Goal: Use online tool/utility: Utilize a website feature to perform a specific function

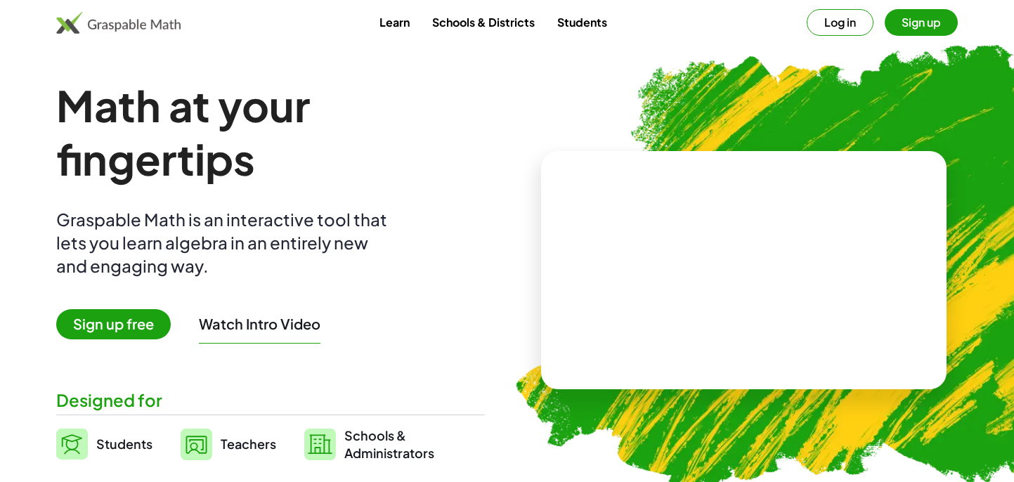
click at [135, 328] on span "Sign up free" at bounding box center [113, 324] width 115 height 30
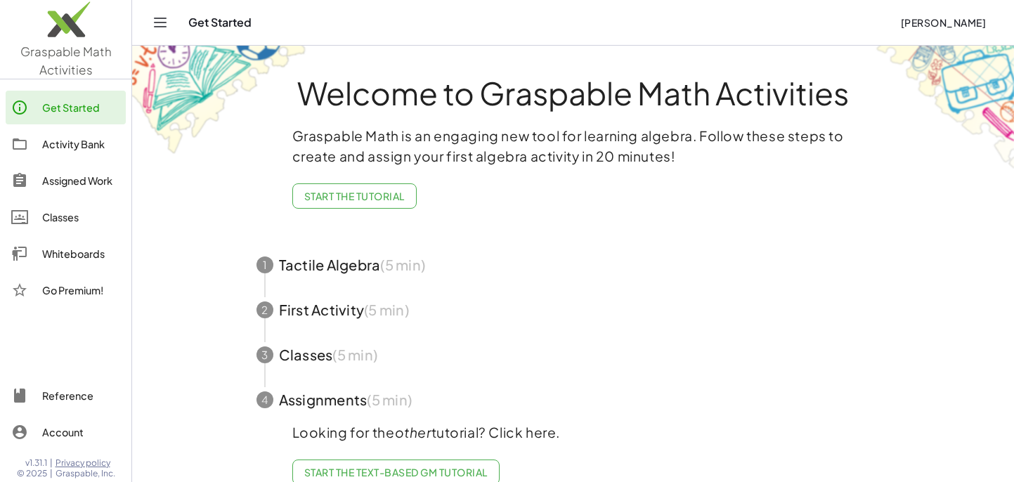
click at [219, 28] on div "Get Started" at bounding box center [538, 22] width 701 height 14
click at [160, 26] on icon "Toggle navigation" at bounding box center [160, 22] width 17 height 17
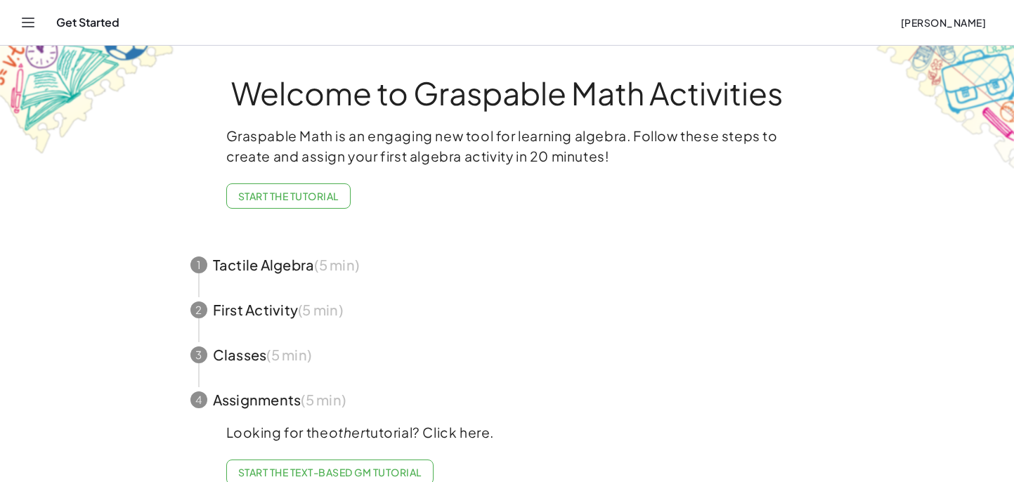
drag, startPoint x: 79, startPoint y: 22, endPoint x: 45, endPoint y: 22, distance: 34.4
click at [79, 22] on div "Get Started" at bounding box center [472, 22] width 833 height 14
click at [32, 22] on icon "Toggle navigation" at bounding box center [28, 22] width 12 height 8
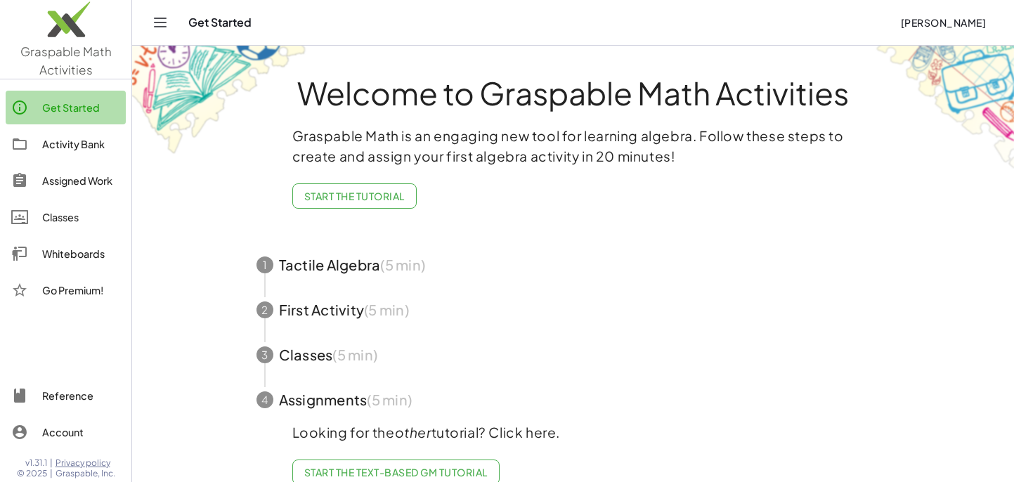
click at [65, 110] on div "Get Started" at bounding box center [81, 107] width 78 height 17
click at [69, 221] on div "Classes" at bounding box center [81, 217] width 78 height 17
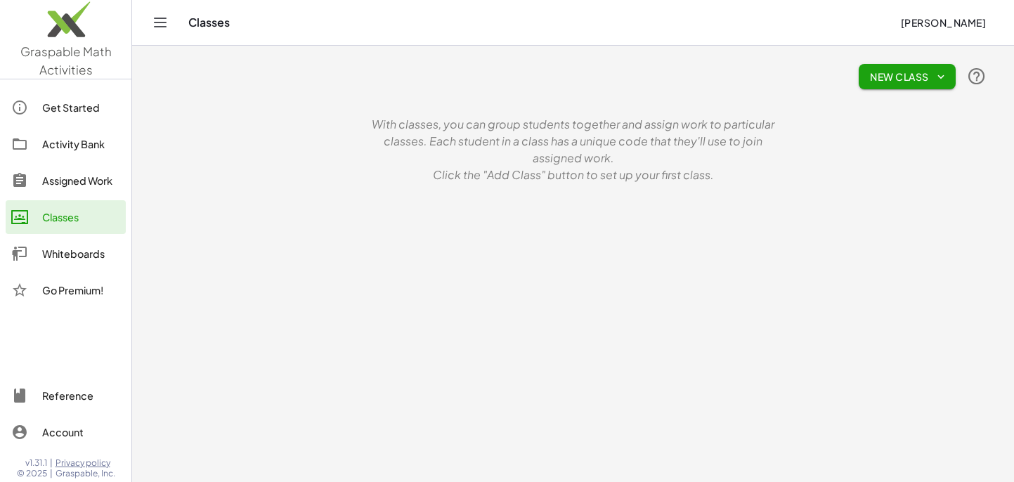
click at [76, 182] on div "Assigned Work" at bounding box center [81, 180] width 78 height 17
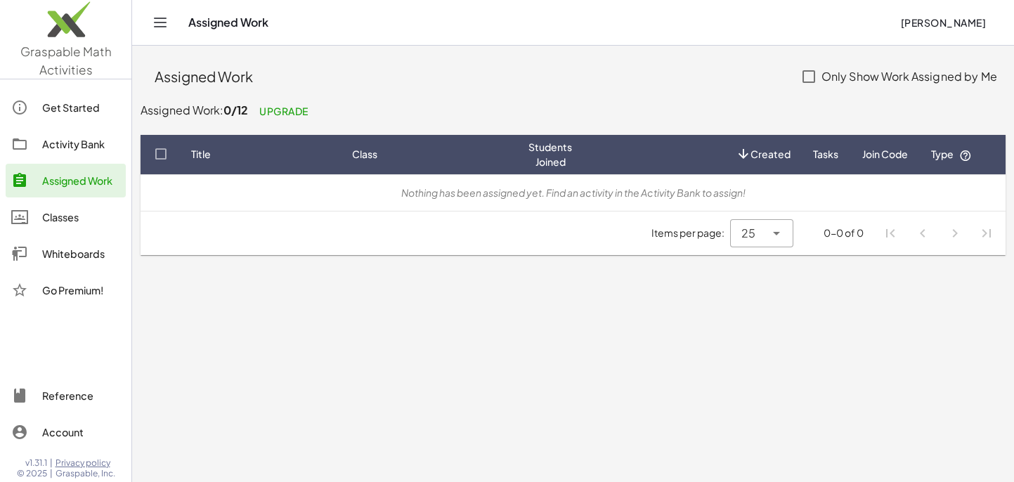
click at [76, 146] on div "Activity Bank" at bounding box center [81, 144] width 78 height 17
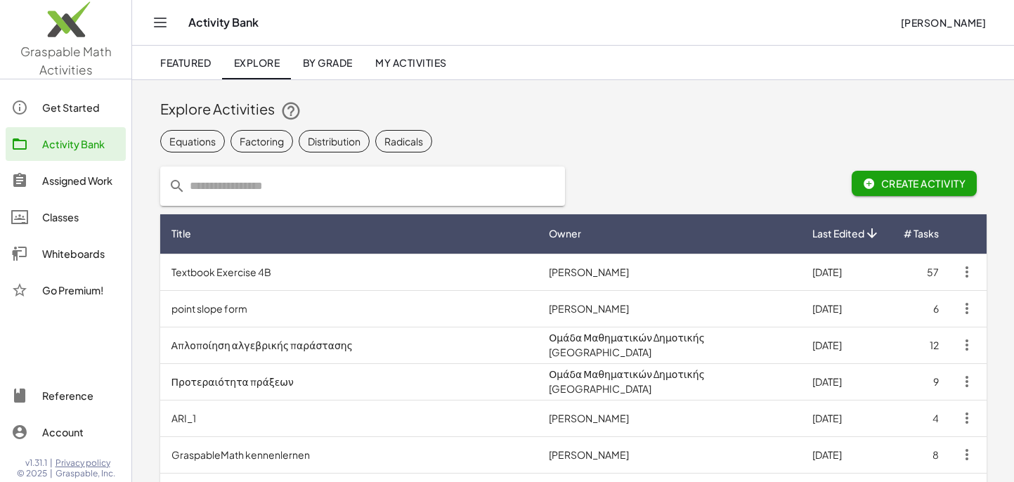
click at [77, 111] on div "Get Started" at bounding box center [81, 107] width 78 height 17
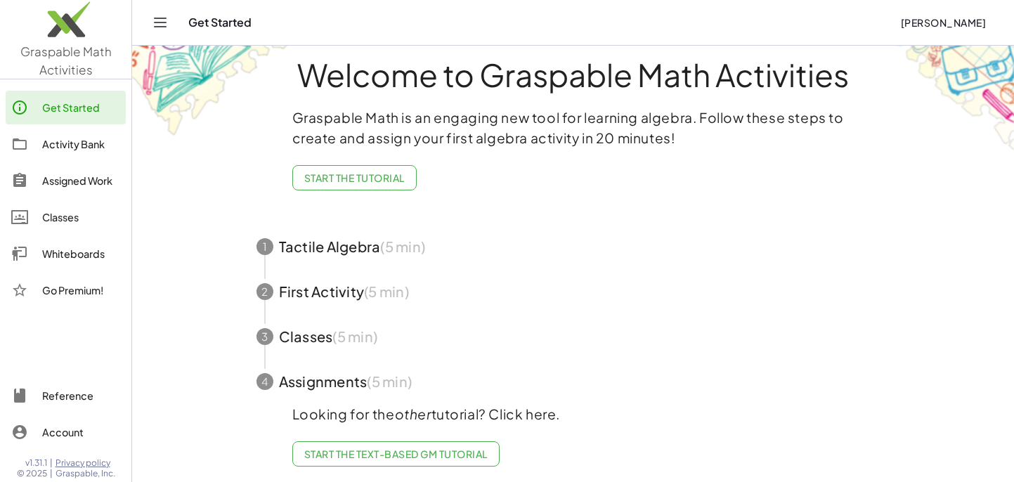
scroll to position [22, 0]
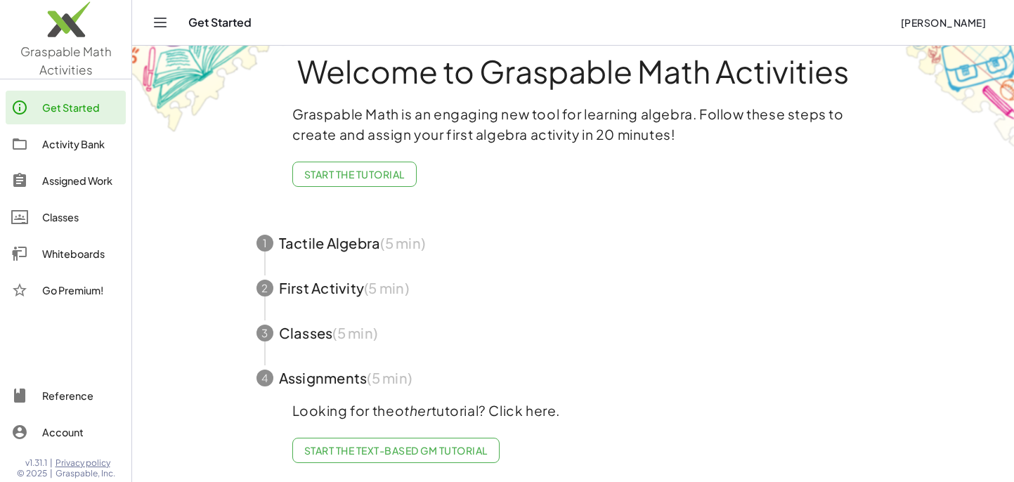
click at [212, 25] on div "Get Started" at bounding box center [538, 22] width 701 height 14
click at [65, 252] on div "Whiteboards" at bounding box center [81, 253] width 78 height 17
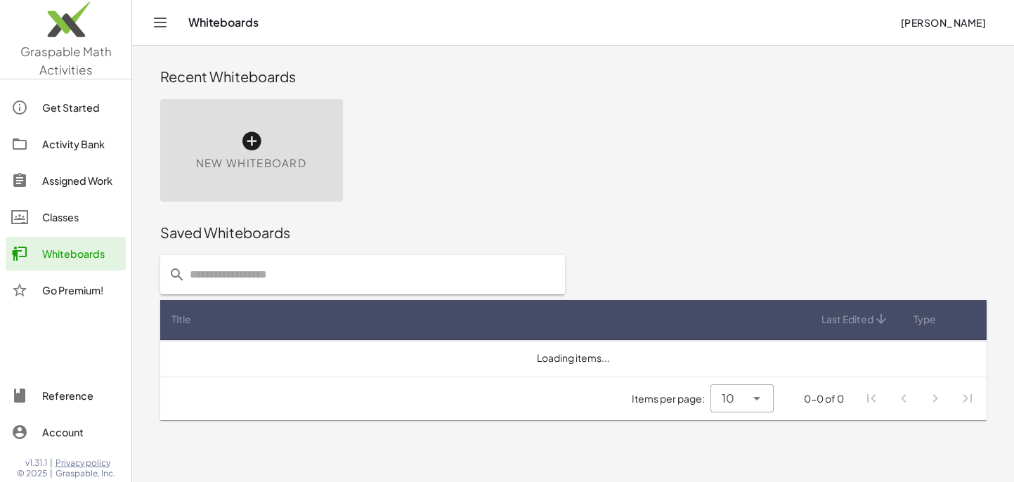
click at [251, 141] on icon at bounding box center [251, 141] width 22 height 22
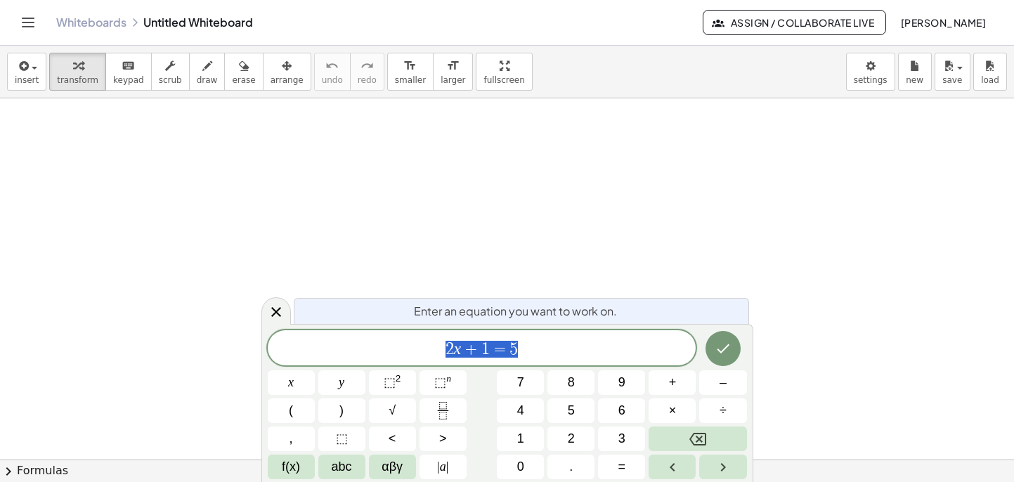
scroll to position [116, 0]
click at [442, 413] on icon "Fraction" at bounding box center [443, 411] width 18 height 18
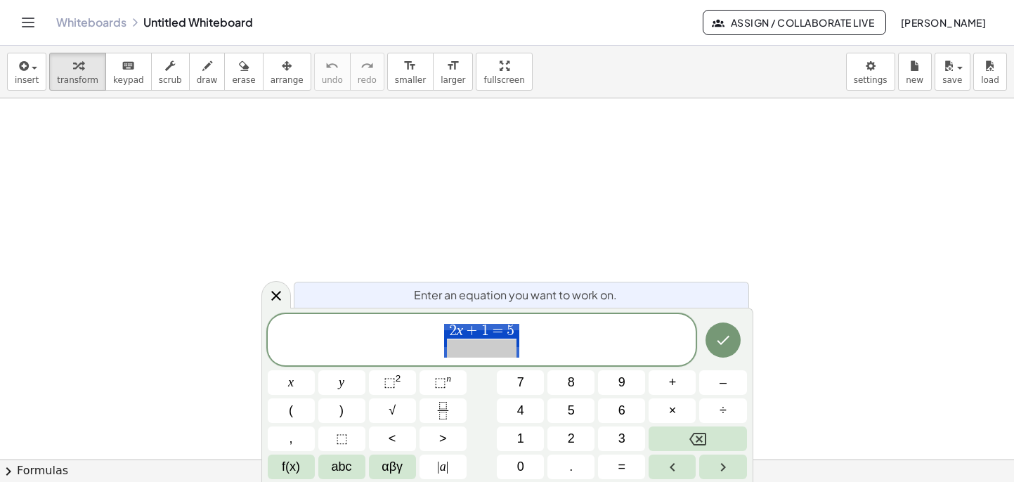
drag, startPoint x: 530, startPoint y: 330, endPoint x: 458, endPoint y: 332, distance: 72.4
click at [458, 332] on span "2 x + 1 = 5 ​" at bounding box center [482, 341] width 429 height 37
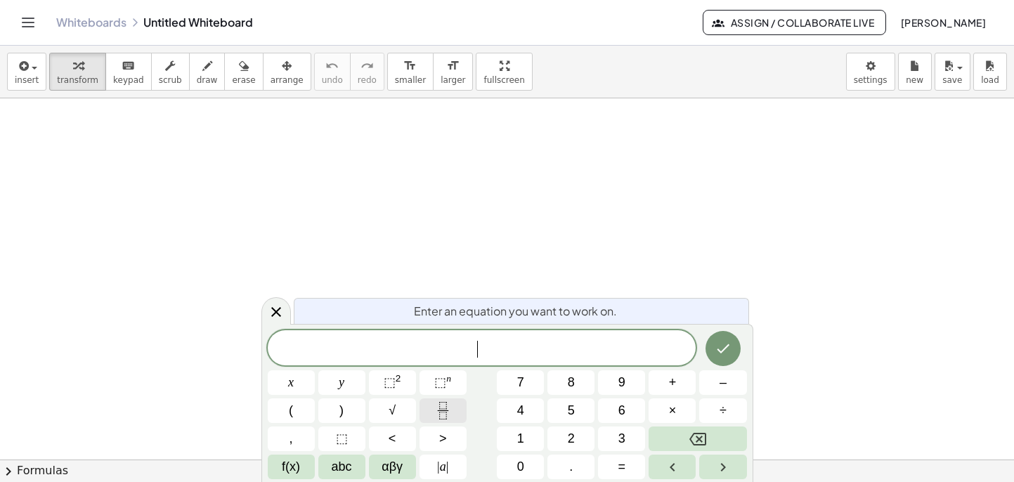
click at [446, 413] on icon "Fraction" at bounding box center [443, 411] width 18 height 18
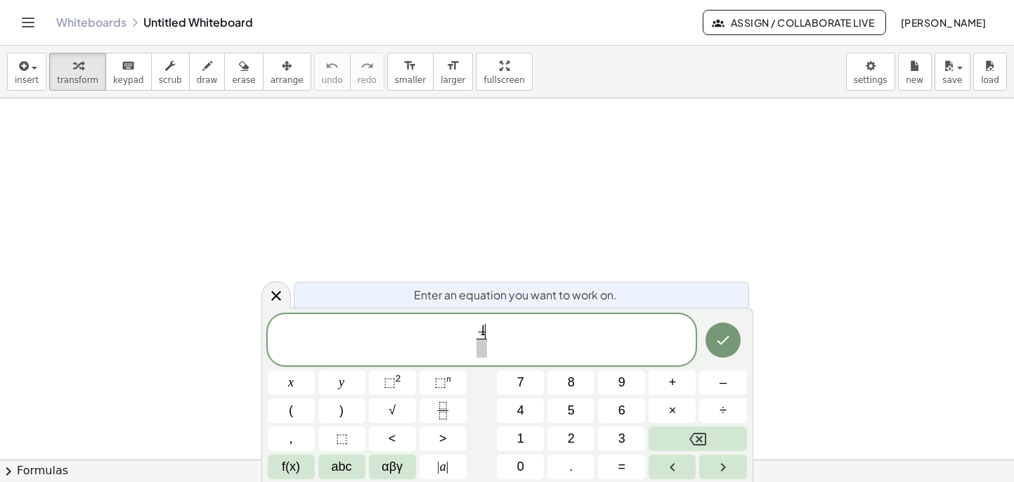
click at [482, 344] on span at bounding box center [481, 348] width 11 height 19
click at [524, 343] on span "4 5 ​ ​" at bounding box center [482, 341] width 429 height 37
click at [729, 344] on icon "Done" at bounding box center [723, 340] width 17 height 17
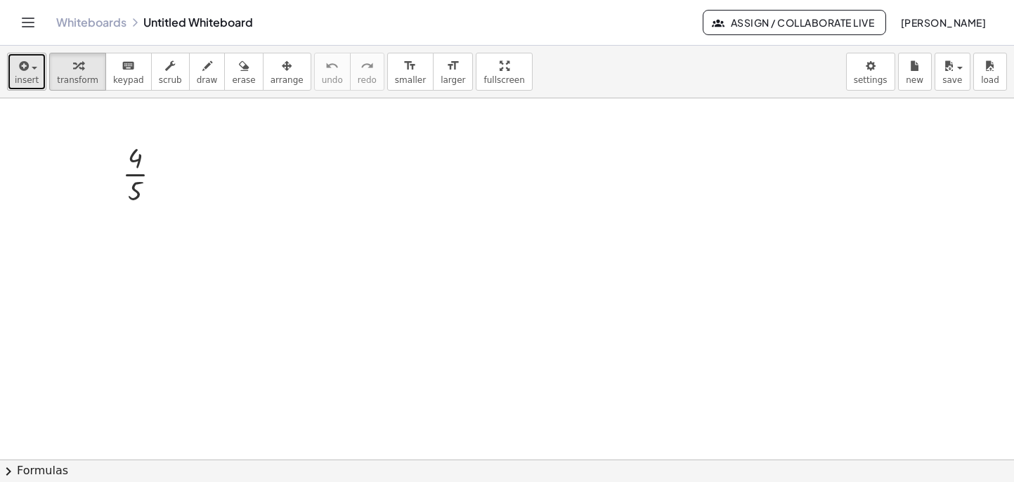
click at [32, 79] on span "insert" at bounding box center [27, 80] width 24 height 10
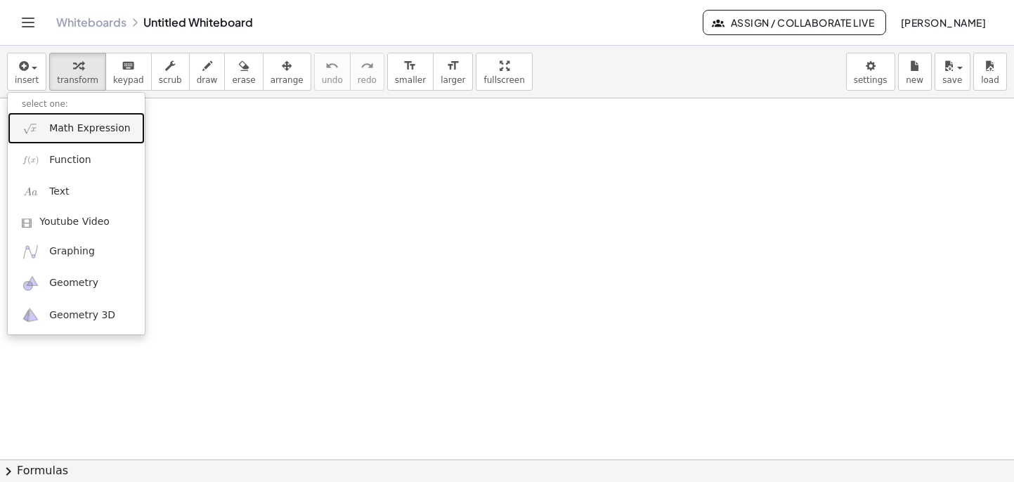
click at [66, 131] on span "Math Expression" at bounding box center [89, 129] width 81 height 14
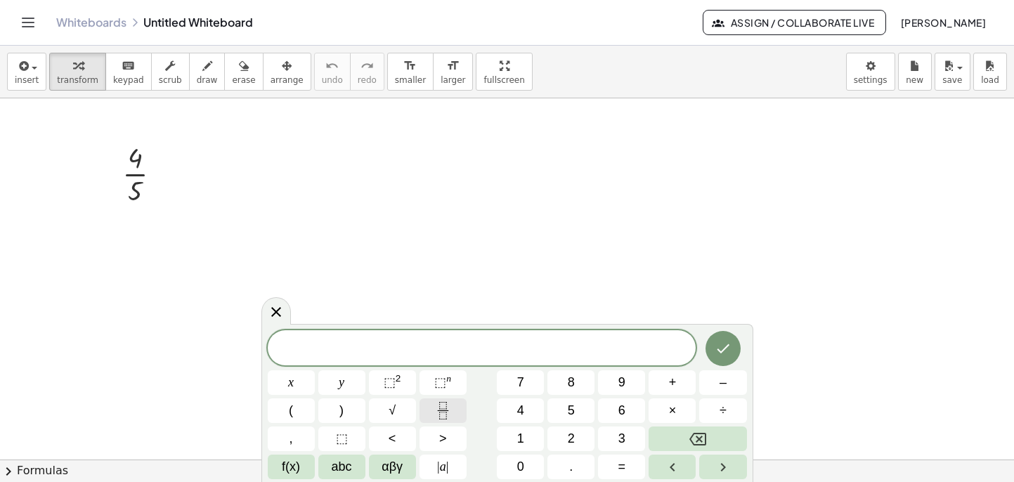
click at [445, 414] on icon "Fraction" at bounding box center [443, 411] width 18 height 18
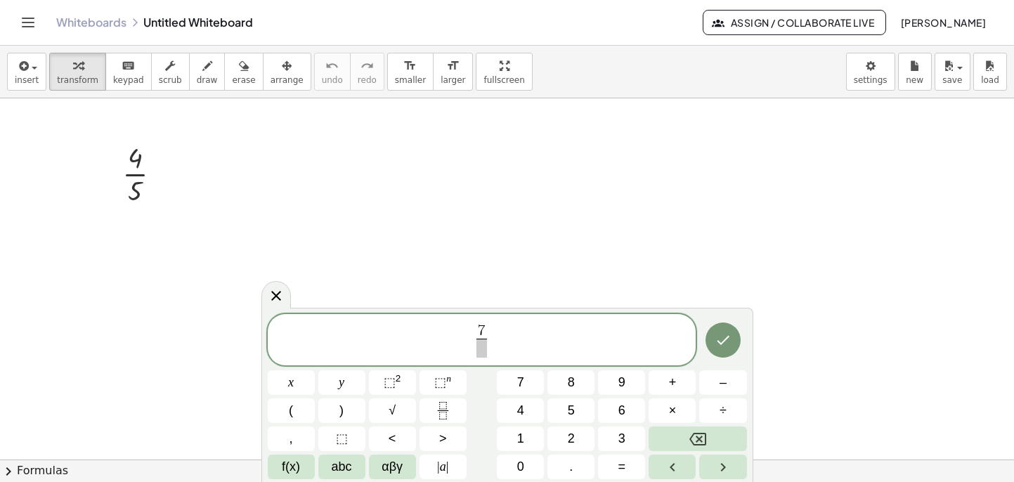
click at [482, 356] on span at bounding box center [481, 348] width 11 height 19
click at [725, 344] on icon "Done" at bounding box center [723, 340] width 17 height 17
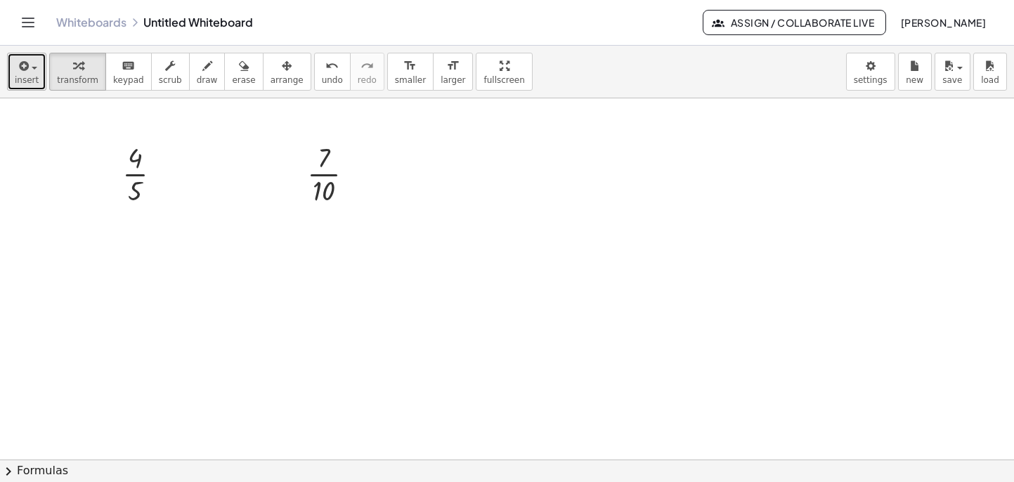
click at [35, 81] on span "insert" at bounding box center [27, 80] width 24 height 10
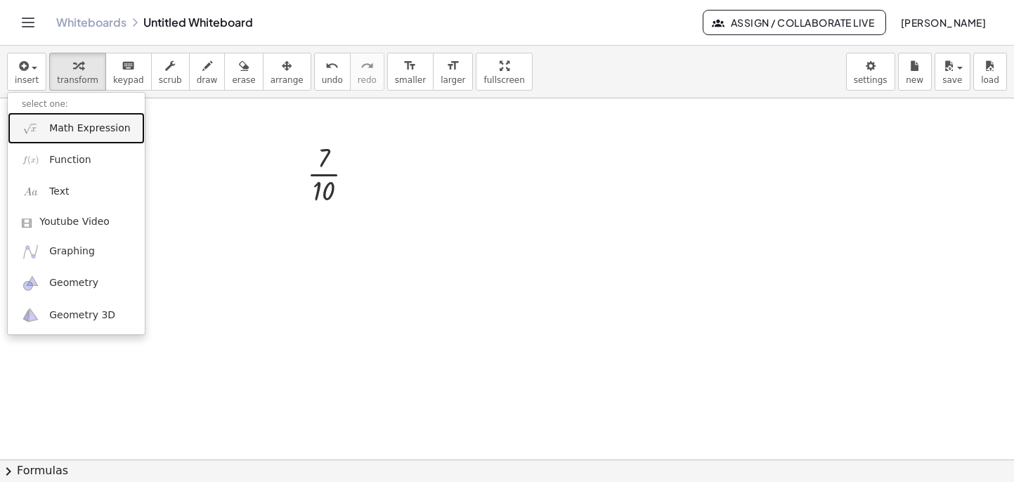
click at [79, 127] on span "Math Expression" at bounding box center [89, 129] width 81 height 14
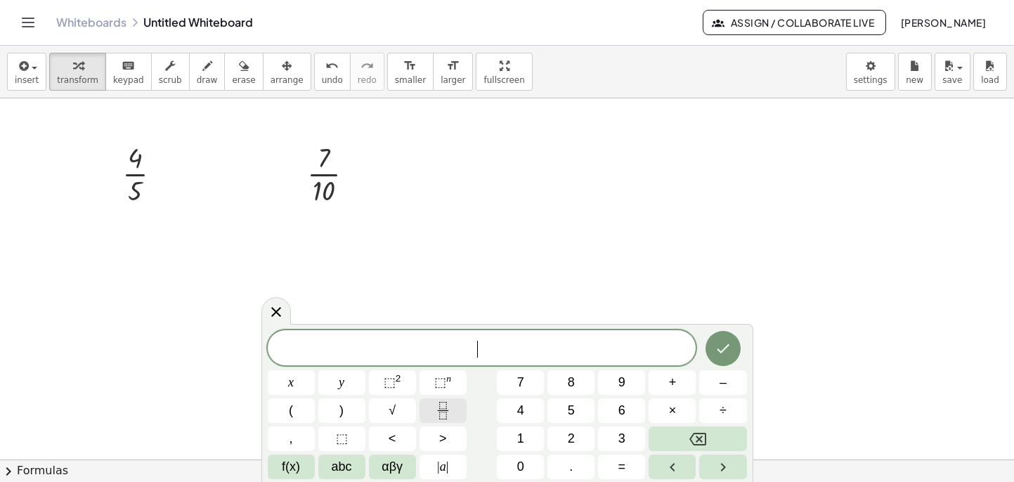
click at [441, 410] on icon "Fraction" at bounding box center [443, 411] width 18 height 18
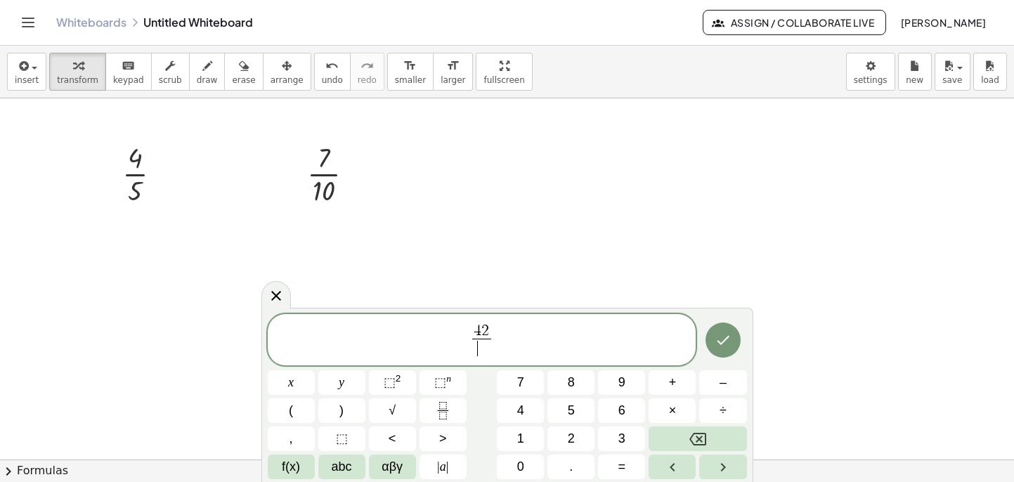
click at [482, 351] on span "​" at bounding box center [481, 348] width 18 height 19
click at [722, 343] on icon "Done" at bounding box center [723, 340] width 13 height 9
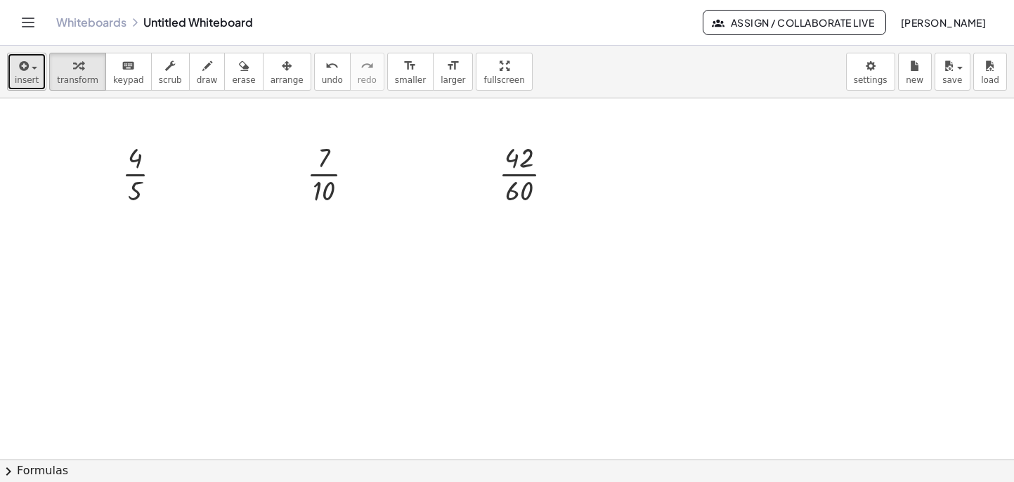
click at [33, 76] on span "insert" at bounding box center [27, 80] width 24 height 10
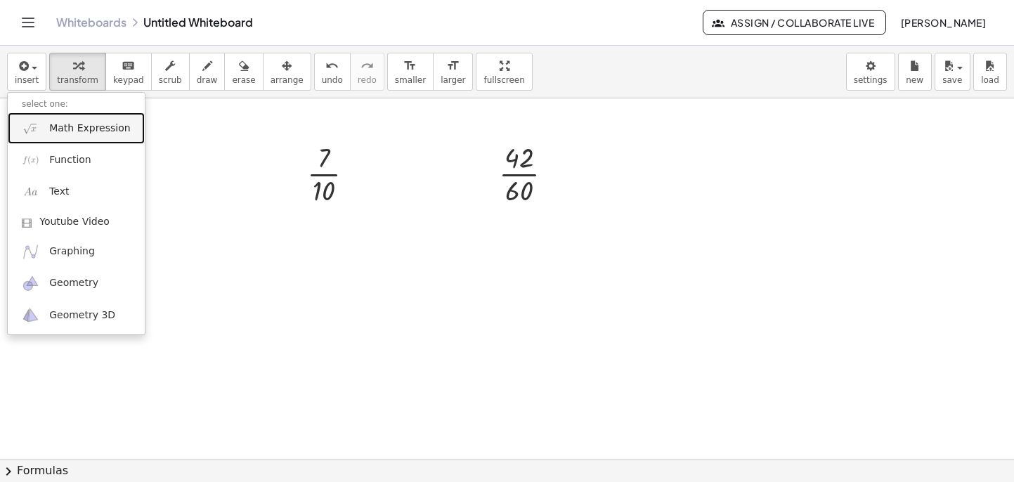
click at [83, 129] on span "Math Expression" at bounding box center [89, 129] width 81 height 14
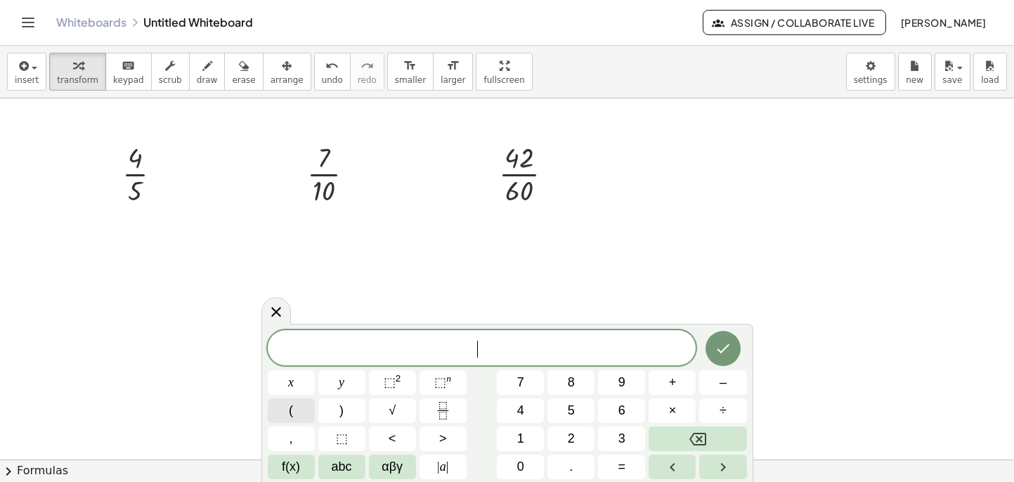
click at [297, 414] on button "(" at bounding box center [291, 410] width 47 height 25
click at [448, 411] on icon "Fraction" at bounding box center [443, 411] width 18 height 18
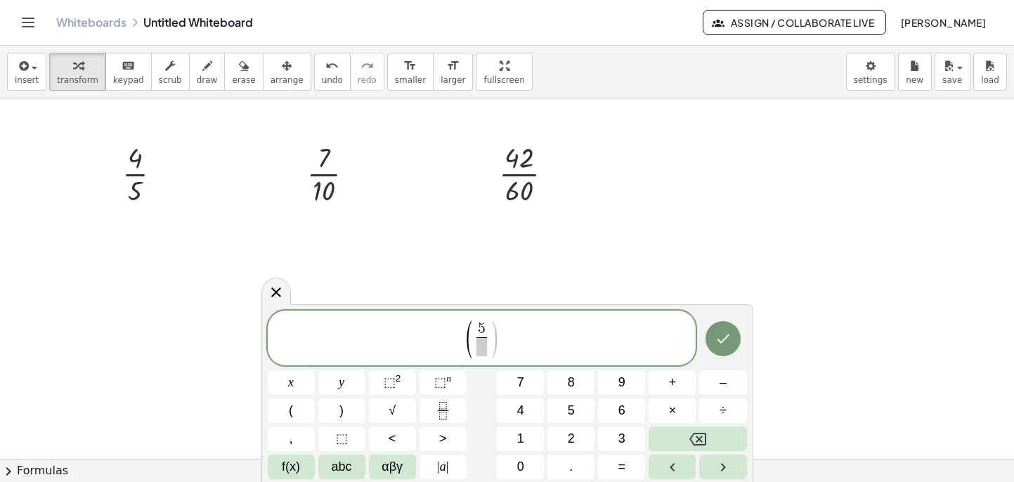
click at [484, 353] on span at bounding box center [481, 346] width 11 height 19
click at [492, 340] on span ")" at bounding box center [494, 339] width 11 height 41
click at [672, 384] on span "+" at bounding box center [673, 382] width 8 height 19
click at [450, 413] on icon "Fraction" at bounding box center [443, 411] width 18 height 18
click at [680, 413] on button "×" at bounding box center [672, 410] width 47 height 25
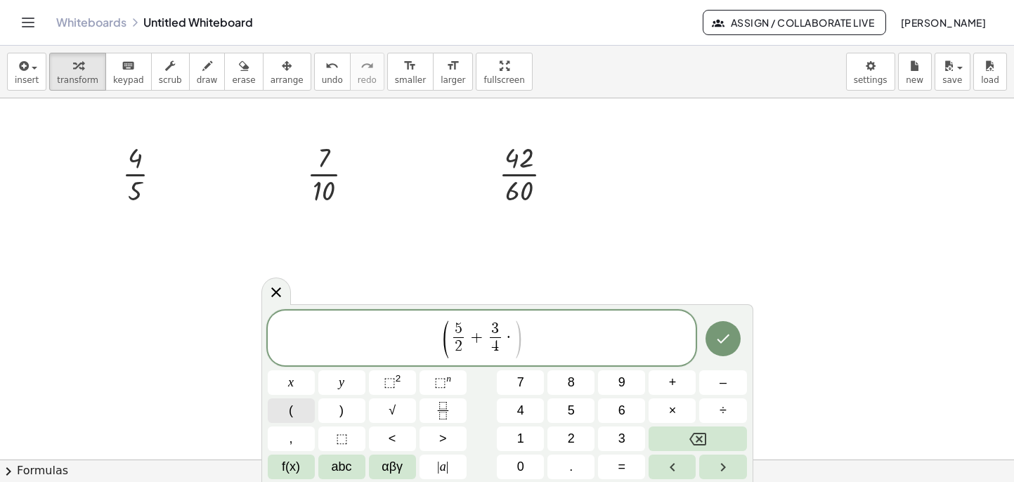
click at [304, 411] on button "(" at bounding box center [291, 410] width 47 height 25
click at [444, 412] on icon "Fraction" at bounding box center [443, 411] width 18 height 18
click at [565, 339] on span "( 5 2 ​ + 3 4 ​ · ( − 2 9 ​ ) ) ​" at bounding box center [482, 338] width 429 height 44
click at [307, 408] on button "(" at bounding box center [291, 410] width 47 height 25
click at [438, 408] on icon "Fraction" at bounding box center [443, 411] width 18 height 18
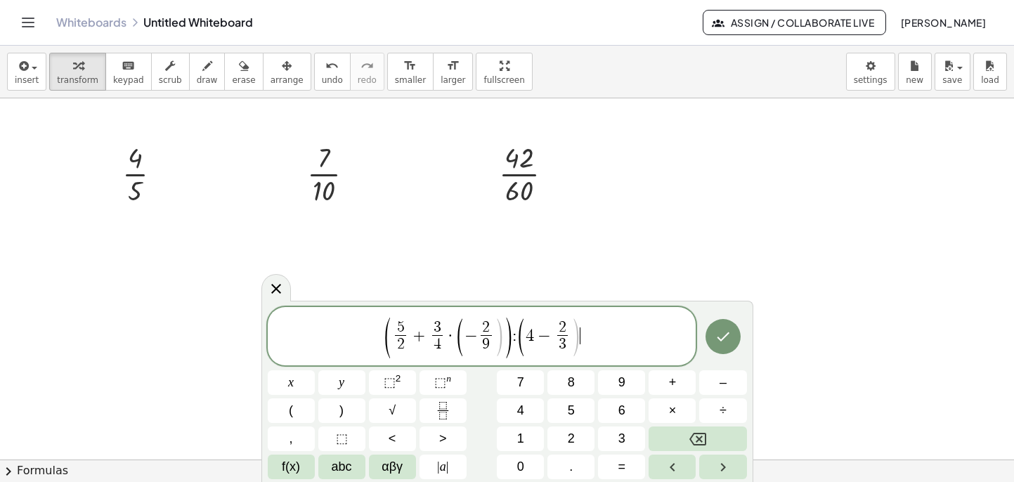
click at [583, 344] on span "( 5 2 ​ + 3 4 ​ · ( − 2 9 ​ ) ) : ( 4 − 2 3 ​ ) ​" at bounding box center [482, 338] width 429 height 44
click at [726, 338] on icon "Done" at bounding box center [723, 336] width 17 height 17
click at [718, 339] on icon "Done" at bounding box center [723, 336] width 17 height 17
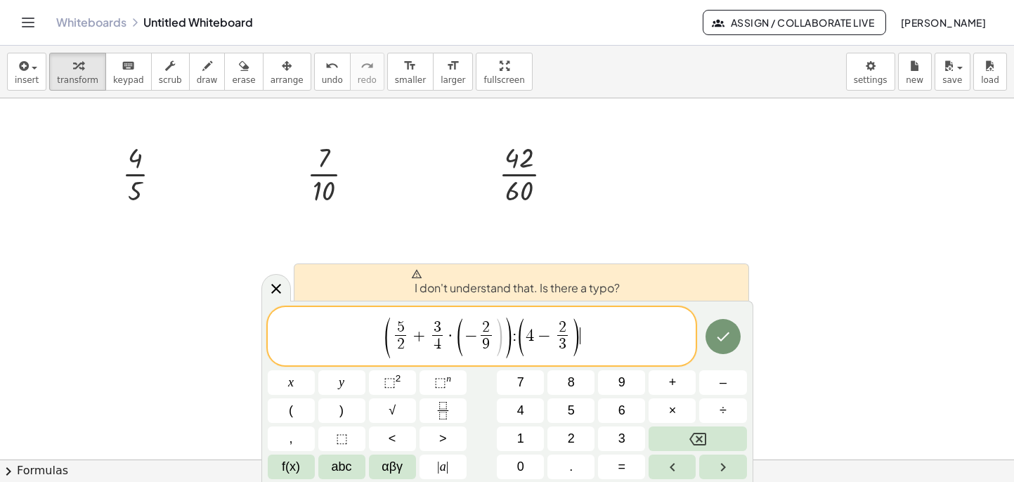
click at [614, 339] on span "( 5 2 ​ + 3 4 ​ · ( − 2 9 ​ ) ) : ( 4 − 2 3 ​ ) ​" at bounding box center [482, 338] width 429 height 44
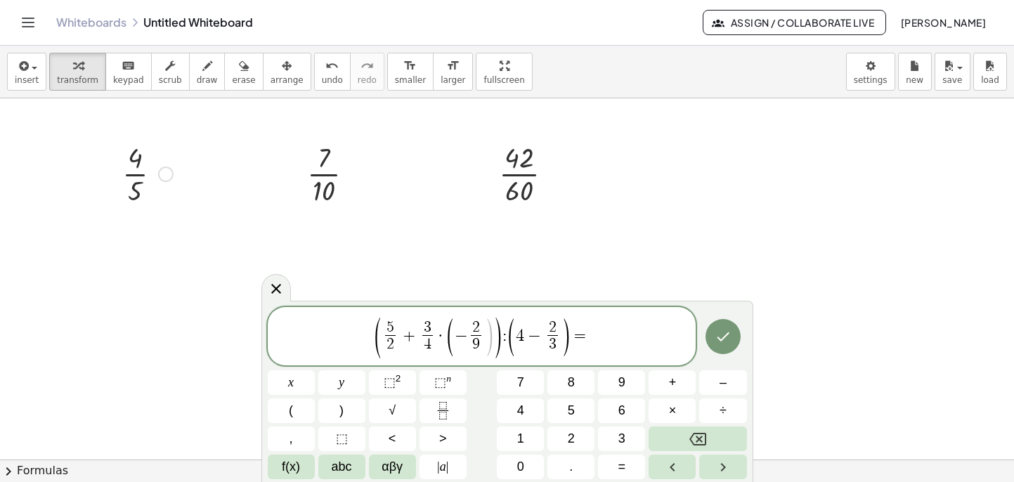
click at [146, 181] on div at bounding box center [147, 173] width 65 height 70
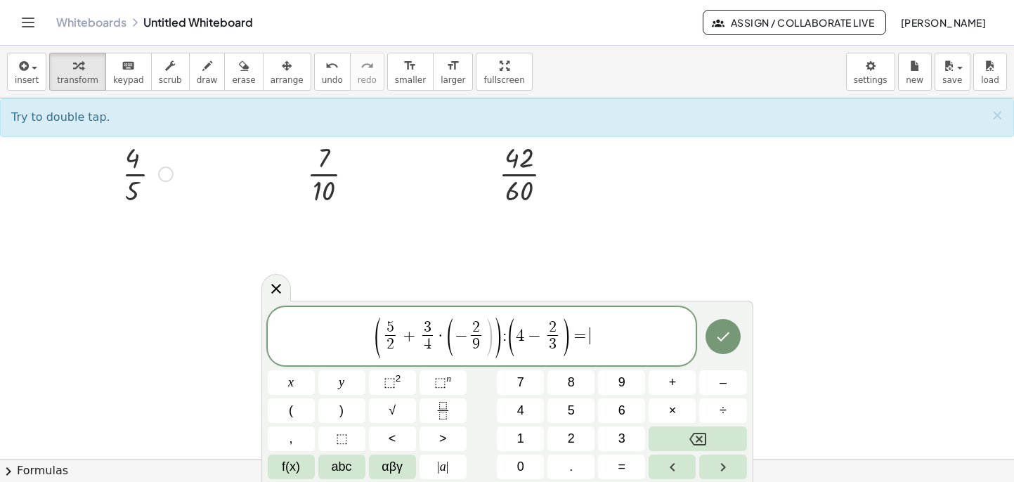
click at [141, 181] on div at bounding box center [147, 173] width 65 height 70
click at [162, 178] on div at bounding box center [165, 174] width 15 height 15
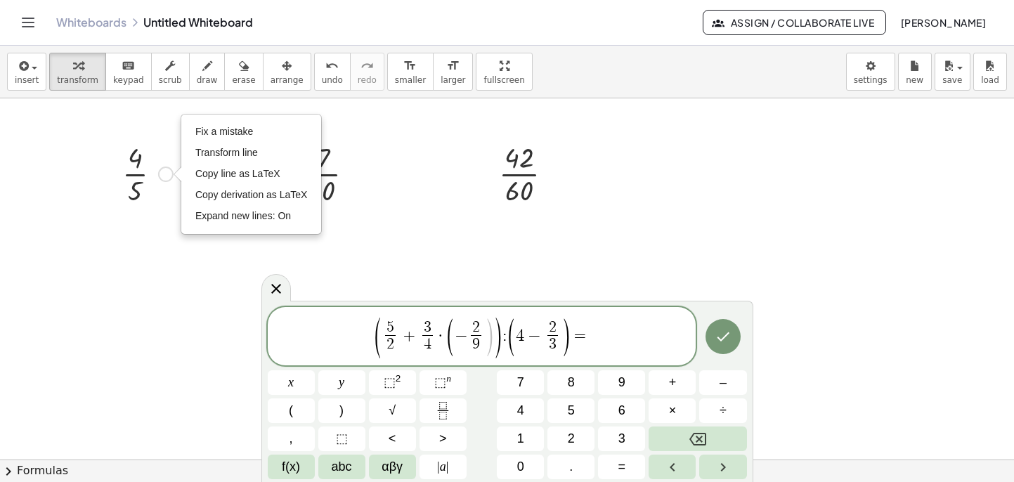
drag, startPoint x: 609, startPoint y: 216, endPoint x: 186, endPoint y: 159, distance: 427.7
click at [186, 159] on div "· 4 · 5 Fix a mistake Transform line Copy line as LaTeX Copy derivation as LaTe…" at bounding box center [507, 343] width 1014 height 722
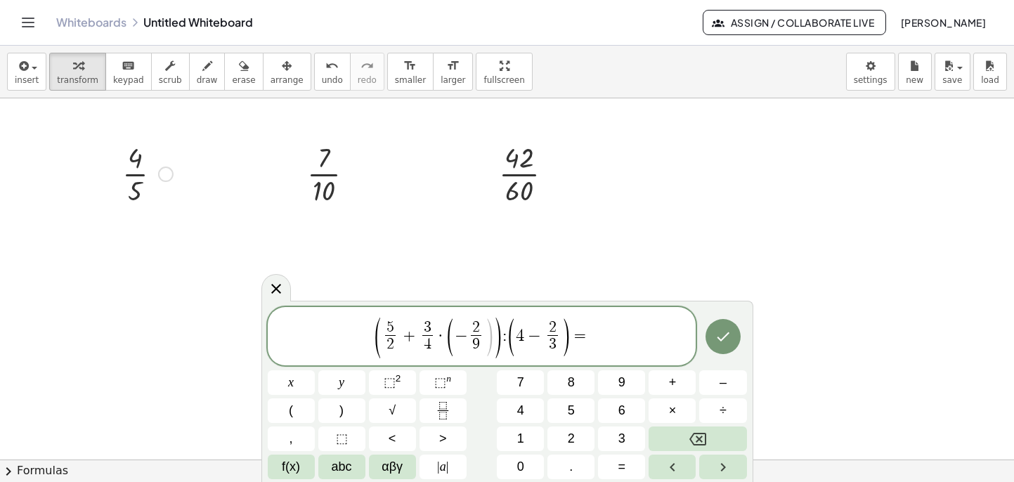
click at [272, 290] on icon at bounding box center [276, 288] width 17 height 17
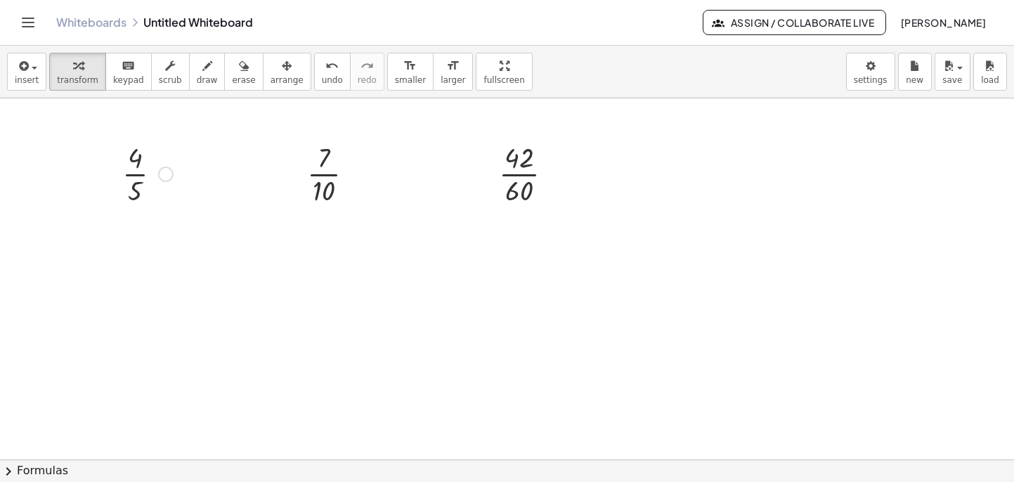
click at [134, 177] on div at bounding box center [147, 173] width 65 height 70
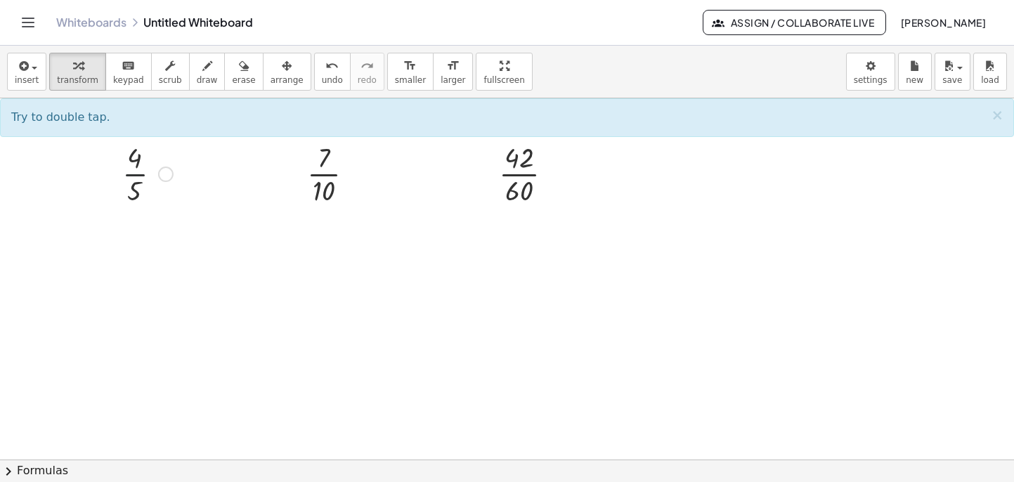
click at [124, 170] on div at bounding box center [147, 173] width 65 height 70
click at [134, 174] on div at bounding box center [147, 173] width 65 height 70
click at [86, 22] on link "Whiteboards" at bounding box center [91, 22] width 70 height 14
click at [215, 23] on div "Whiteboards Untitled Whiteboard" at bounding box center [379, 22] width 647 height 14
click at [320, 177] on div at bounding box center [336, 173] width 72 height 70
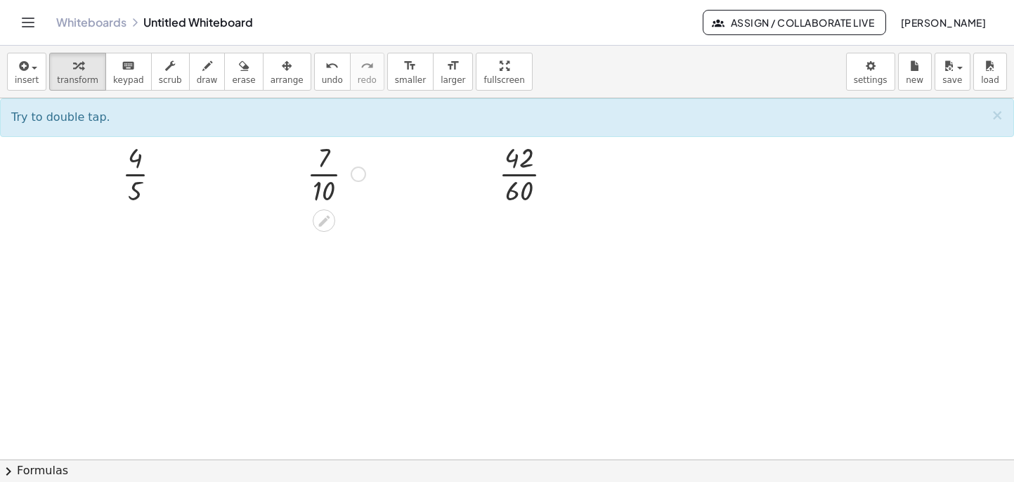
click at [355, 177] on div at bounding box center [358, 174] width 15 height 15
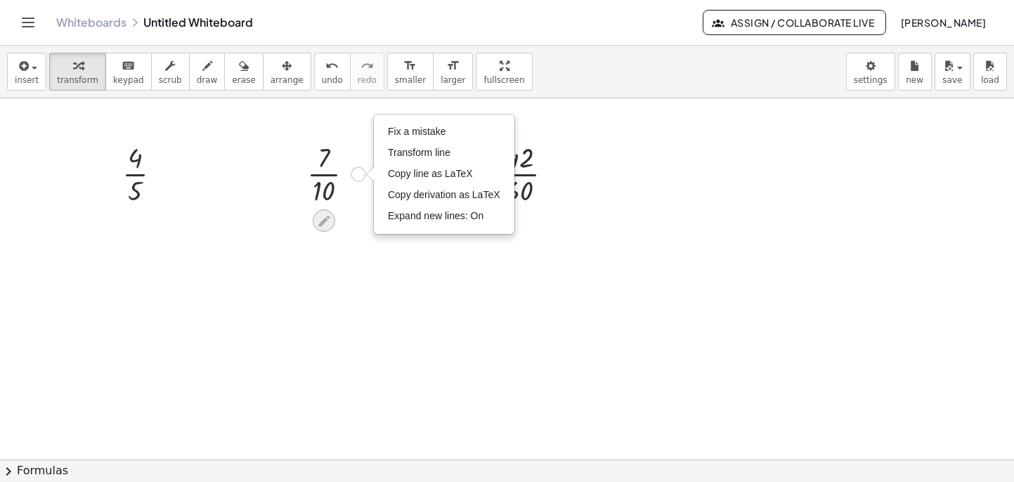
click at [328, 219] on icon at bounding box center [323, 221] width 15 height 15
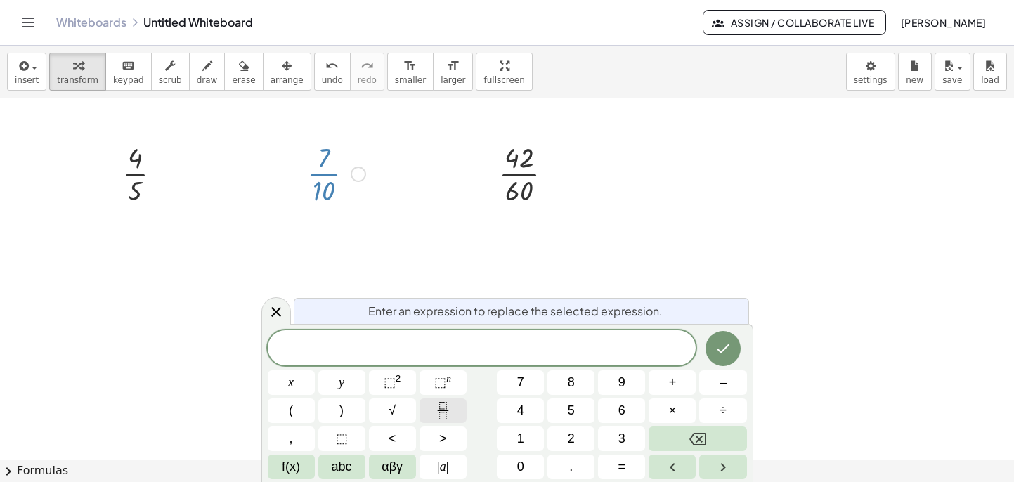
click at [450, 410] on icon "Fraction" at bounding box center [443, 411] width 18 height 18
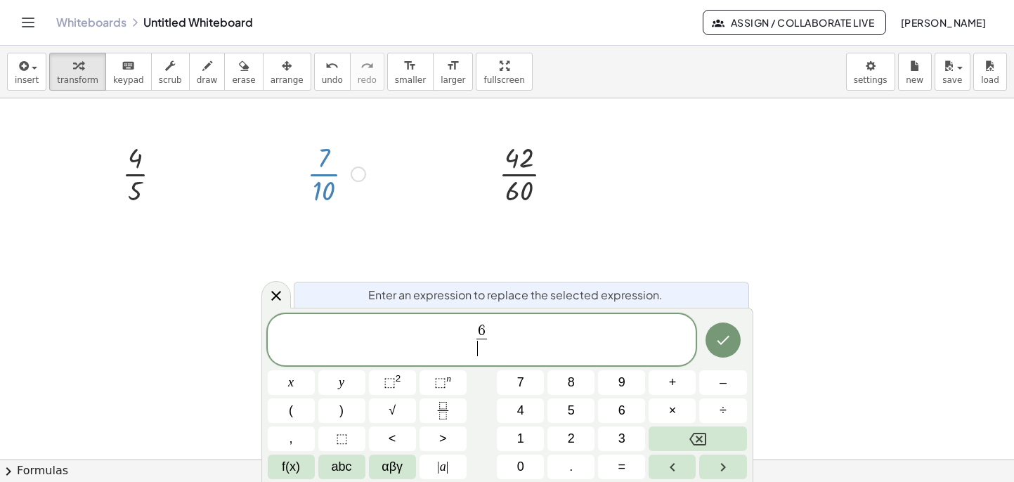
click at [485, 344] on span "​" at bounding box center [481, 348] width 11 height 19
click at [519, 339] on span "6 3 5 ​ ​" at bounding box center [482, 341] width 429 height 37
click at [348, 442] on button "⬚" at bounding box center [341, 439] width 47 height 25
click at [718, 337] on icon "Done" at bounding box center [723, 340] width 17 height 17
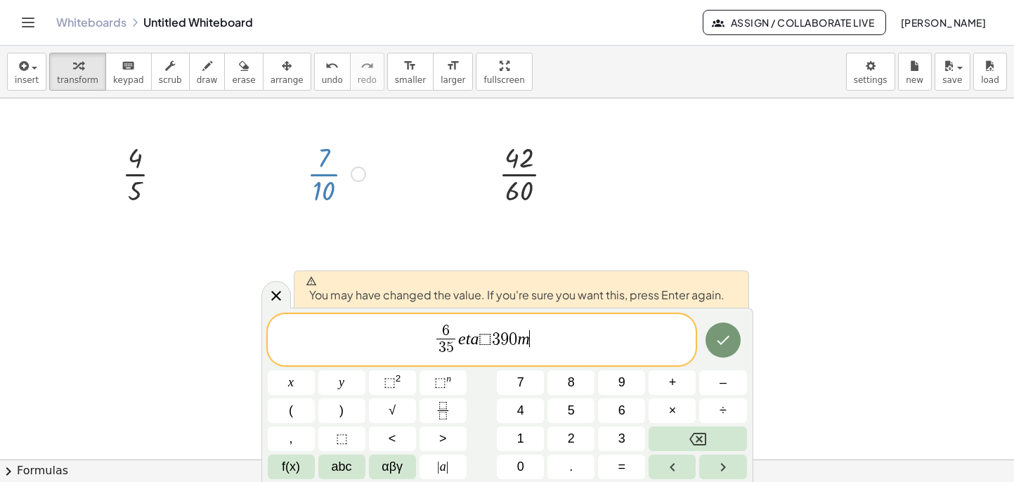
click at [588, 344] on span "6 3 5 ​ e t a ⬚ 3 9 0 m ​" at bounding box center [482, 341] width 429 height 37
click at [491, 344] on span "⬚" at bounding box center [485, 338] width 13 height 17
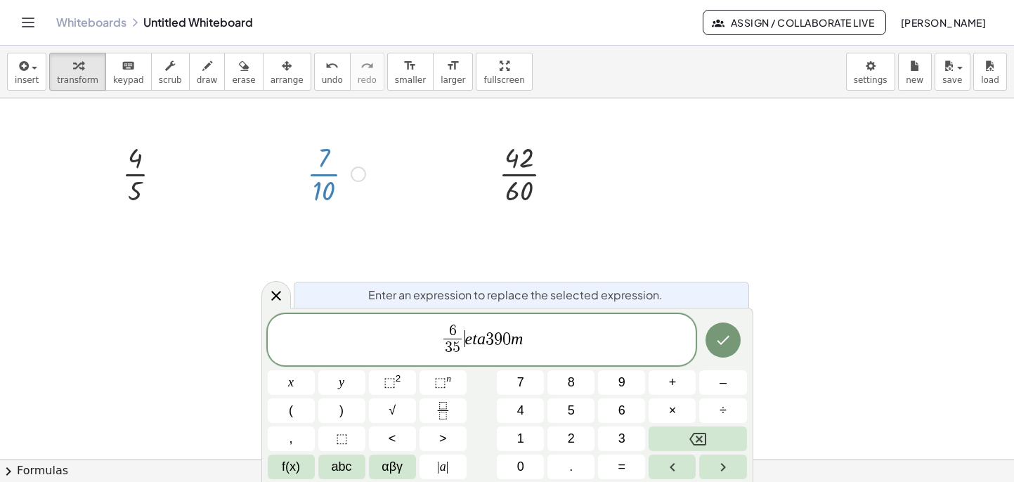
click at [465, 340] on var "e" at bounding box center [469, 338] width 8 height 18
click at [531, 344] on span "6 3 5 ​ e t a 3 9 0 m ​" at bounding box center [482, 341] width 429 height 37
click at [351, 463] on span "abc" at bounding box center [342, 467] width 20 height 19
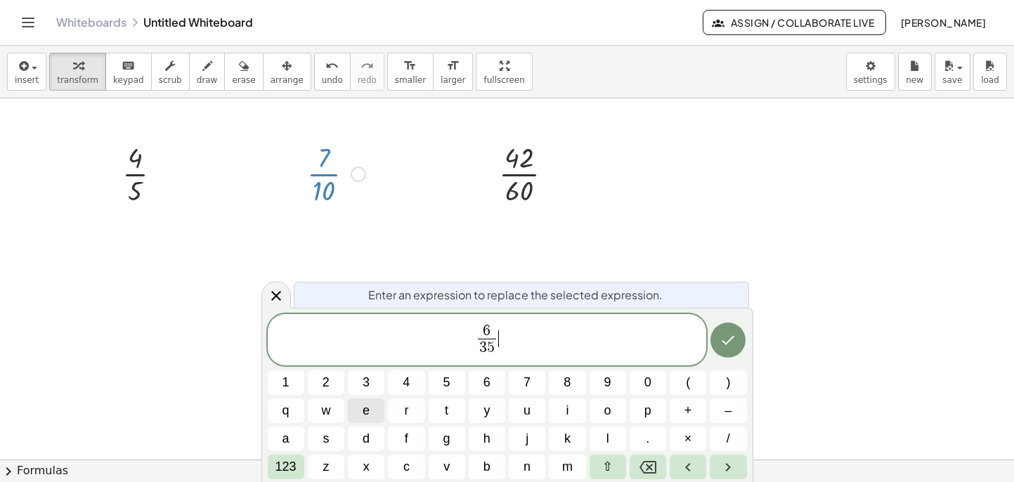
click at [371, 412] on button "e" at bounding box center [366, 410] width 37 height 25
click at [434, 411] on button "t" at bounding box center [447, 410] width 37 height 25
click at [291, 437] on button "a" at bounding box center [286, 439] width 37 height 25
click at [289, 469] on span "123" at bounding box center [285, 467] width 21 height 19
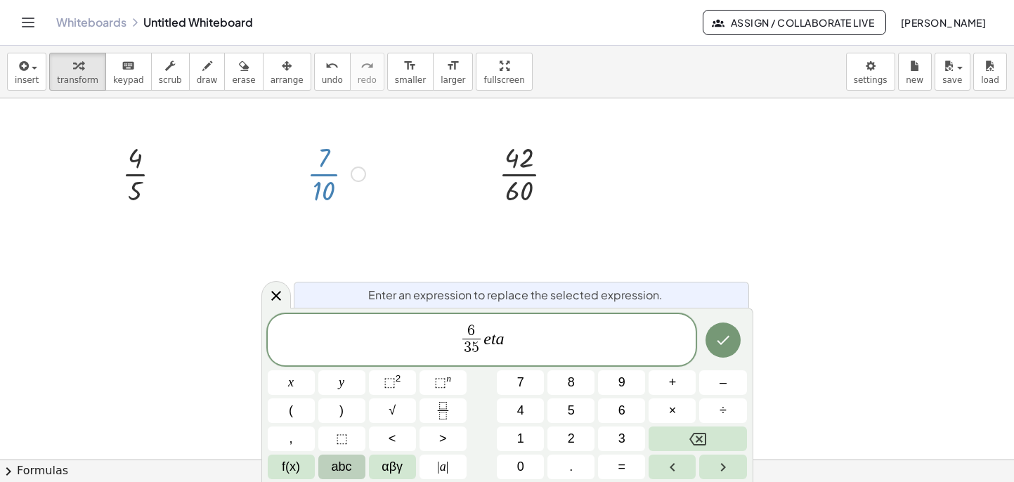
click at [346, 466] on span "abc" at bounding box center [342, 467] width 20 height 19
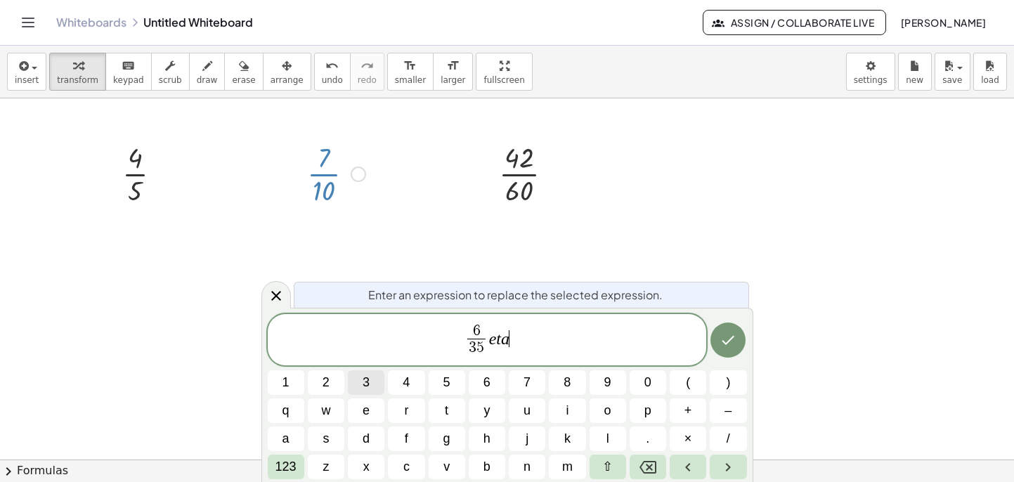
click at [369, 386] on span "3" at bounding box center [366, 382] width 7 height 19
click at [296, 468] on button "123" at bounding box center [286, 467] width 37 height 25
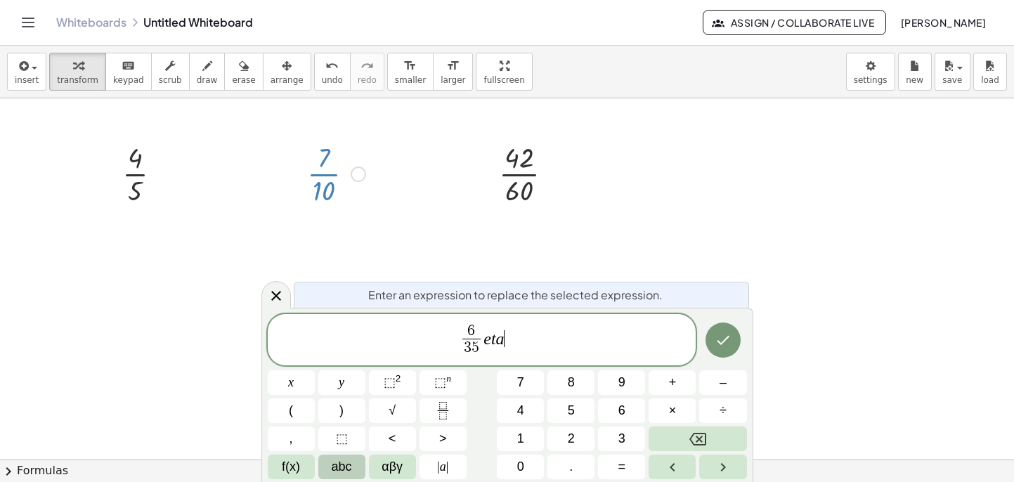
click at [349, 466] on span "abc" at bounding box center [342, 467] width 20 height 19
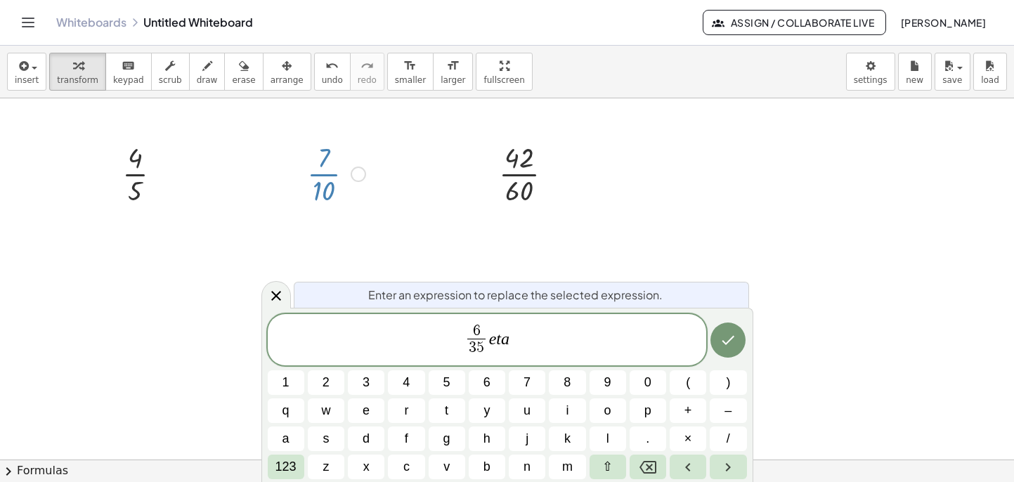
click at [489, 341] on var "e" at bounding box center [493, 338] width 8 height 18
click at [514, 342] on span "6 3 5 ​ ​ e t a" at bounding box center [487, 341] width 439 height 37
click at [734, 337] on icon "Done" at bounding box center [728, 340] width 17 height 17
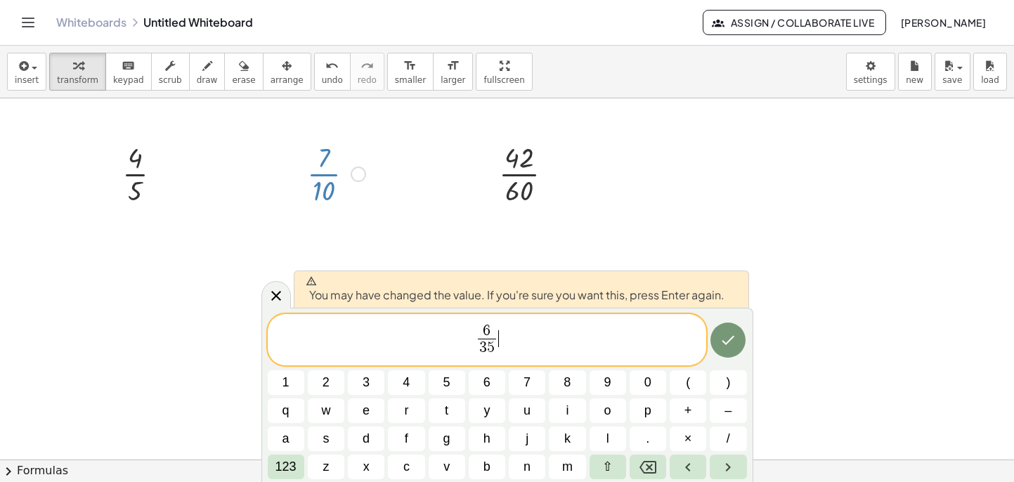
click at [504, 340] on span "6 3 5 ​ ​" at bounding box center [487, 341] width 439 height 37
click at [718, 342] on button "Done" at bounding box center [727, 340] width 35 height 35
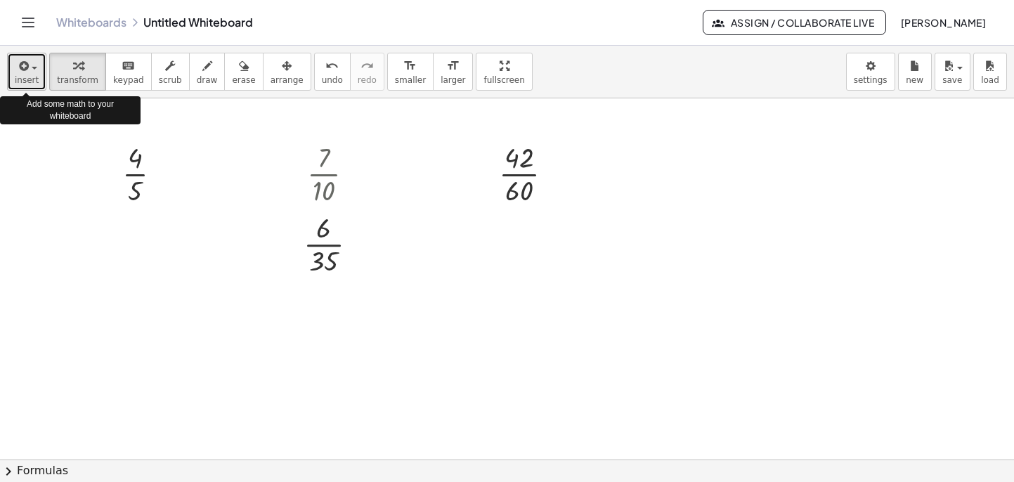
click at [27, 75] on span "insert" at bounding box center [27, 80] width 24 height 10
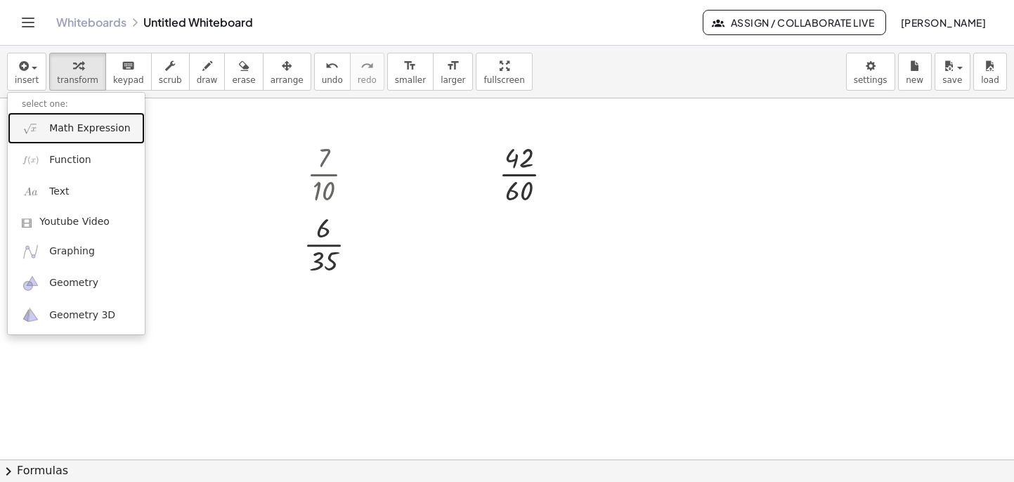
click at [83, 129] on span "Math Expression" at bounding box center [89, 129] width 81 height 14
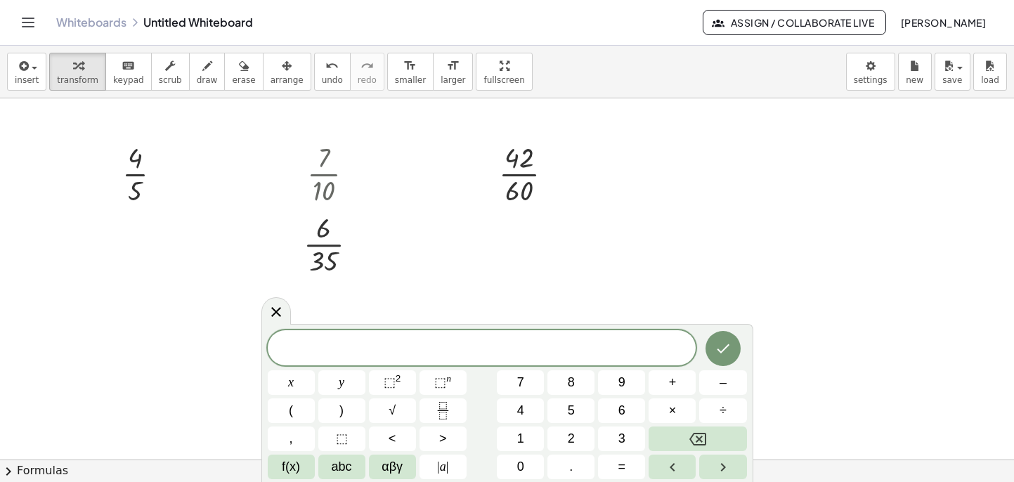
click at [349, 467] on span "abc" at bounding box center [342, 467] width 20 height 19
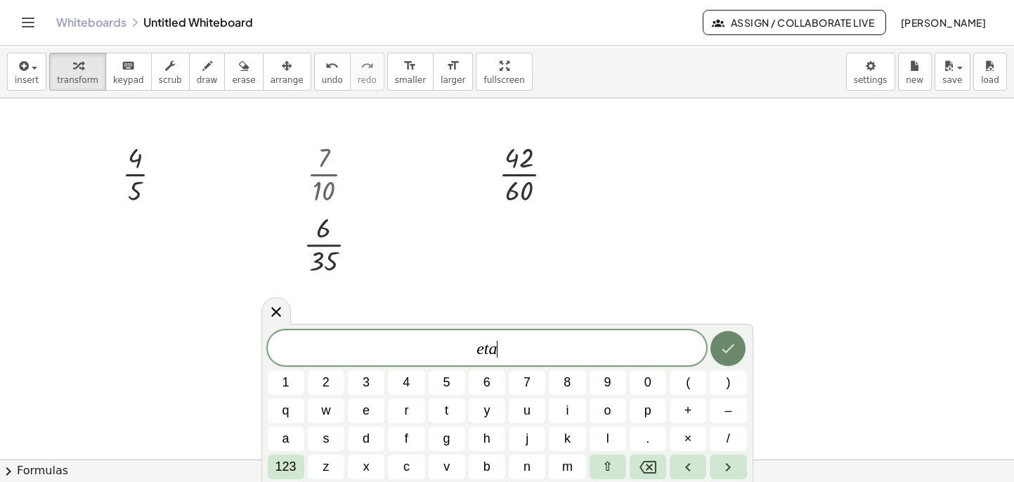
click at [737, 351] on button "Done" at bounding box center [727, 348] width 35 height 35
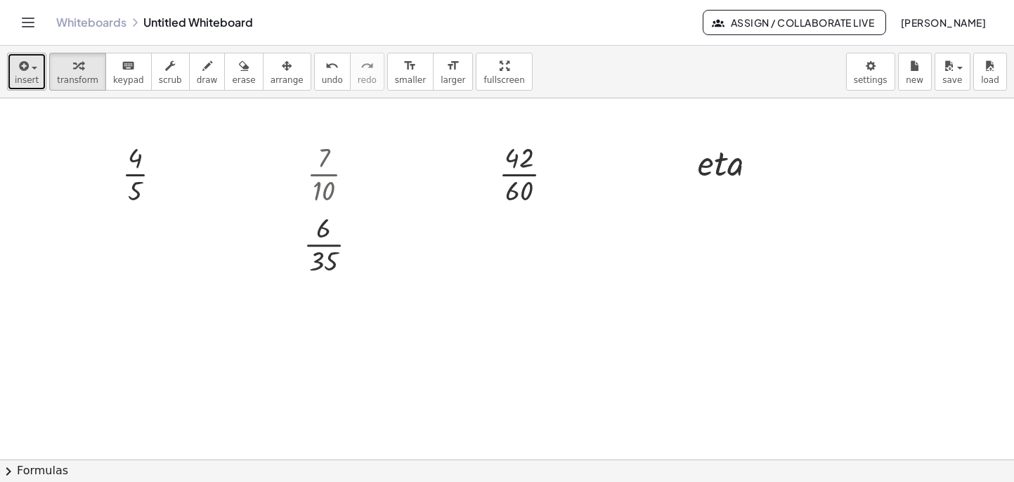
click at [25, 64] on icon "button" at bounding box center [22, 66] width 13 height 17
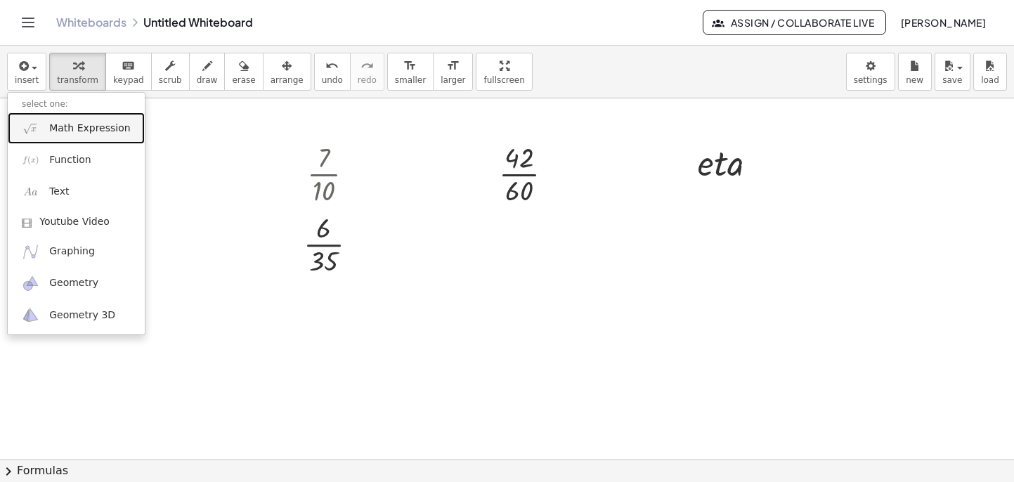
click at [96, 128] on span "Math Expression" at bounding box center [89, 129] width 81 height 14
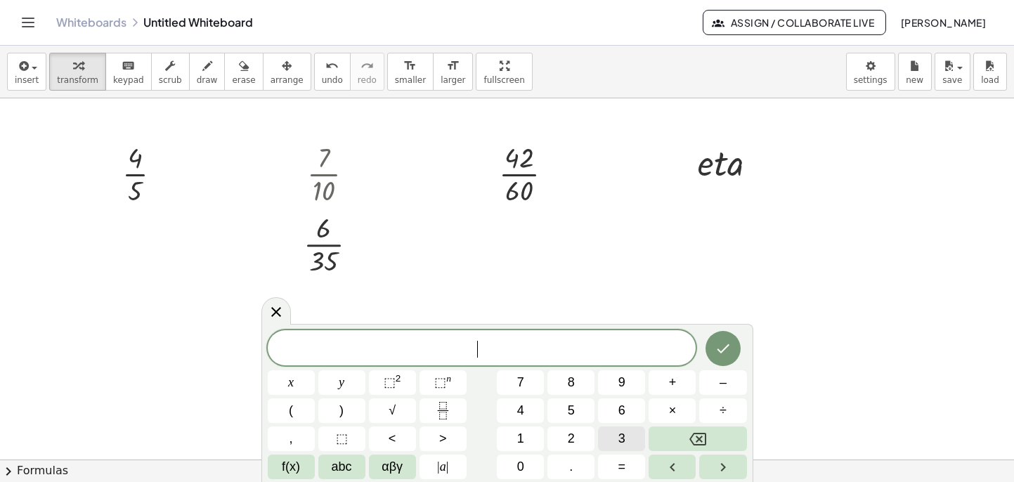
click at [616, 436] on button "3" at bounding box center [621, 439] width 47 height 25
click at [622, 386] on span "9" at bounding box center [621, 382] width 7 height 19
click at [521, 468] on span "0" at bounding box center [520, 467] width 7 height 19
click at [734, 349] on button "Done" at bounding box center [723, 348] width 35 height 35
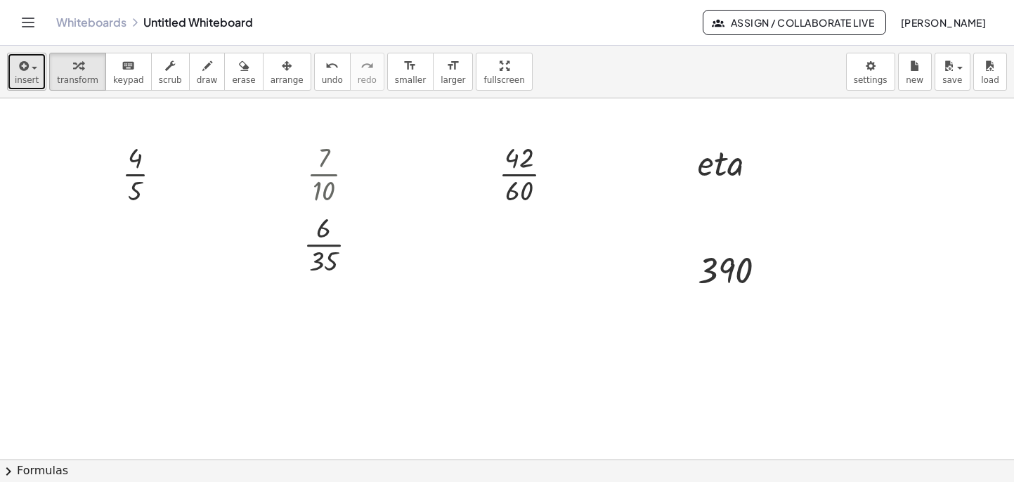
click at [16, 79] on span "insert" at bounding box center [27, 80] width 24 height 10
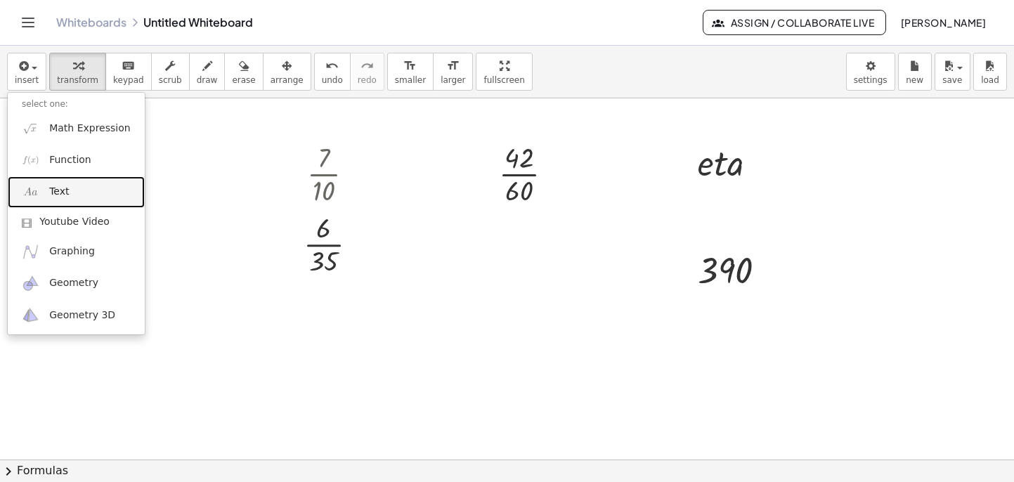
click at [56, 184] on link "Text" at bounding box center [76, 192] width 137 height 32
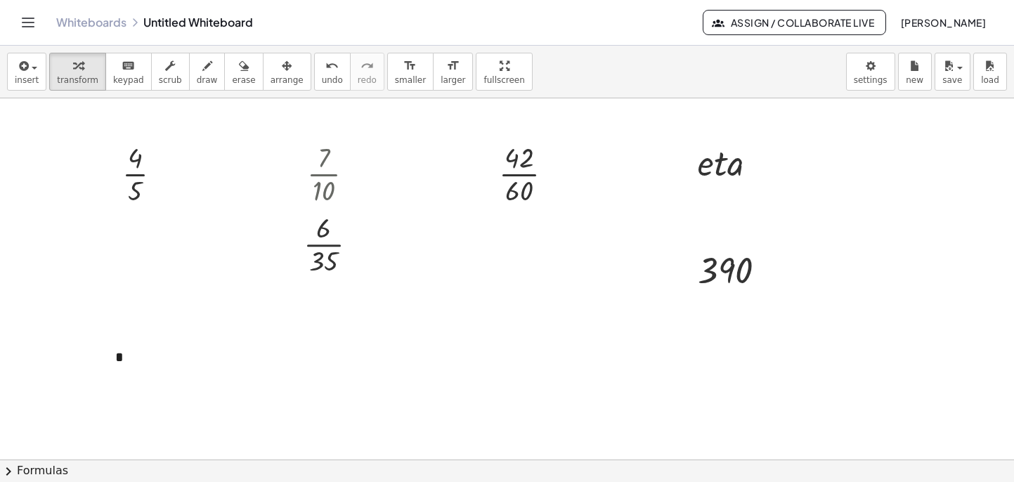
click at [418, 368] on div at bounding box center [507, 343] width 1014 height 722
click at [28, 60] on div "button" at bounding box center [27, 65] width 24 height 17
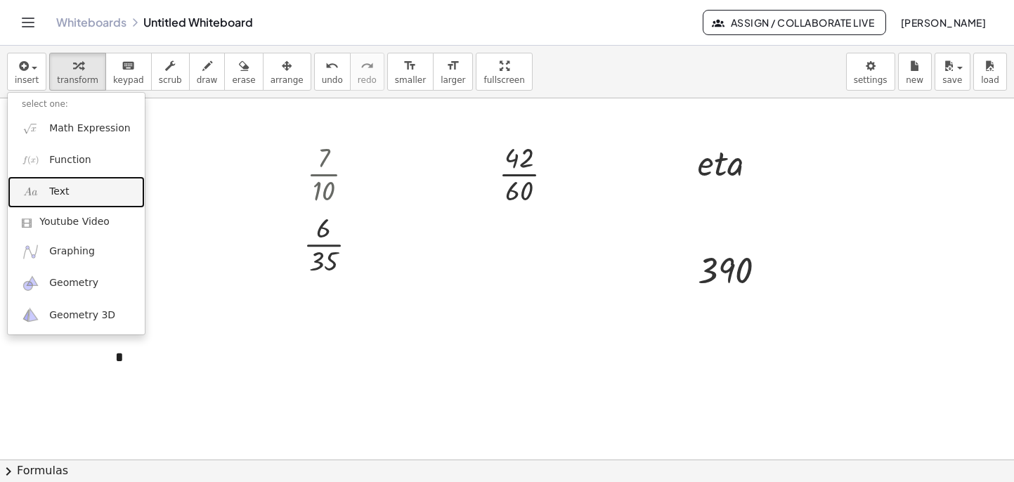
click at [65, 188] on span "Text" at bounding box center [59, 192] width 20 height 14
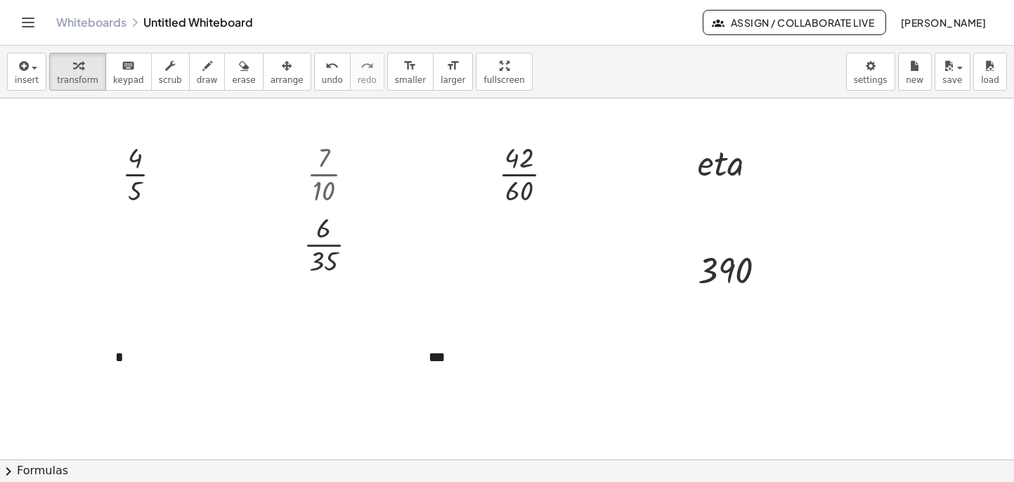
click at [186, 314] on div at bounding box center [507, 343] width 1014 height 722
click at [445, 355] on div "***" at bounding box center [520, 354] width 211 height 48
click at [505, 384] on div at bounding box center [507, 341] width 1014 height 722
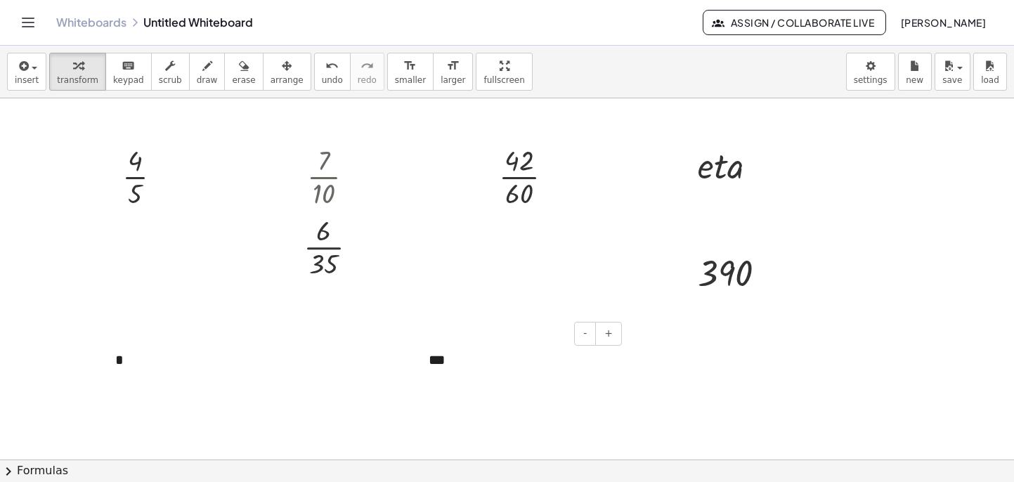
click at [482, 375] on div "***" at bounding box center [520, 360] width 211 height 48
click at [714, 181] on div at bounding box center [733, 164] width 84 height 48
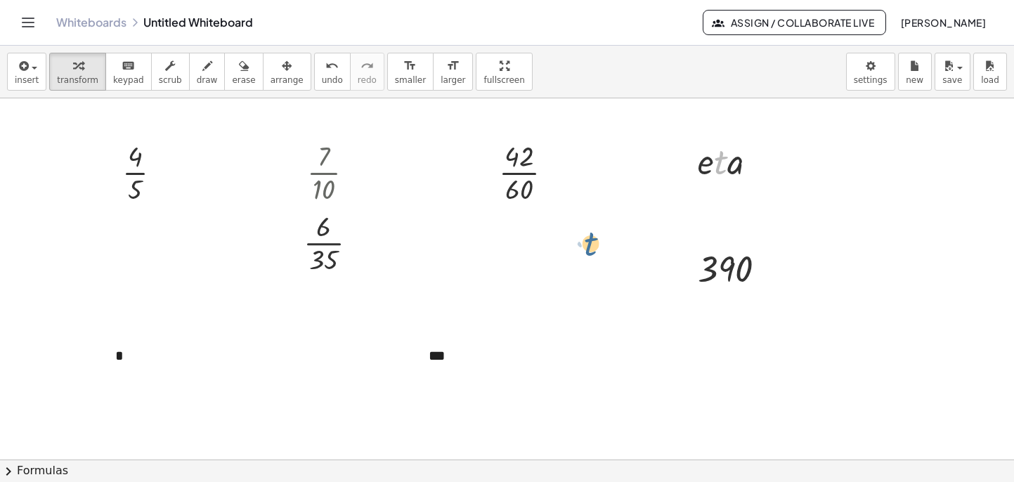
drag, startPoint x: 722, startPoint y: 172, endPoint x: 614, endPoint y: 242, distance: 128.7
click at [602, 249] on div "· 4 · 5 Fix a mistake Transform line Copy line as LaTeX Copy derivation as LaTe…" at bounding box center [507, 342] width 1014 height 722
click at [762, 162] on div at bounding box center [760, 161] width 15 height 15
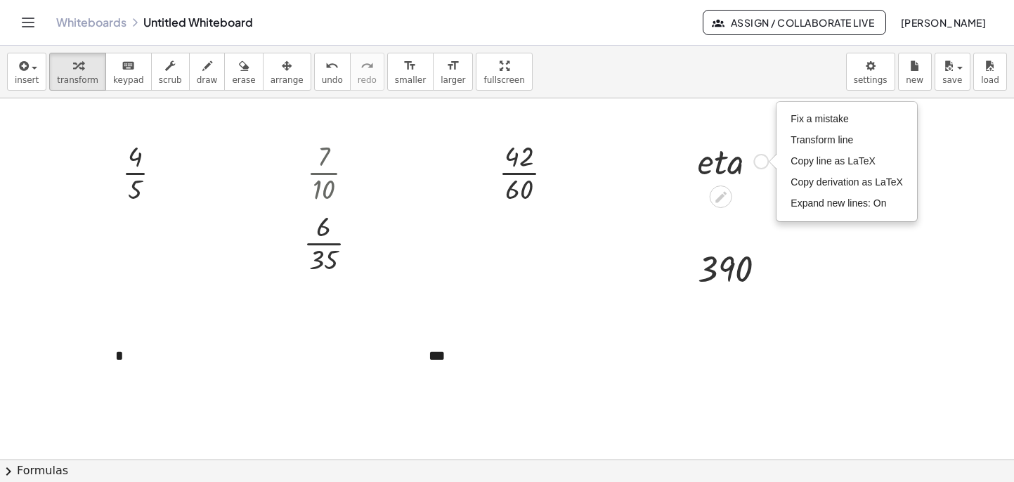
click at [686, 138] on div at bounding box center [687, 160] width 21 height 55
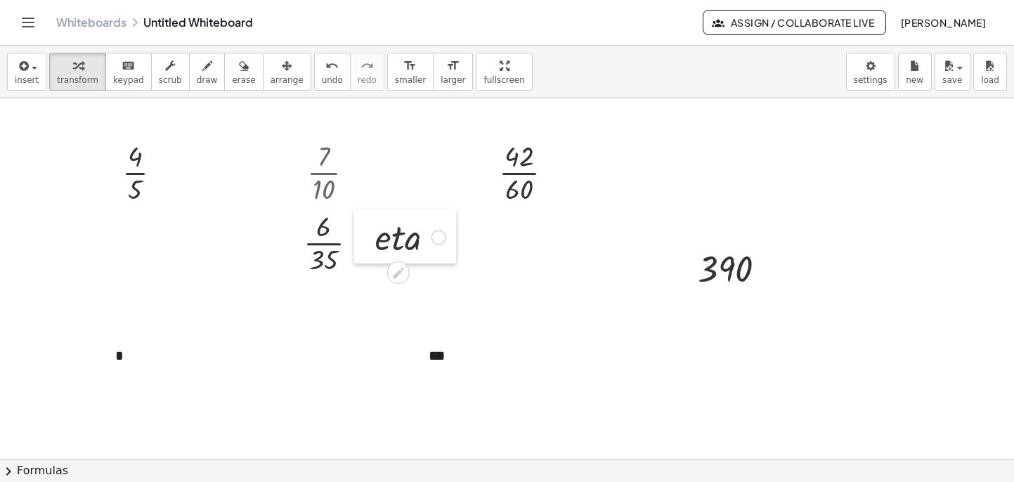
drag, startPoint x: 694, startPoint y: 148, endPoint x: 371, endPoint y: 224, distance: 331.4
click at [371, 224] on div at bounding box center [364, 236] width 21 height 55
click at [720, 259] on div at bounding box center [737, 268] width 93 height 46
click at [720, 272] on div at bounding box center [737, 268] width 93 height 46
click at [727, 252] on div at bounding box center [737, 268] width 93 height 46
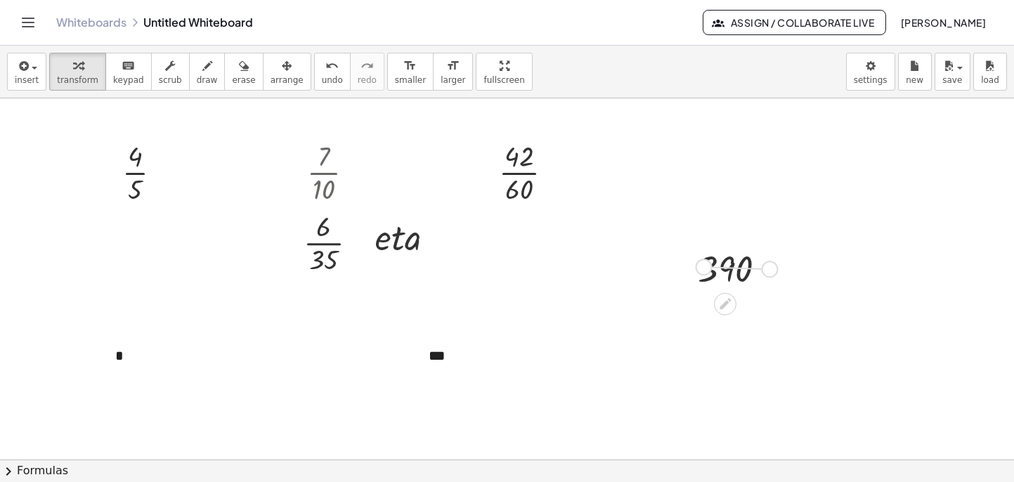
drag, startPoint x: 767, startPoint y: 269, endPoint x: 701, endPoint y: 267, distance: 66.1
click at [696, 267] on div "390" at bounding box center [732, 268] width 111 height 53
click at [525, 184] on div at bounding box center [531, 171] width 79 height 70
click at [717, 274] on div at bounding box center [737, 268] width 93 height 46
click at [518, 254] on div at bounding box center [531, 242] width 79 height 70
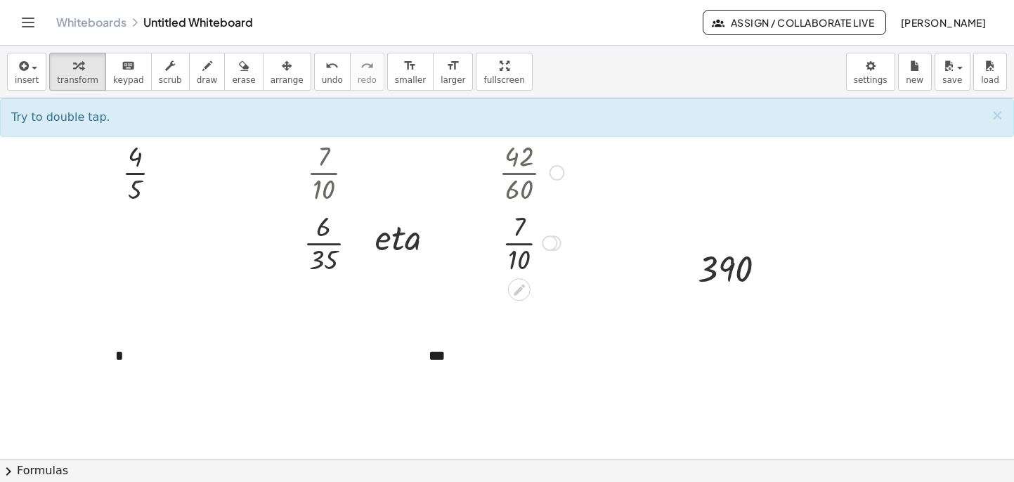
click at [552, 245] on div at bounding box center [549, 242] width 15 height 15
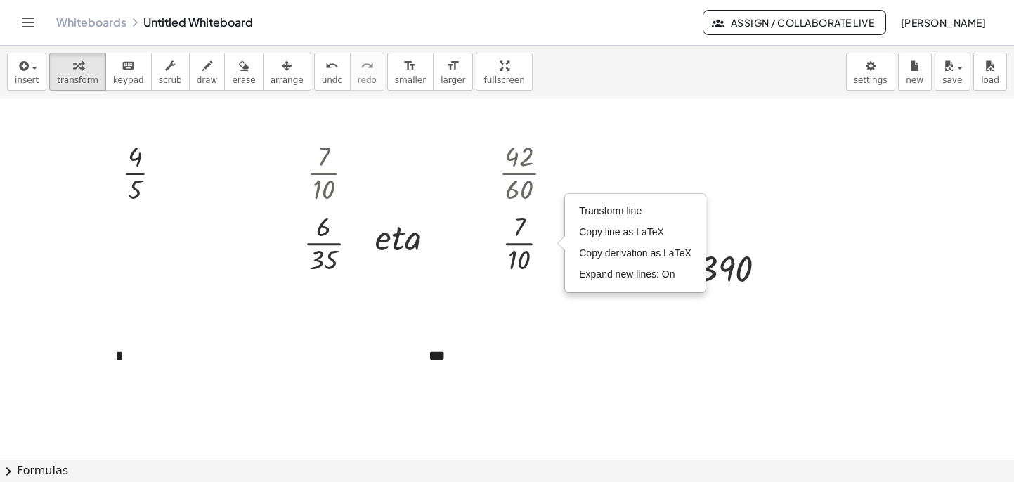
drag, startPoint x: 441, startPoint y: 283, endPoint x: 429, endPoint y: 277, distance: 13.8
click at [441, 283] on div at bounding box center [507, 342] width 1014 height 722
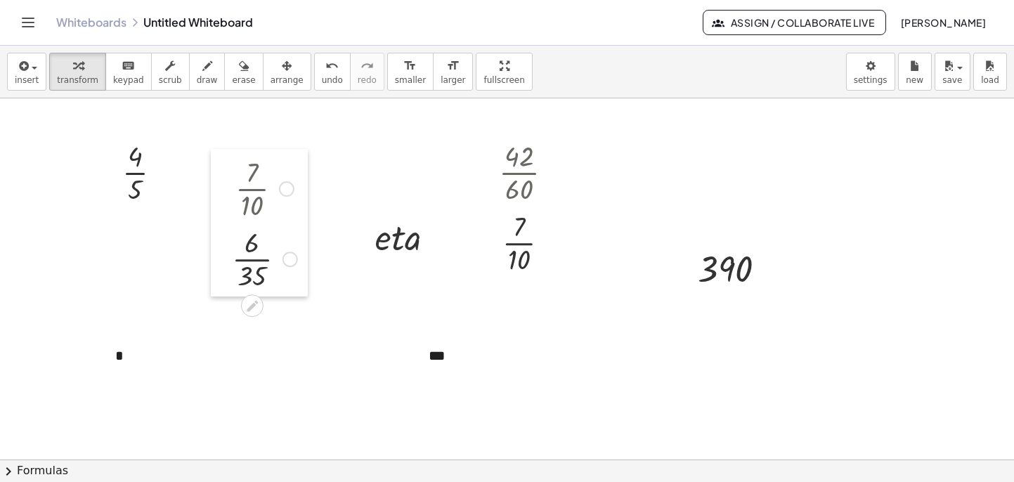
drag, startPoint x: 299, startPoint y: 216, endPoint x: 227, endPoint y: 233, distance: 73.5
click at [227, 233] on div at bounding box center [221, 223] width 21 height 148
drag, startPoint x: 382, startPoint y: 245, endPoint x: 304, endPoint y: 261, distance: 79.8
click at [401, 240] on div at bounding box center [410, 236] width 84 height 48
click at [404, 216] on div at bounding box center [410, 236] width 84 height 48
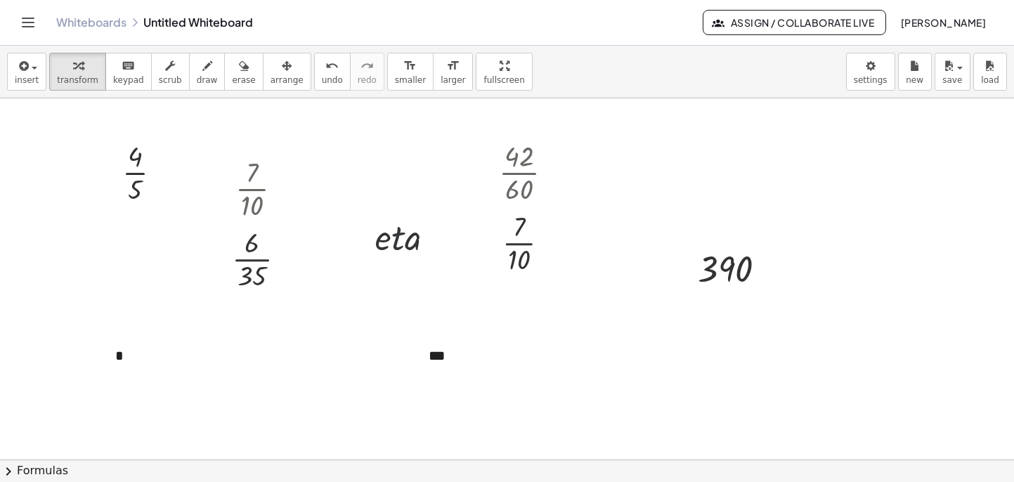
click at [403, 189] on div at bounding box center [507, 342] width 1014 height 722
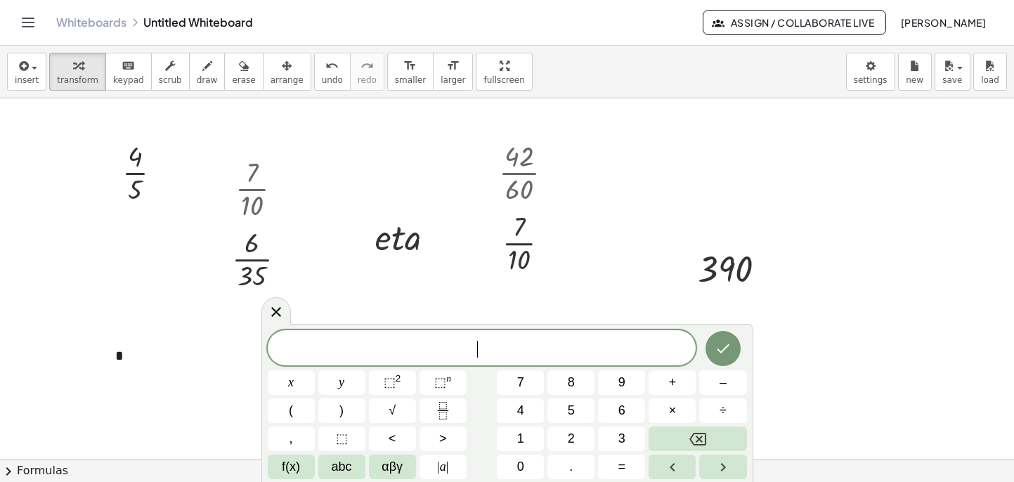
click at [424, 292] on div at bounding box center [507, 342] width 1014 height 722
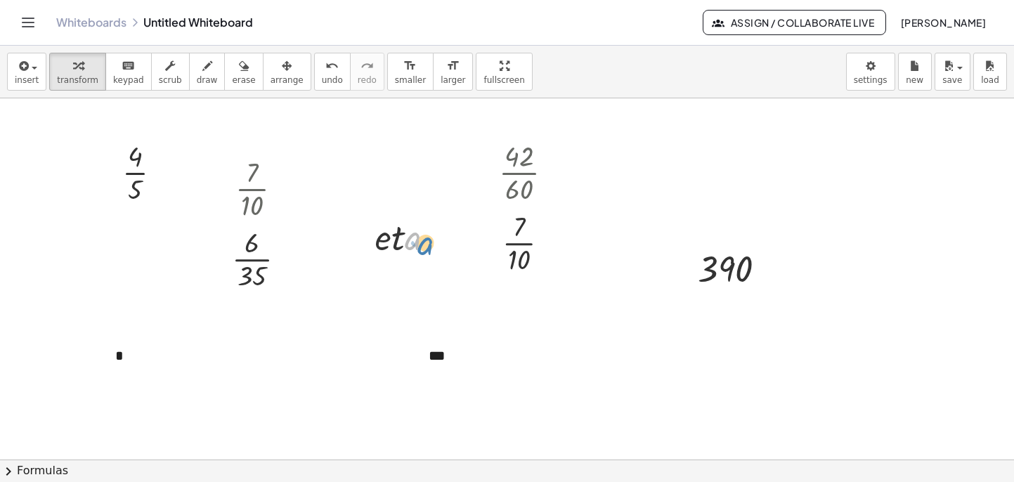
drag, startPoint x: 405, startPoint y: 255, endPoint x: 413, endPoint y: 257, distance: 8.0
click at [413, 257] on div at bounding box center [410, 236] width 84 height 48
drag, startPoint x: 401, startPoint y: 245, endPoint x: 412, endPoint y: 252, distance: 12.3
click at [413, 252] on div at bounding box center [410, 236] width 84 height 48
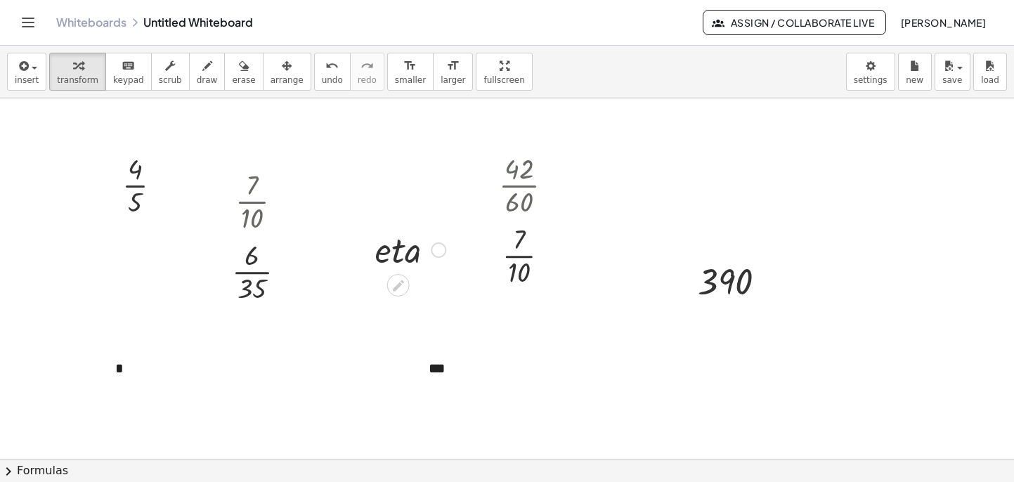
scroll to position [108, 0]
click at [368, 239] on div at bounding box center [364, 246] width 21 height 55
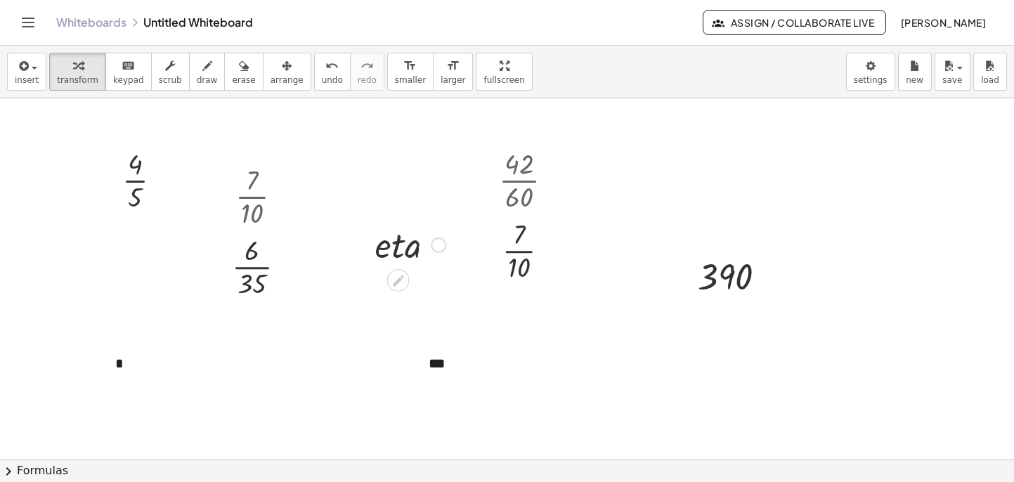
click at [376, 236] on div at bounding box center [410, 244] width 84 height 48
click at [389, 255] on div at bounding box center [410, 241] width 84 height 48
drag, startPoint x: 395, startPoint y: 257, endPoint x: 413, endPoint y: 250, distance: 19.3
click at [403, 254] on div at bounding box center [410, 243] width 84 height 48
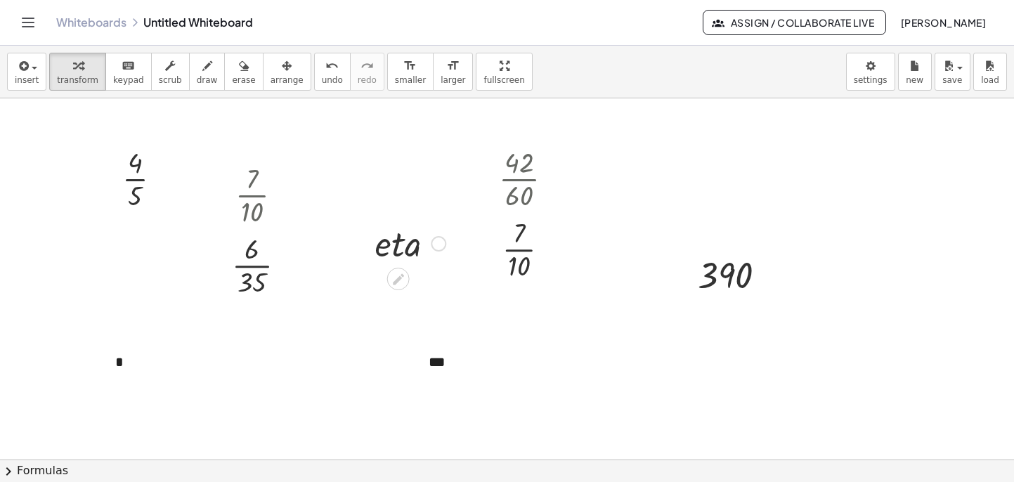
click at [422, 268] on div "· e · t · a Fix a mistake Transform line Copy line as LaTeX Copy derivation as …" at bounding box center [405, 242] width 102 height 55
click at [413, 236] on div at bounding box center [410, 243] width 84 height 48
click at [413, 250] on div at bounding box center [410, 243] width 84 height 48
click at [297, 304] on div at bounding box center [507, 348] width 1014 height 722
click at [755, 271] on div at bounding box center [737, 275] width 93 height 46
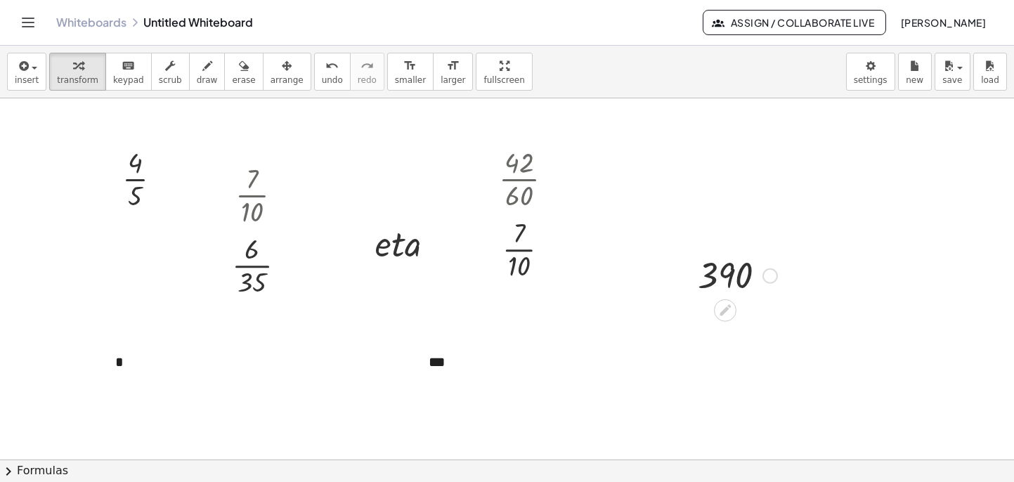
click at [739, 272] on div at bounding box center [737, 275] width 93 height 46
click at [738, 272] on div at bounding box center [737, 275] width 93 height 46
click at [96, 22] on link "Whiteboards" at bounding box center [91, 22] width 70 height 14
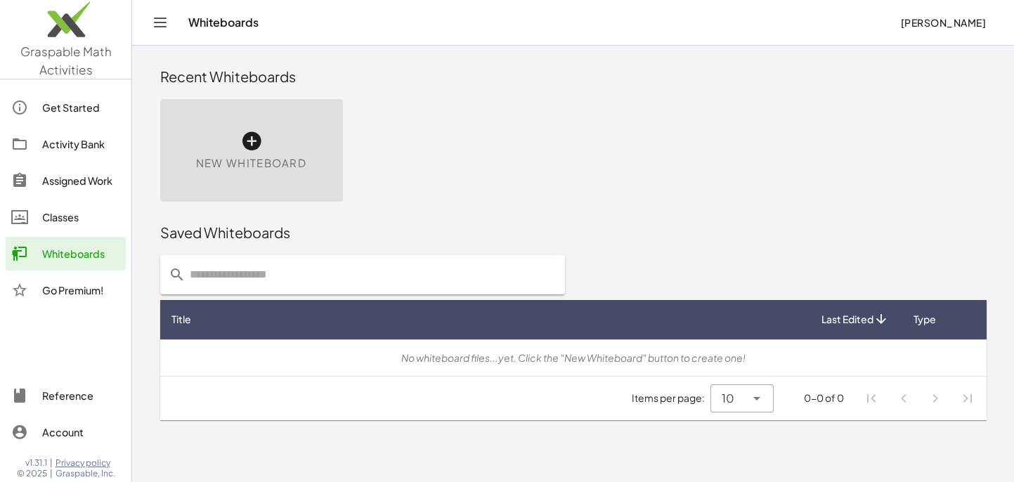
click at [163, 24] on icon "Toggle navigation" at bounding box center [160, 22] width 17 height 17
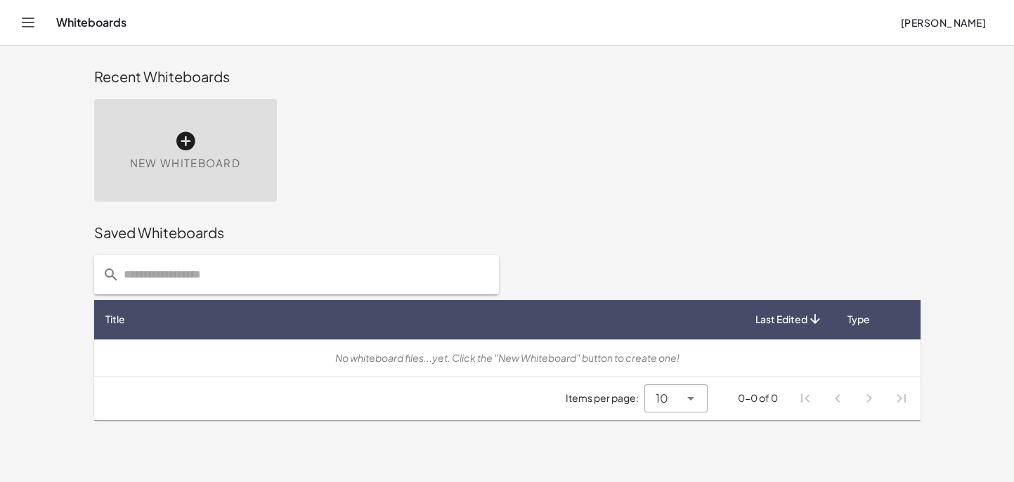
click at [183, 143] on icon at bounding box center [185, 141] width 22 height 22
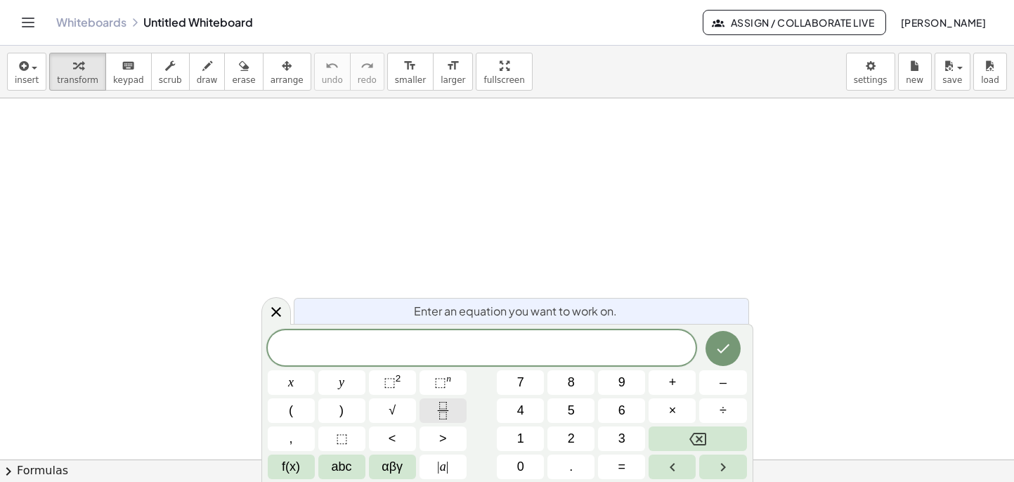
click at [435, 408] on icon "Fraction" at bounding box center [443, 411] width 18 height 18
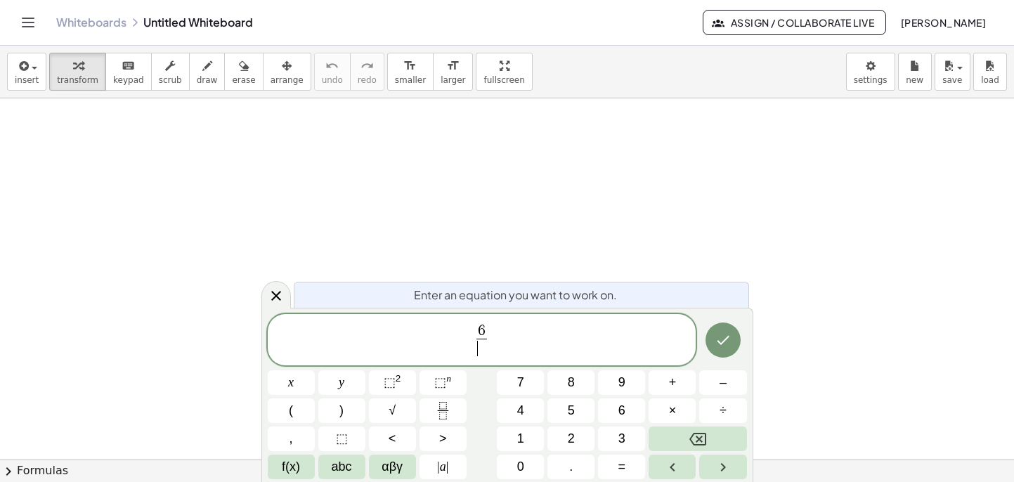
click at [486, 353] on span "​" at bounding box center [481, 348] width 11 height 19
click at [725, 337] on icon "Done" at bounding box center [723, 340] width 17 height 17
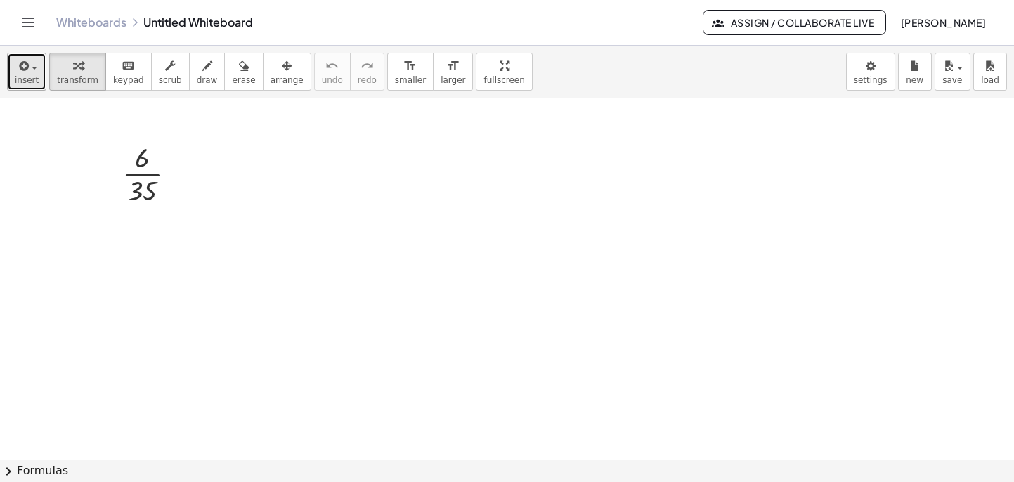
click at [25, 68] on icon "button" at bounding box center [22, 66] width 13 height 17
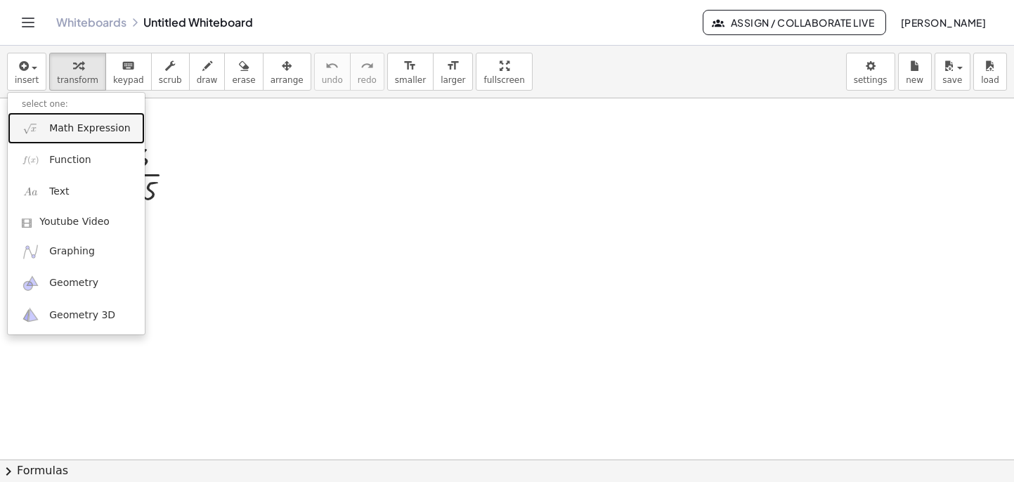
click at [82, 129] on span "Math Expression" at bounding box center [89, 129] width 81 height 14
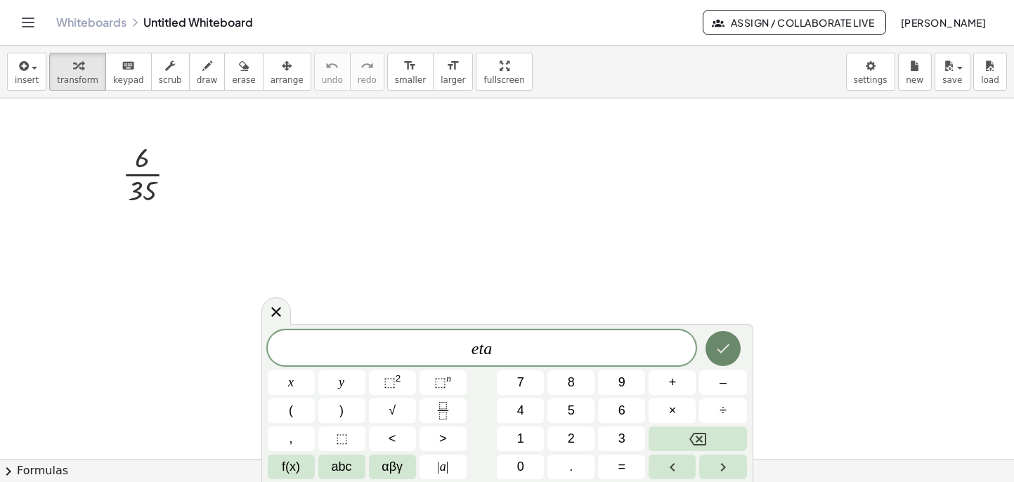
click at [721, 340] on icon "Done" at bounding box center [723, 348] width 17 height 17
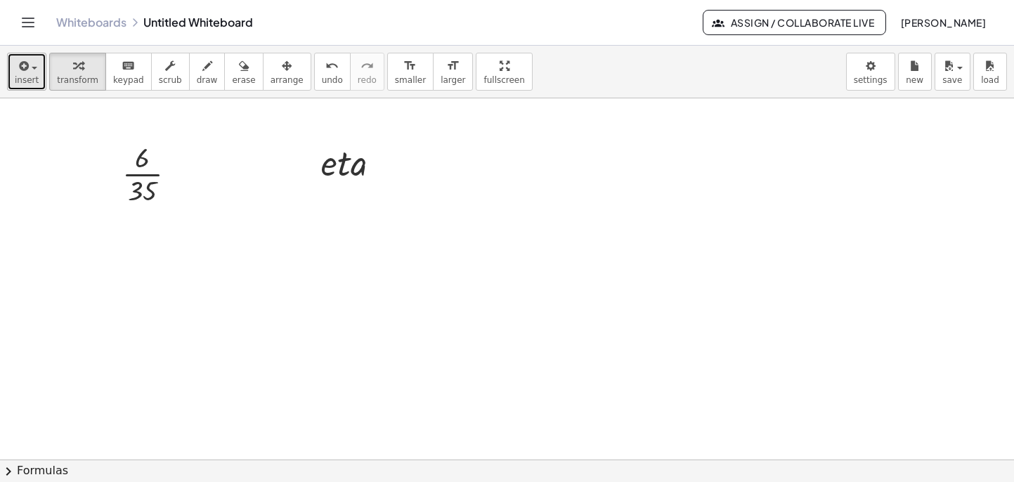
click at [35, 75] on span "insert" at bounding box center [27, 80] width 24 height 10
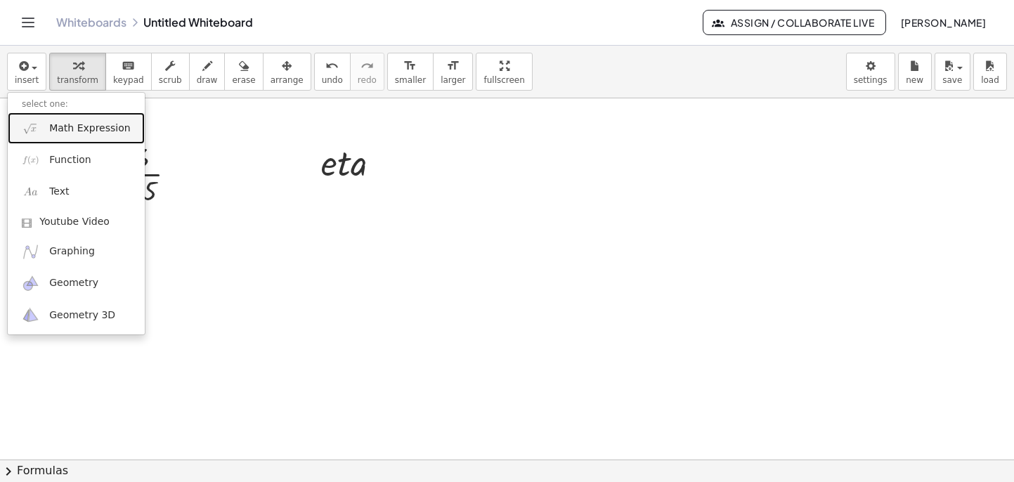
click at [82, 128] on span "Math Expression" at bounding box center [89, 129] width 81 height 14
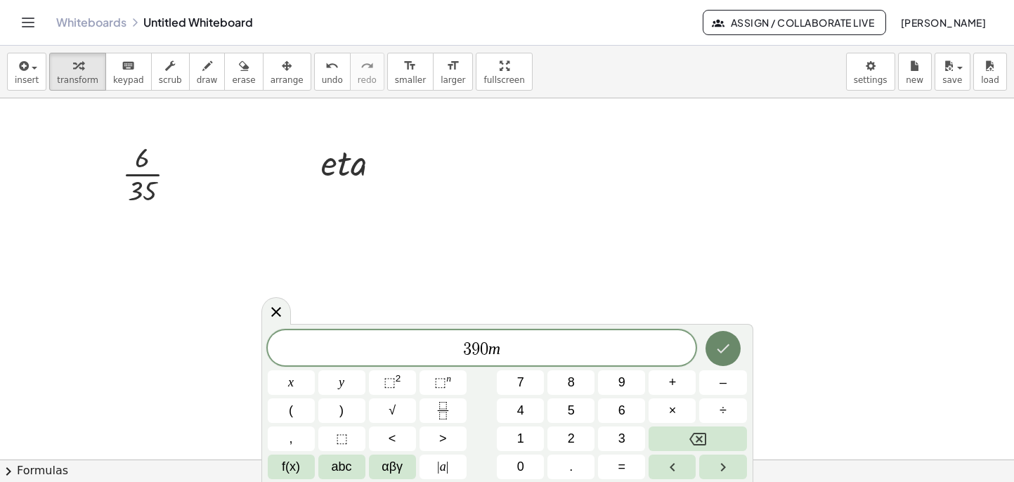
click at [726, 346] on icon "Done" at bounding box center [723, 348] width 13 height 9
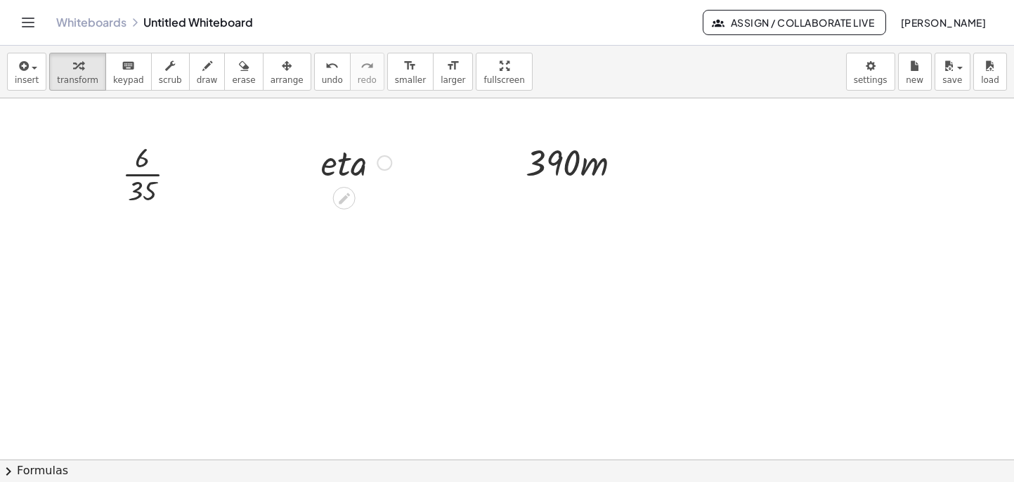
drag, startPoint x: 287, startPoint y: 140, endPoint x: 393, endPoint y: 185, distance: 114.6
click at [393, 185] on div "· 6 · 35 · e · t · a · 390 · m" at bounding box center [507, 459] width 1014 height 722
click at [647, 200] on div at bounding box center [507, 459] width 1014 height 722
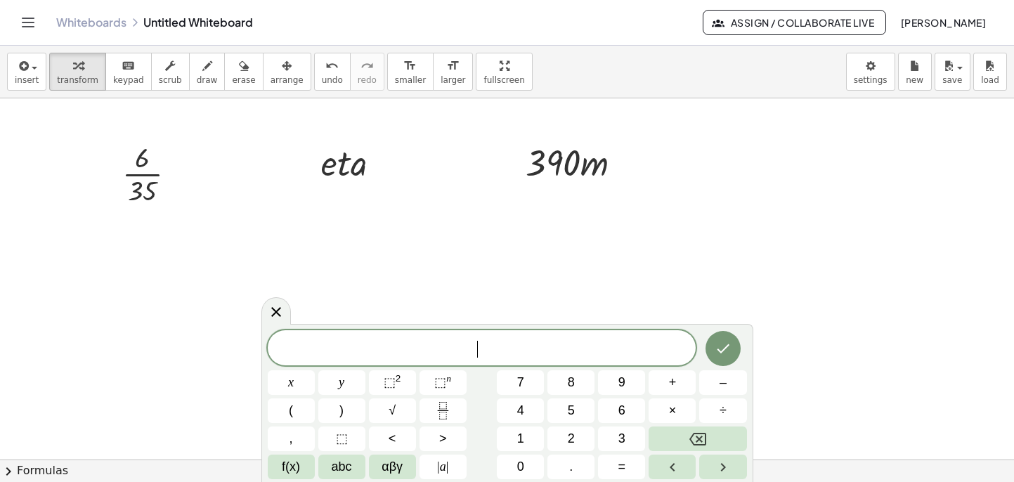
click at [275, 193] on div at bounding box center [507, 459] width 1014 height 722
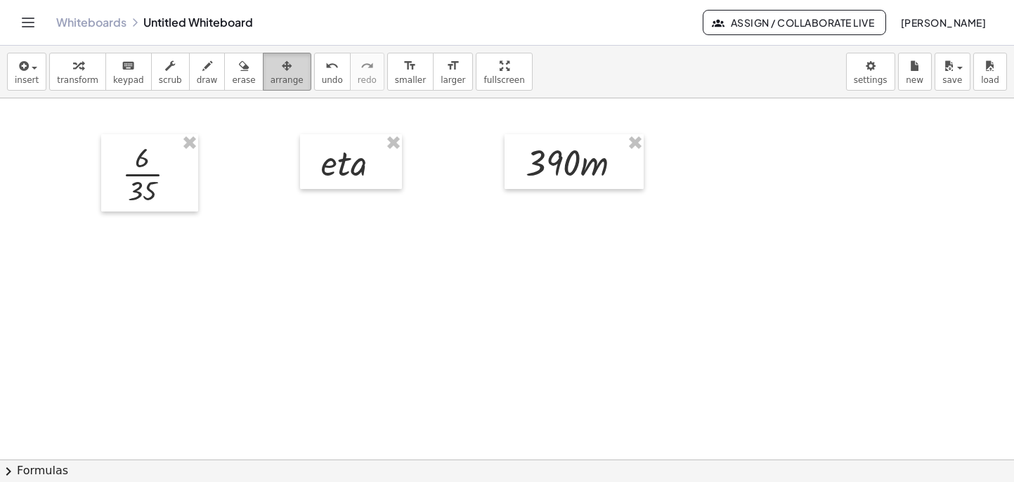
click at [271, 75] on span "arrange" at bounding box center [287, 80] width 33 height 10
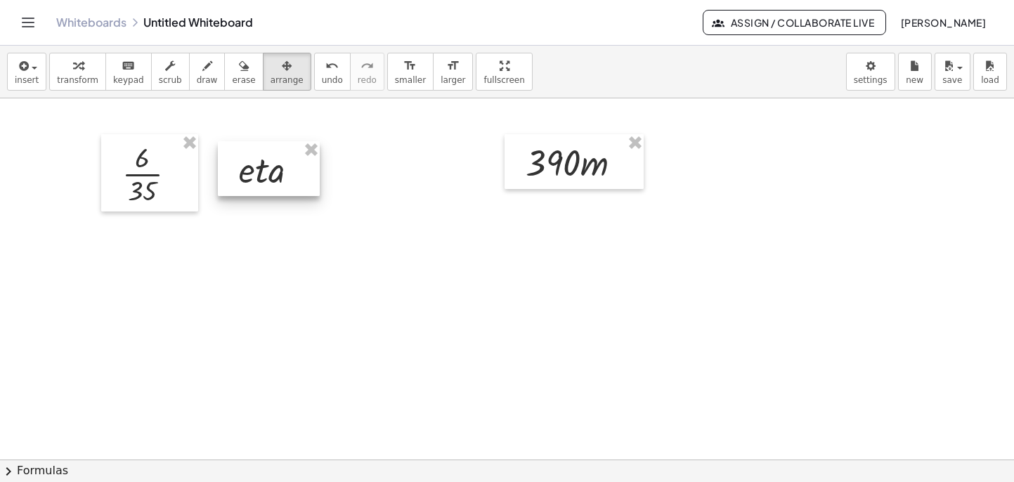
drag, startPoint x: 337, startPoint y: 151, endPoint x: 253, endPoint y: 159, distance: 84.7
click at [254, 158] on div at bounding box center [269, 168] width 102 height 55
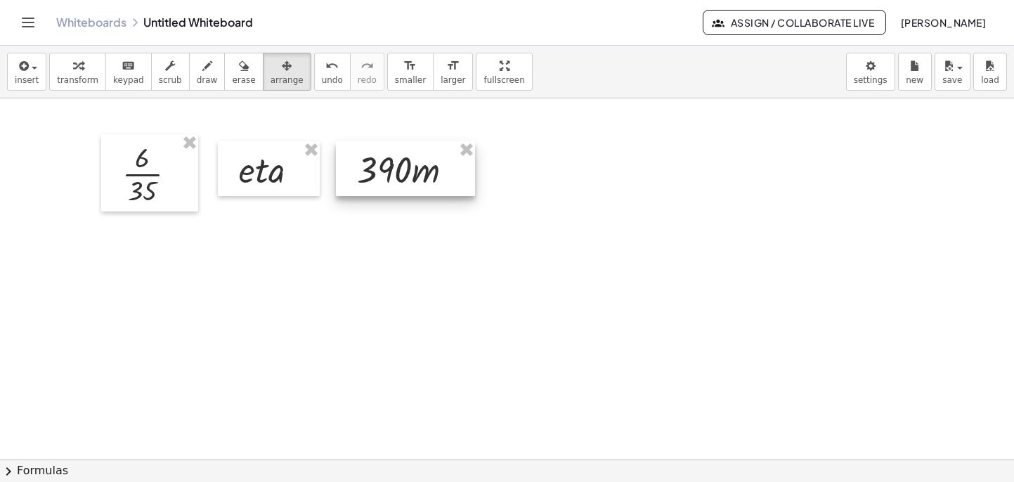
drag, startPoint x: 516, startPoint y: 150, endPoint x: 350, endPoint y: 157, distance: 166.0
click at [350, 157] on div at bounding box center [405, 168] width 139 height 55
click at [360, 254] on div at bounding box center [507, 459] width 1014 height 722
click at [30, 72] on span "button" at bounding box center [30, 68] width 3 height 10
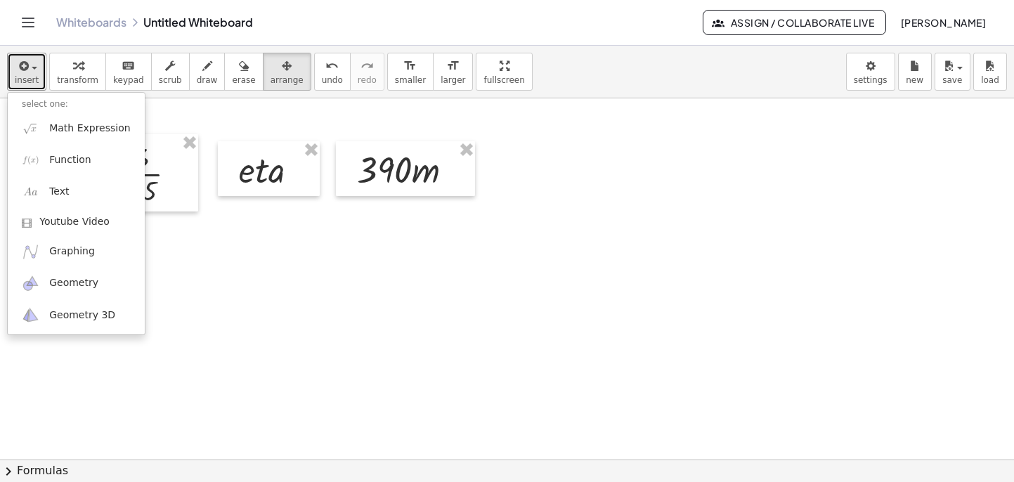
click at [273, 282] on div at bounding box center [507, 459] width 1014 height 722
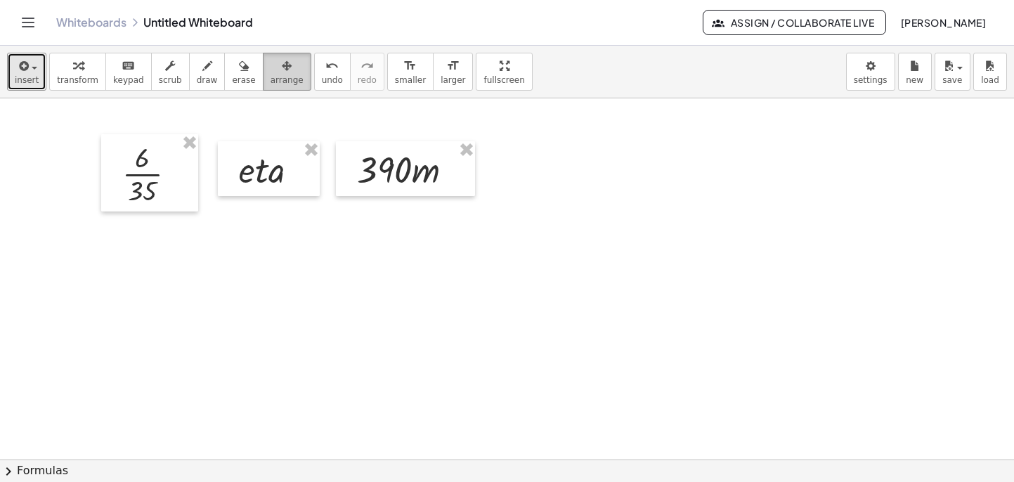
click at [282, 71] on icon "button" at bounding box center [287, 66] width 10 height 17
click at [239, 74] on icon "button" at bounding box center [244, 66] width 10 height 17
click at [252, 294] on div at bounding box center [507, 459] width 1014 height 722
click at [282, 70] on icon "button" at bounding box center [287, 66] width 10 height 17
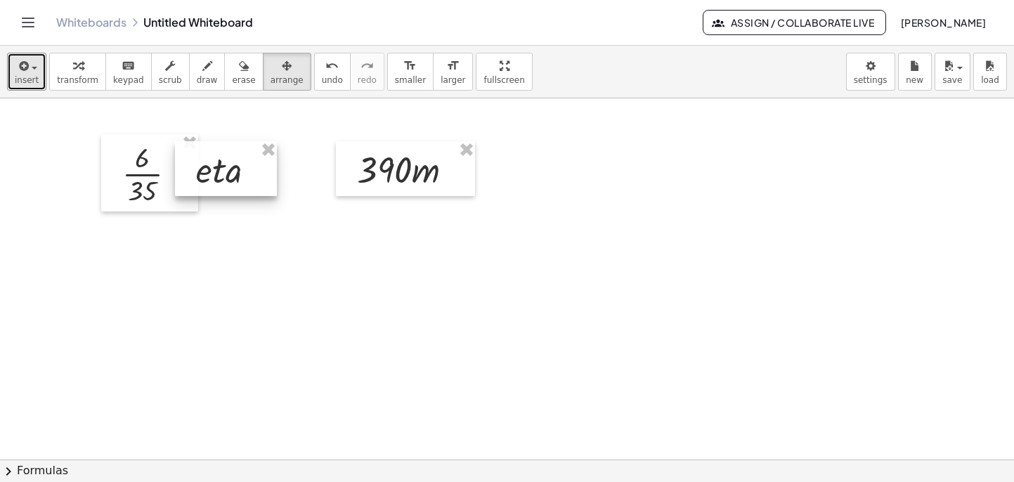
drag, startPoint x: 264, startPoint y: 163, endPoint x: 221, endPoint y: 163, distance: 43.6
click at [221, 163] on div at bounding box center [226, 168] width 102 height 55
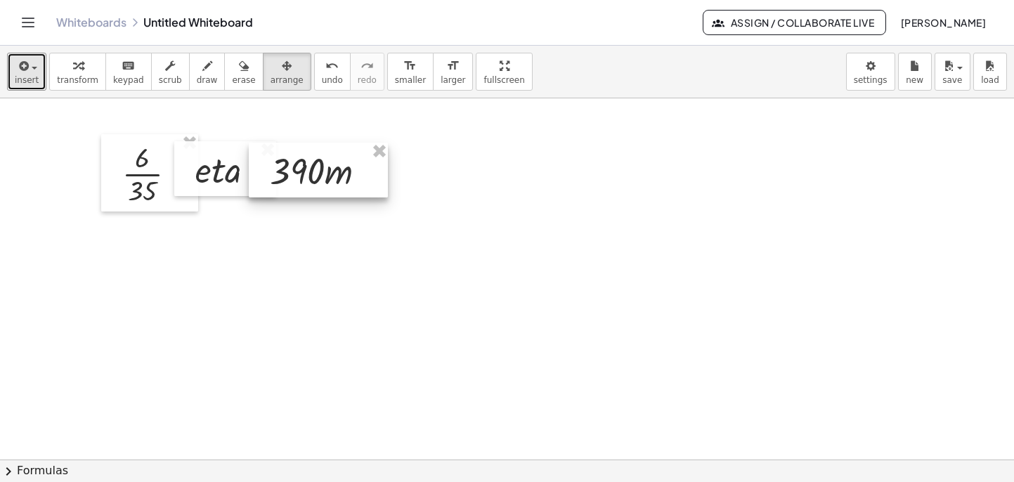
drag, startPoint x: 363, startPoint y: 168, endPoint x: 285, endPoint y: 183, distance: 79.5
click at [276, 169] on div at bounding box center [318, 170] width 139 height 55
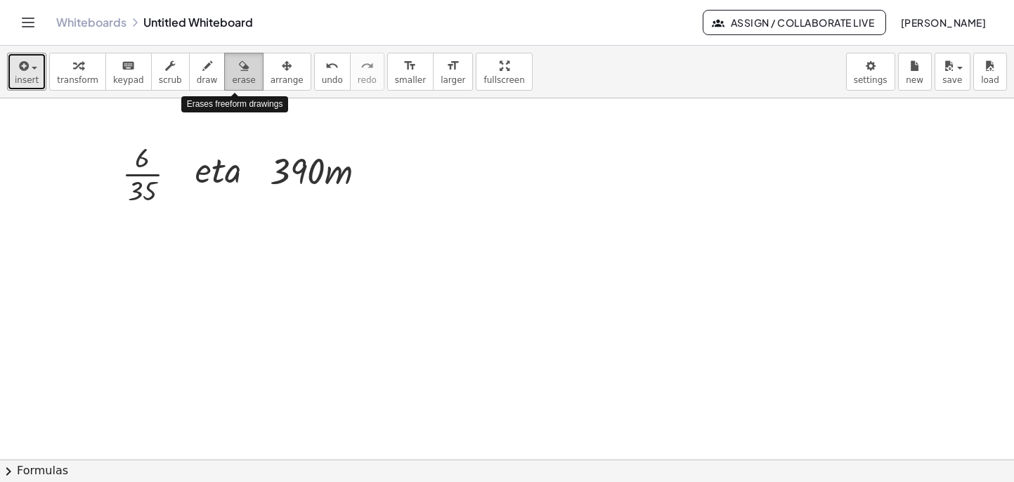
click at [233, 78] on span "erase" at bounding box center [243, 80] width 23 height 10
click at [266, 268] on div at bounding box center [507, 459] width 1014 height 722
click at [35, 79] on span "insert" at bounding box center [27, 80] width 24 height 10
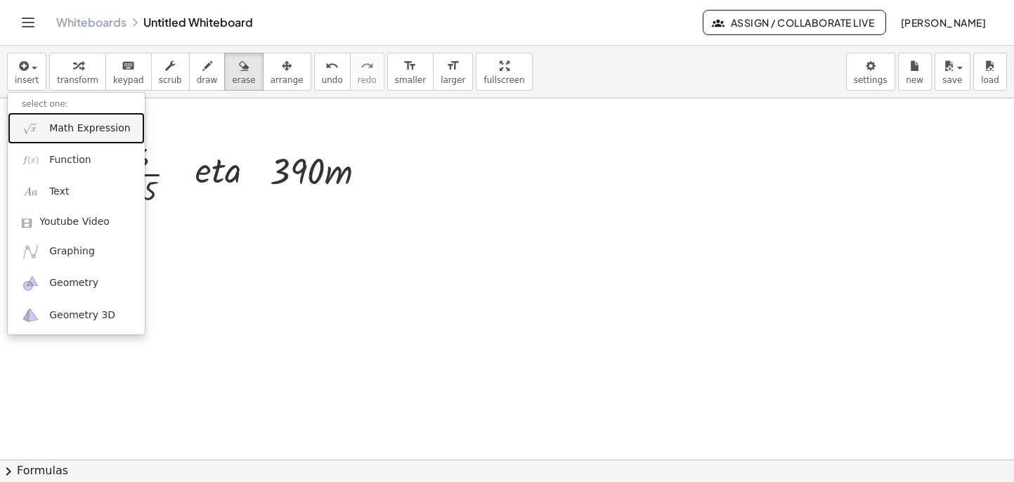
click at [71, 128] on span "Math Expression" at bounding box center [89, 129] width 81 height 14
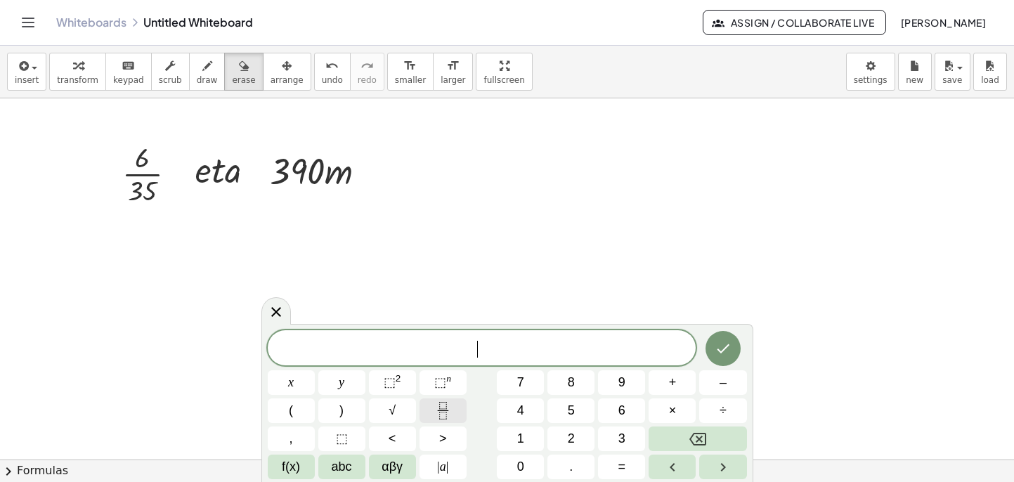
click at [439, 408] on icon "Fraction" at bounding box center [442, 405] width 7 height 7
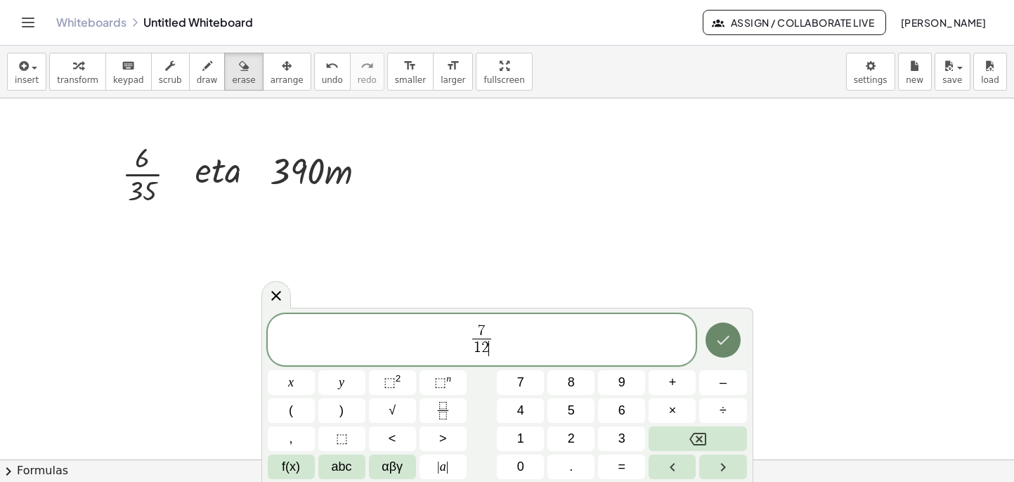
click at [733, 339] on button "Done" at bounding box center [723, 340] width 35 height 35
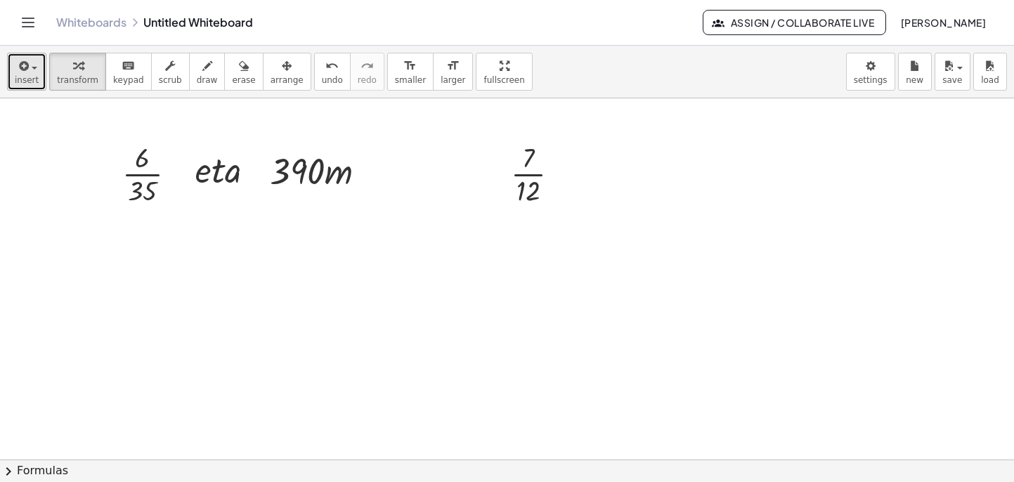
click at [34, 73] on button "insert" at bounding box center [26, 72] width 39 height 38
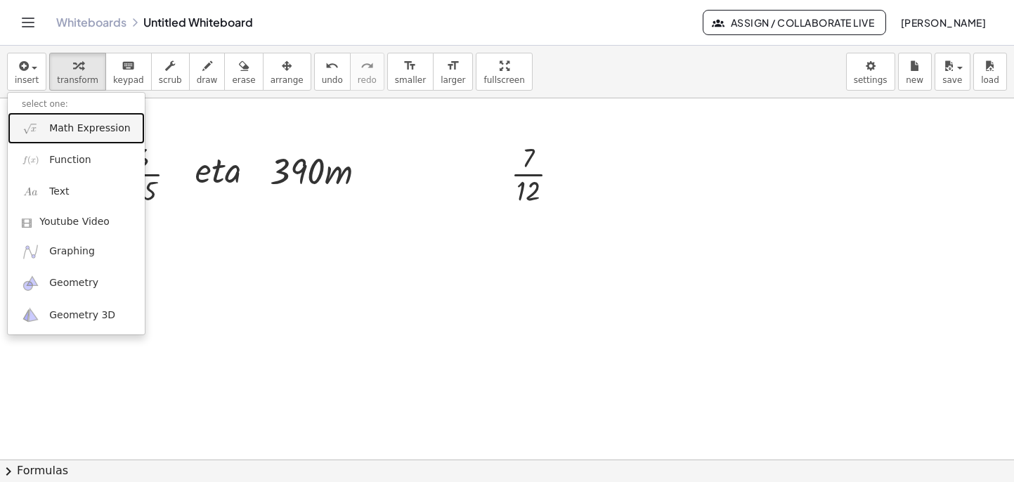
click at [68, 126] on span "Math Expression" at bounding box center [89, 129] width 81 height 14
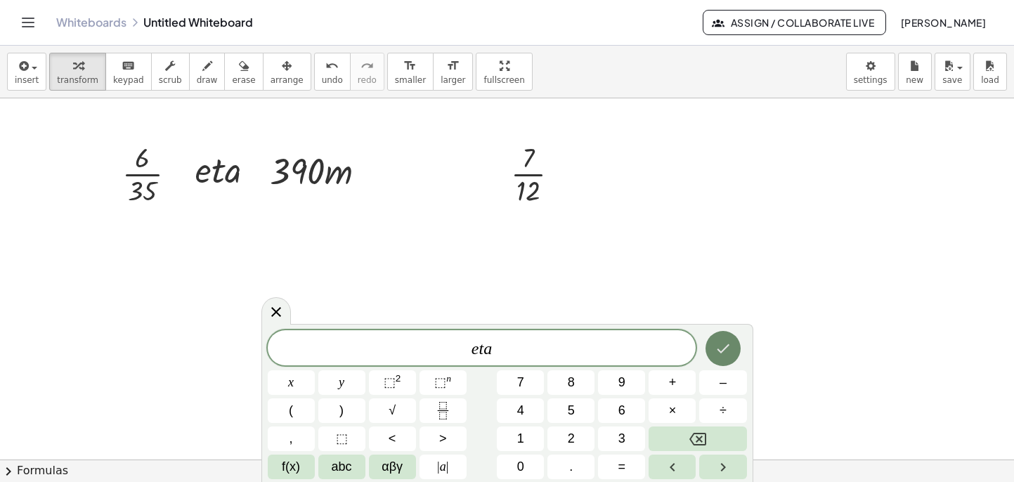
click at [718, 349] on icon "Done" at bounding box center [723, 348] width 17 height 17
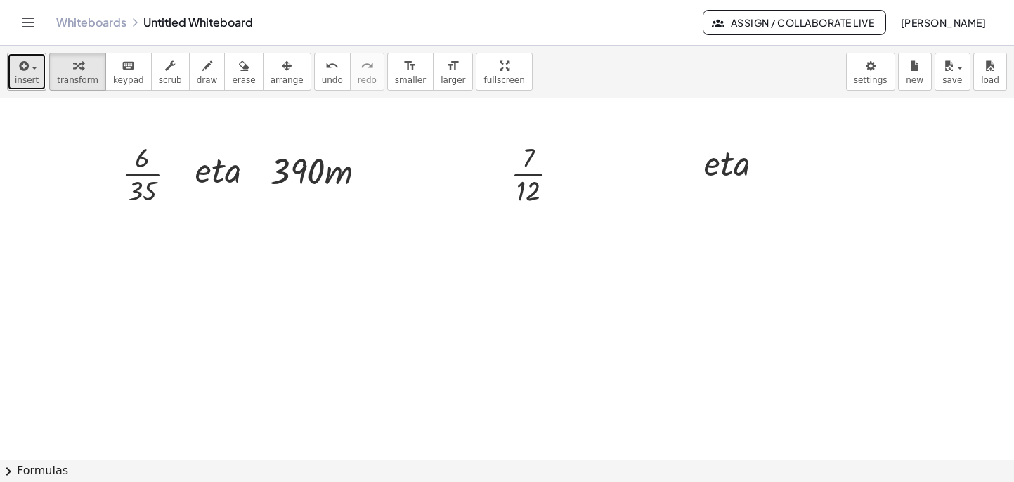
click at [25, 65] on icon "button" at bounding box center [22, 66] width 13 height 17
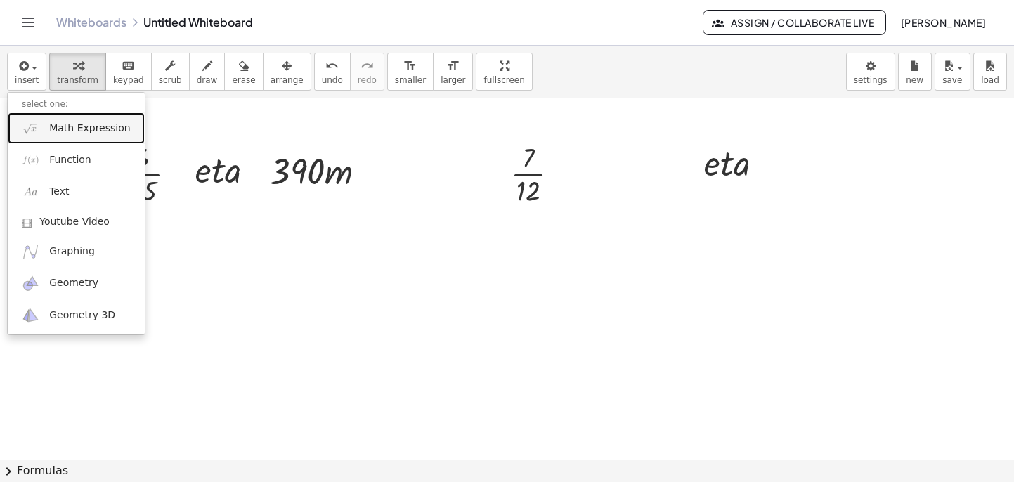
click at [68, 133] on span "Math Expression" at bounding box center [89, 129] width 81 height 14
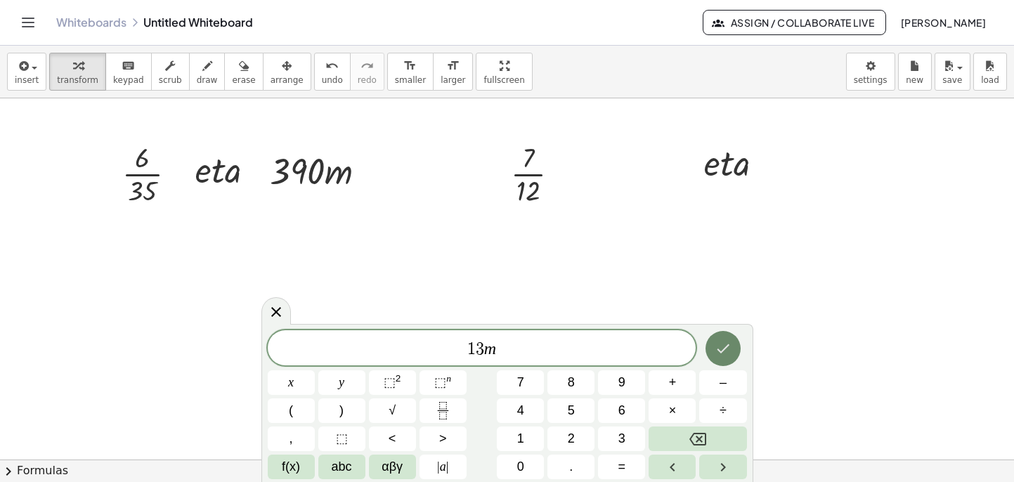
click at [723, 346] on icon "Done" at bounding box center [723, 348] width 17 height 17
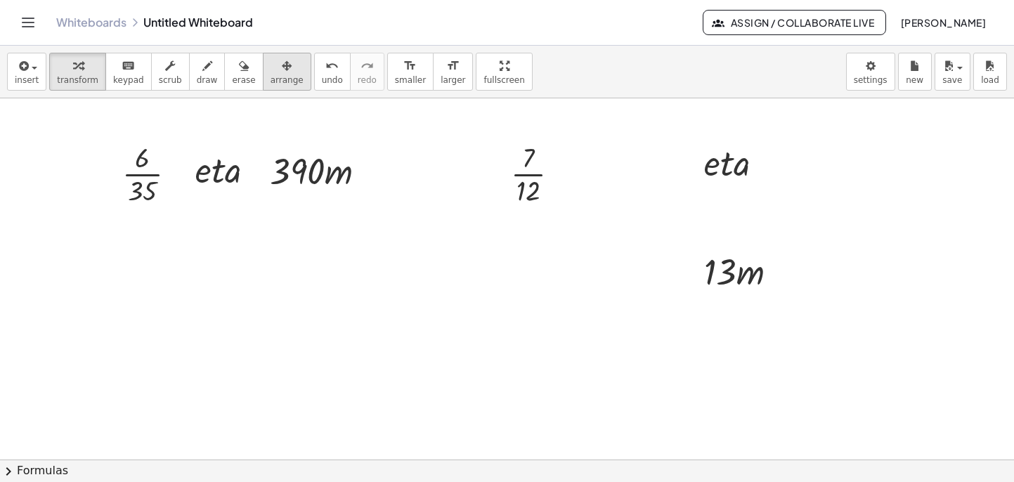
click at [276, 74] on button "arrange" at bounding box center [287, 72] width 48 height 38
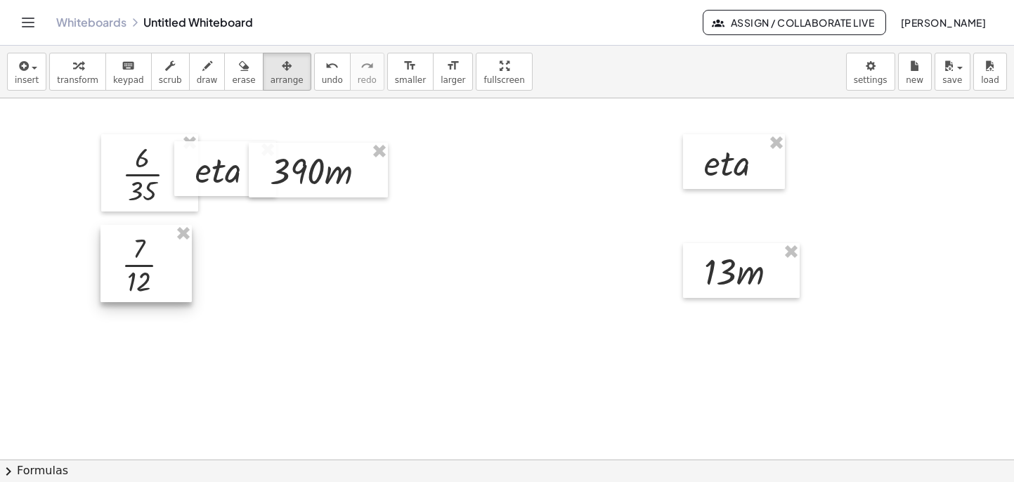
drag, startPoint x: 547, startPoint y: 169, endPoint x: 162, endPoint y: 256, distance: 394.0
click at [160, 257] on div at bounding box center [145, 263] width 91 height 77
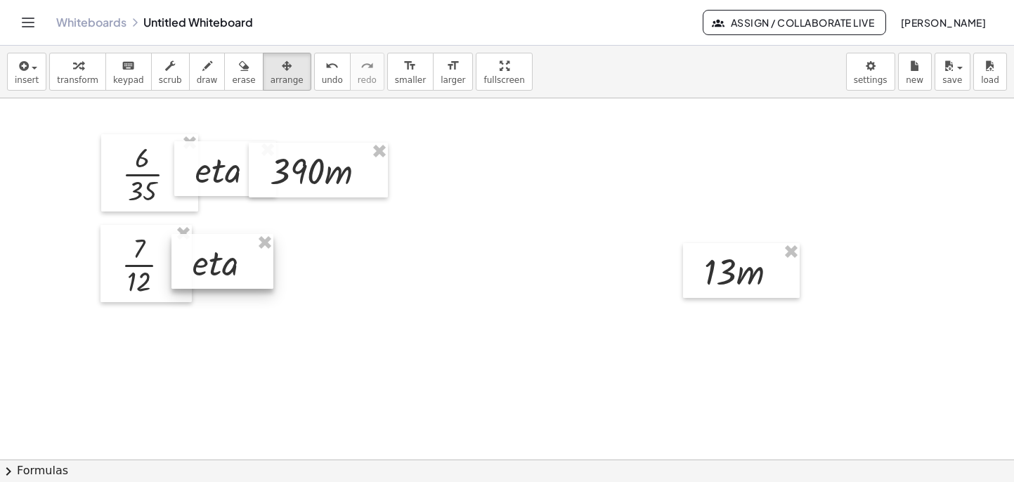
drag, startPoint x: 740, startPoint y: 179, endPoint x: 233, endPoint y: 279, distance: 517.1
click at [228, 279] on div at bounding box center [222, 261] width 102 height 55
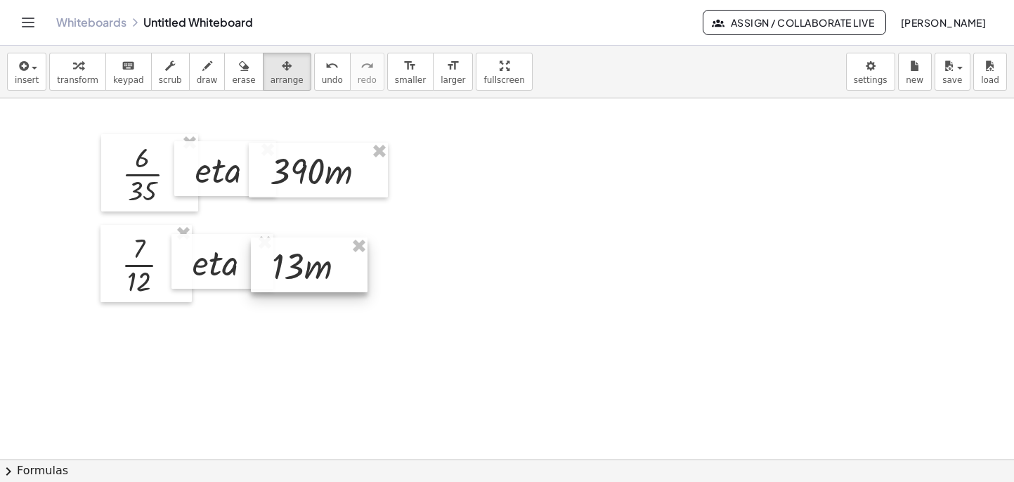
drag, startPoint x: 769, startPoint y: 277, endPoint x: 340, endPoint y: 271, distance: 428.7
click at [338, 271] on div at bounding box center [309, 265] width 117 height 55
click at [598, 280] on div at bounding box center [507, 459] width 1014 height 722
click at [235, 76] on span "erase" at bounding box center [243, 80] width 23 height 10
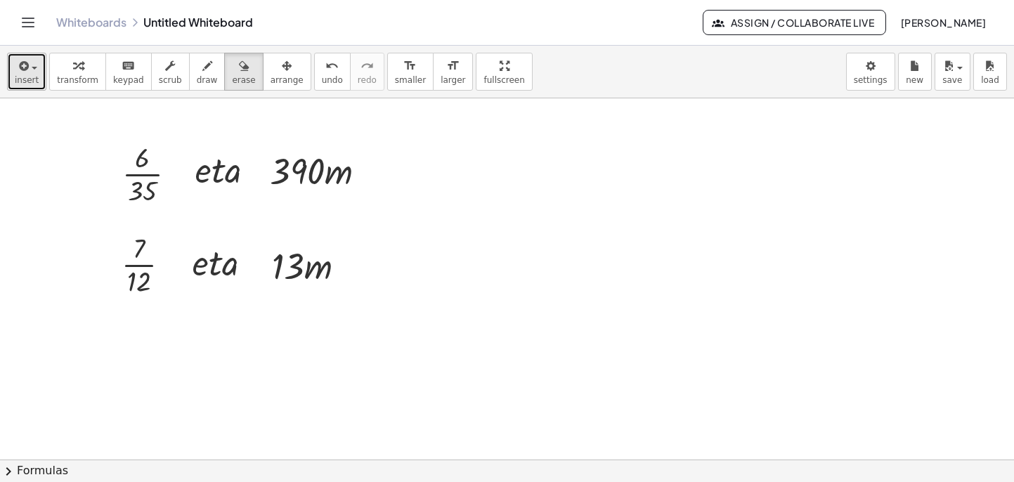
click at [25, 65] on icon "button" at bounding box center [22, 66] width 13 height 17
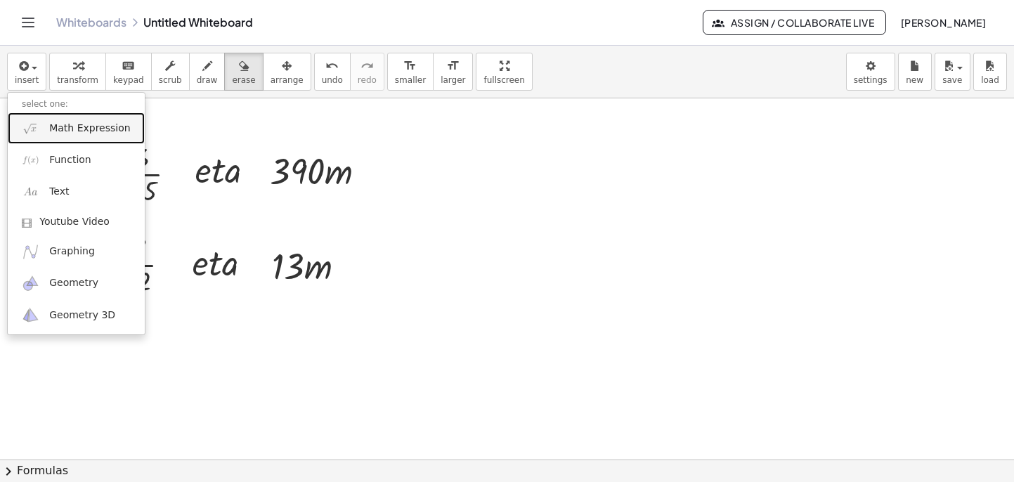
click at [59, 127] on span "Math Expression" at bounding box center [89, 129] width 81 height 14
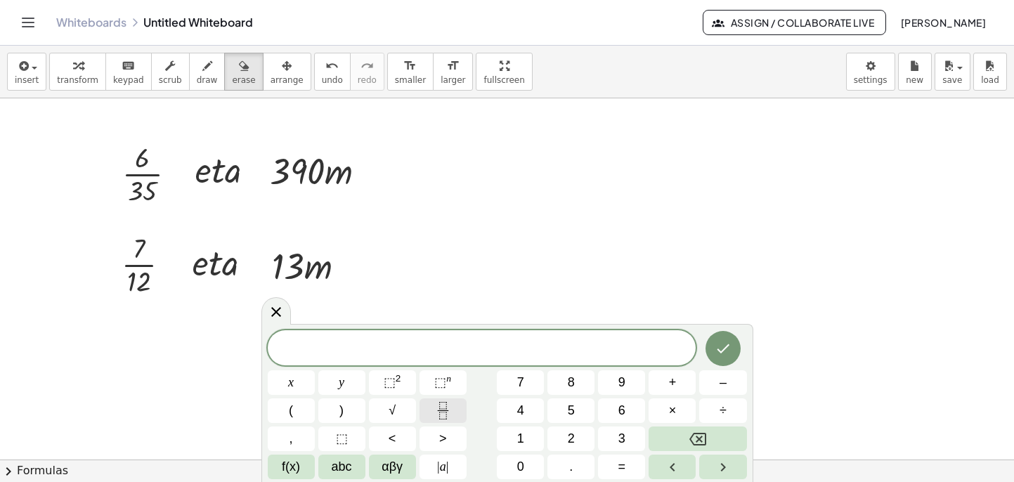
click at [444, 413] on icon "Fraction" at bounding box center [442, 415] width 7 height 7
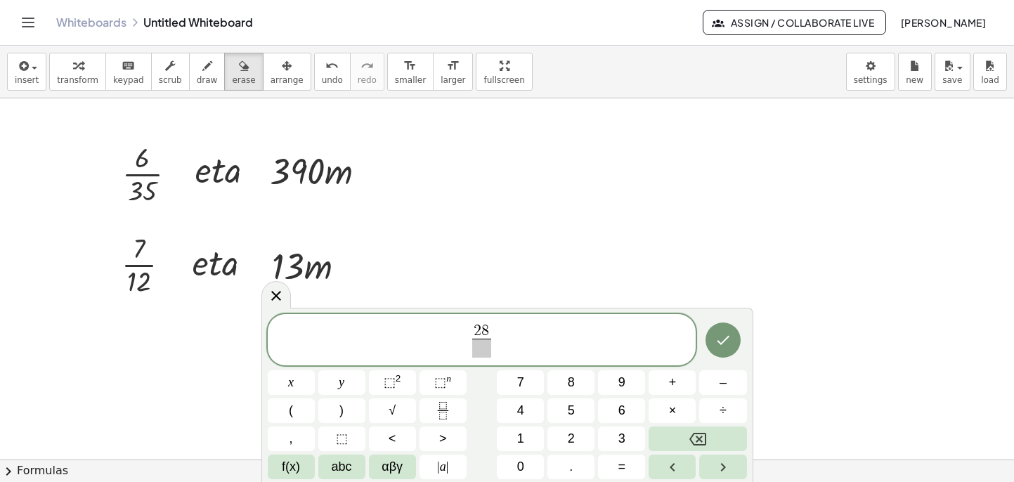
click at [484, 349] on span at bounding box center [481, 348] width 18 height 19
click at [729, 344] on icon "Done" at bounding box center [723, 340] width 17 height 17
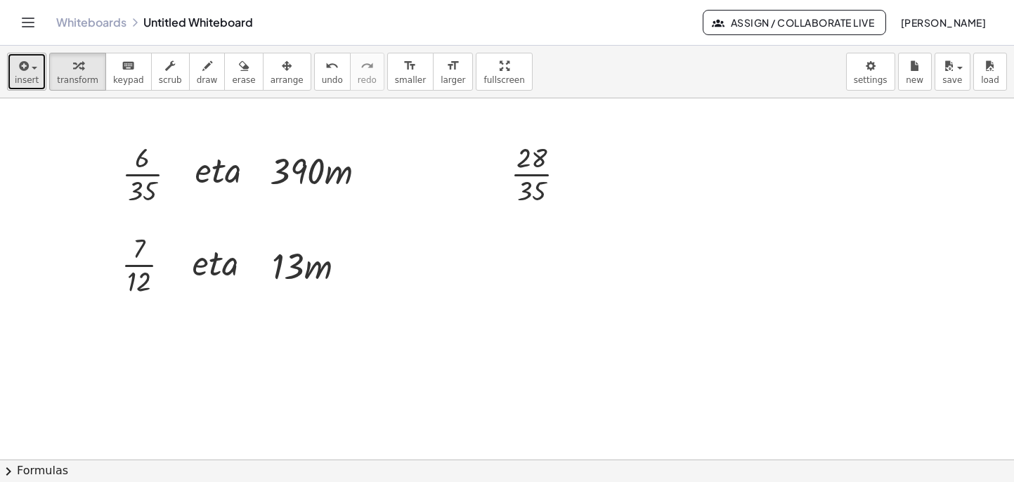
click at [30, 75] on span "insert" at bounding box center [27, 80] width 24 height 10
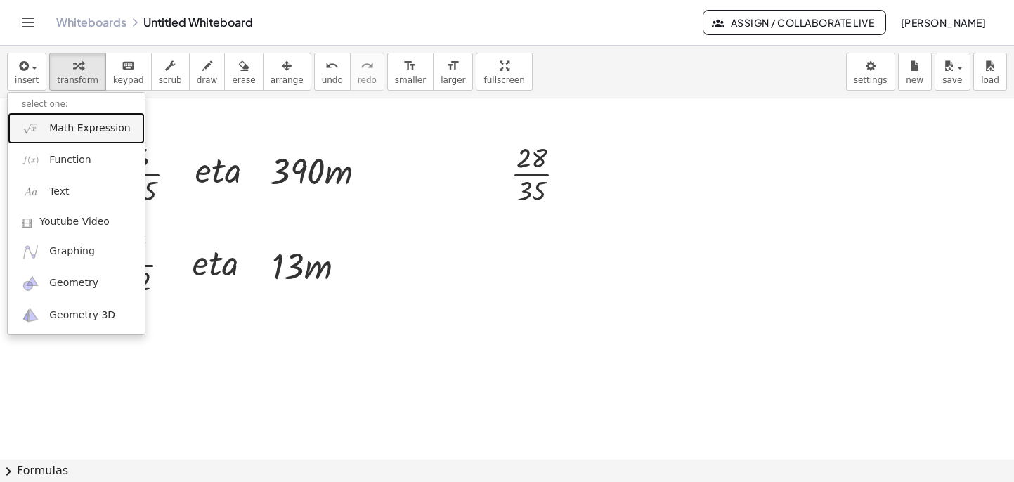
click at [72, 131] on span "Math Expression" at bounding box center [89, 129] width 81 height 14
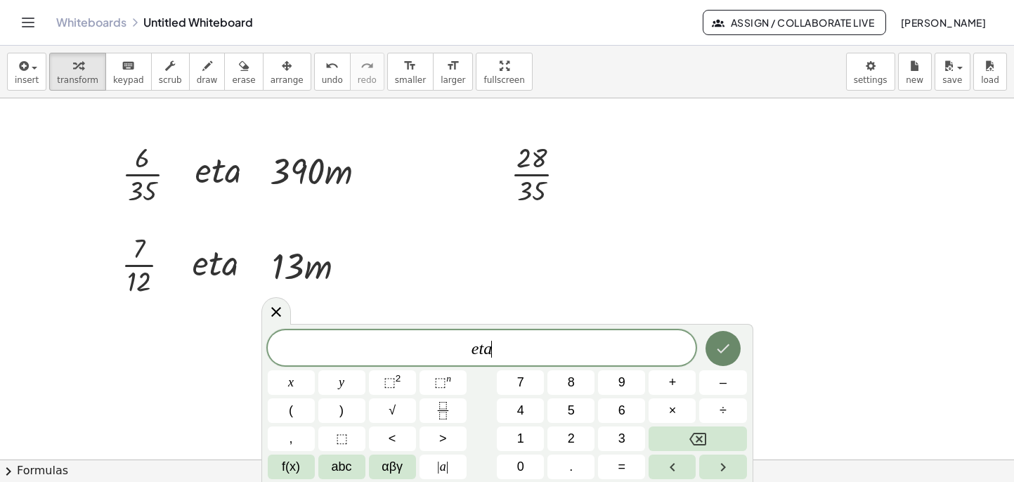
click at [725, 343] on icon "Done" at bounding box center [723, 348] width 17 height 17
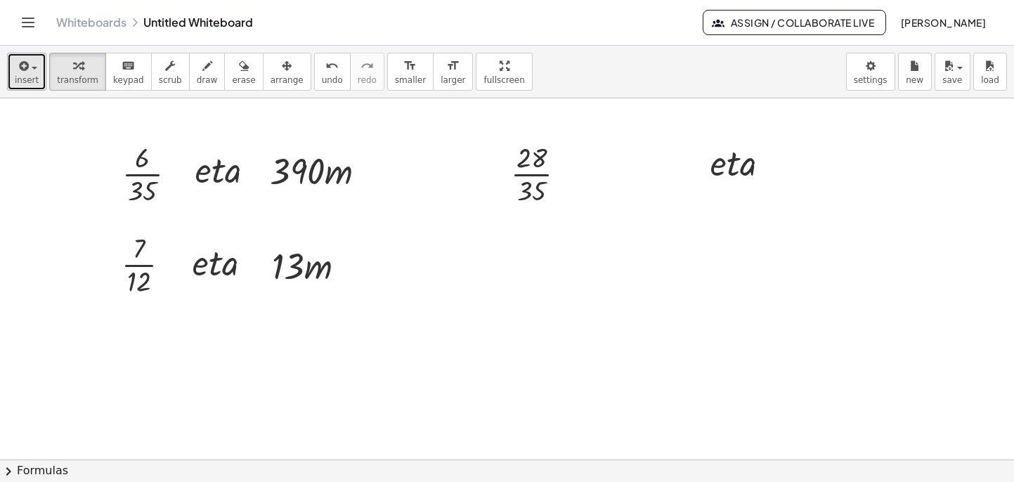
click at [39, 68] on button "insert" at bounding box center [26, 72] width 39 height 38
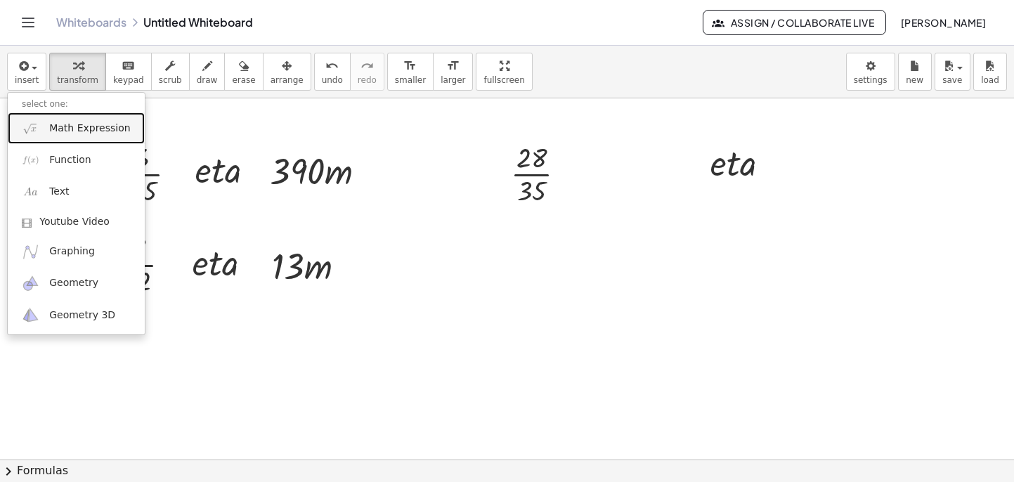
click at [53, 126] on span "Math Expression" at bounding box center [89, 129] width 81 height 14
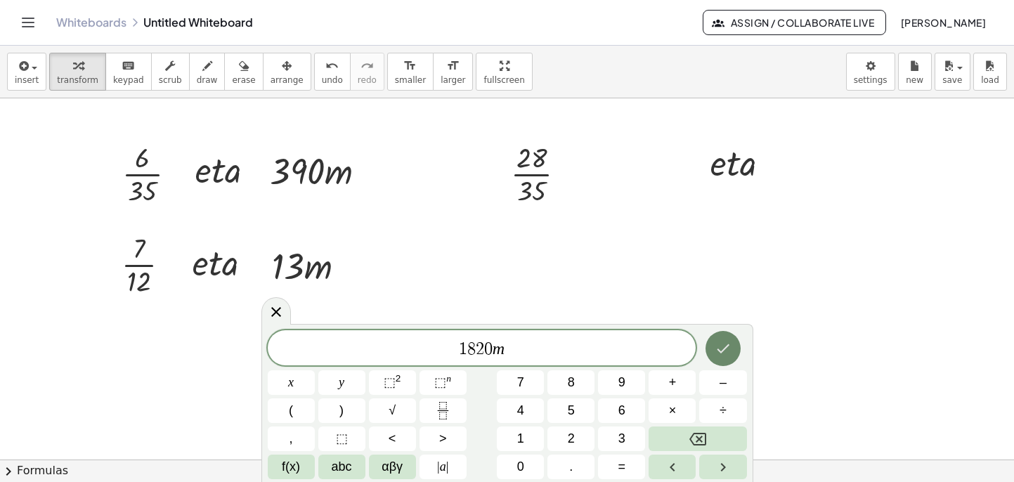
click at [732, 353] on button "Done" at bounding box center [723, 348] width 35 height 35
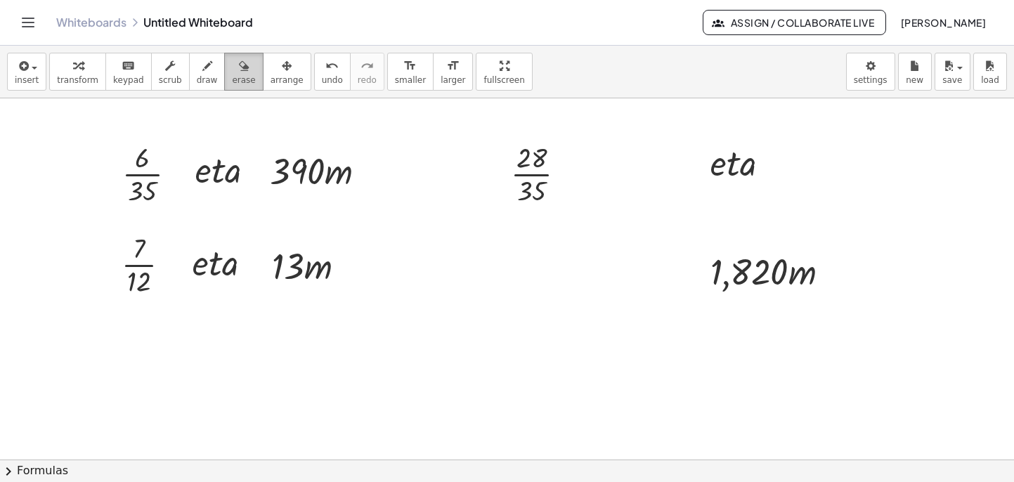
click at [232, 76] on span "erase" at bounding box center [243, 80] width 23 height 10
click at [767, 276] on div at bounding box center [507, 459] width 1014 height 722
drag, startPoint x: 709, startPoint y: 268, endPoint x: 805, endPoint y: 282, distance: 96.5
click at [812, 275] on div at bounding box center [507, 459] width 1014 height 722
click at [25, 81] on span "insert" at bounding box center [27, 80] width 24 height 10
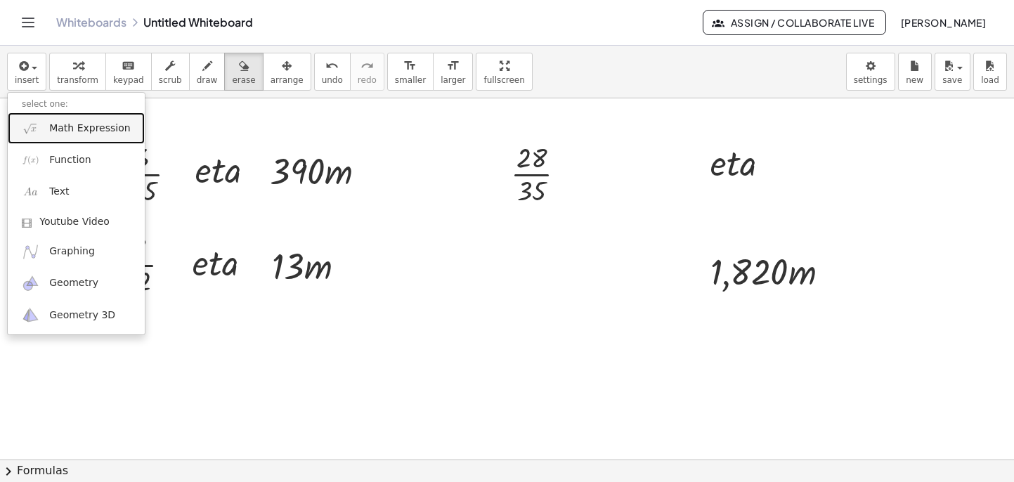
click at [67, 132] on span "Math Expression" at bounding box center [89, 129] width 81 height 14
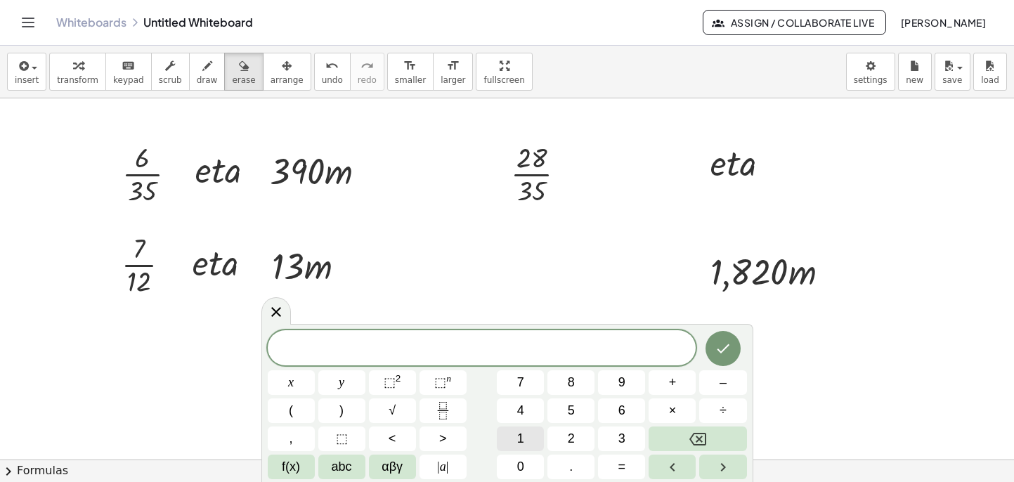
click at [526, 441] on button "1" at bounding box center [520, 439] width 47 height 25
click at [299, 442] on button "," at bounding box center [291, 439] width 47 height 25
click at [679, 431] on button "Backspace" at bounding box center [698, 439] width 98 height 25
click at [573, 462] on span "." at bounding box center [571, 467] width 4 height 19
click at [576, 382] on button "8" at bounding box center [570, 382] width 47 height 25
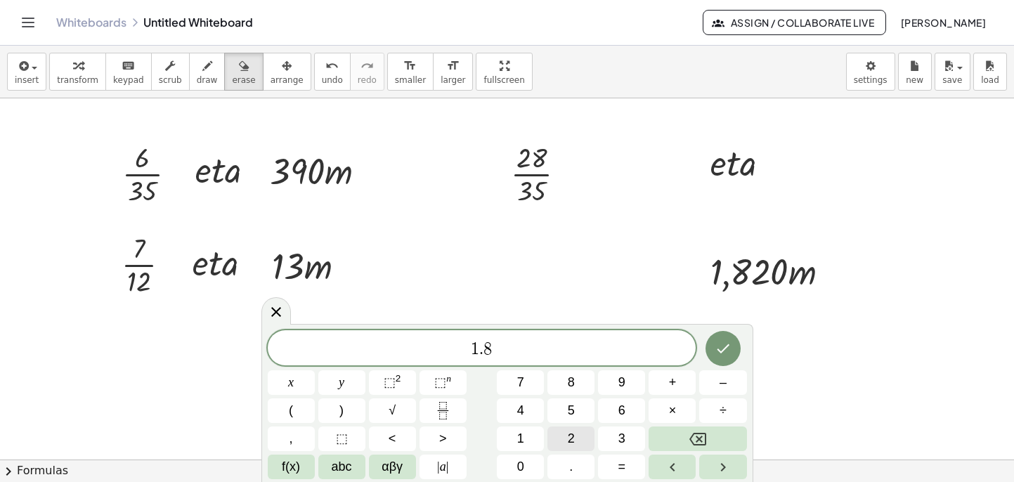
click at [571, 442] on span "2" at bounding box center [571, 438] width 7 height 19
click at [522, 462] on span "0" at bounding box center [520, 467] width 7 height 19
click at [730, 348] on icon "Done" at bounding box center [723, 348] width 17 height 17
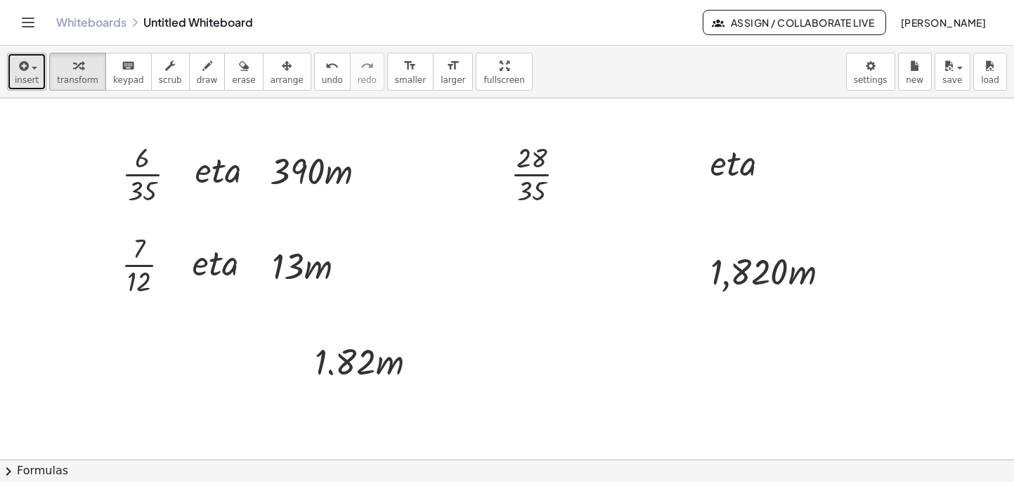
click at [25, 77] on span "insert" at bounding box center [27, 80] width 24 height 10
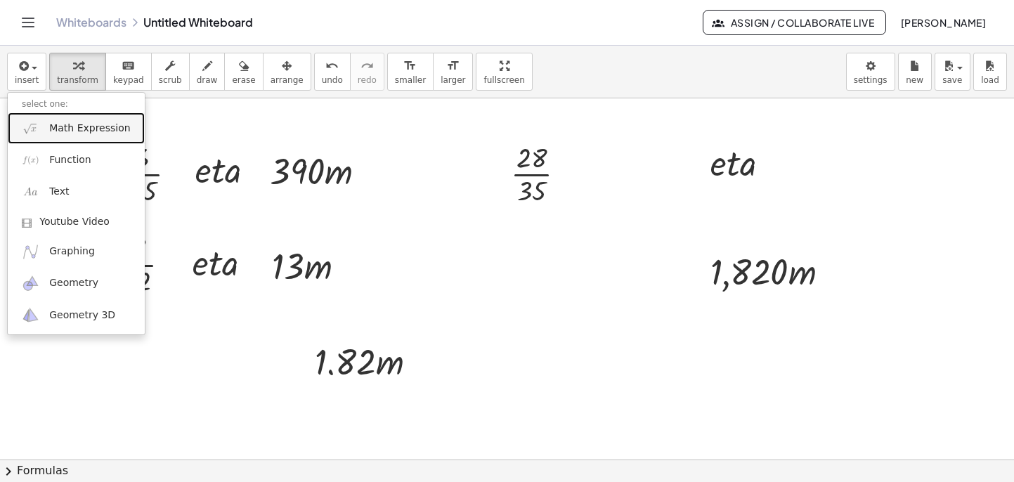
click at [68, 134] on span "Math Expression" at bounding box center [89, 129] width 81 height 14
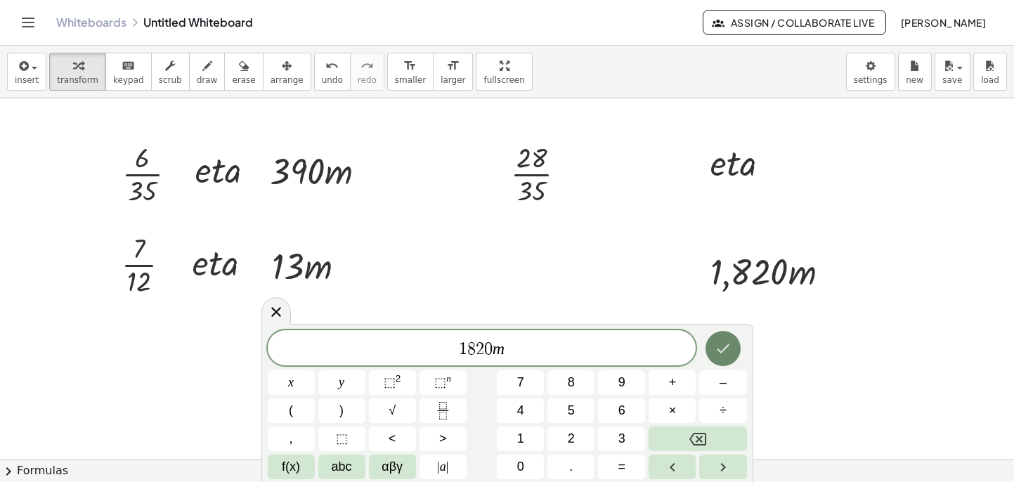
click at [727, 348] on icon "Done" at bounding box center [723, 348] width 17 height 17
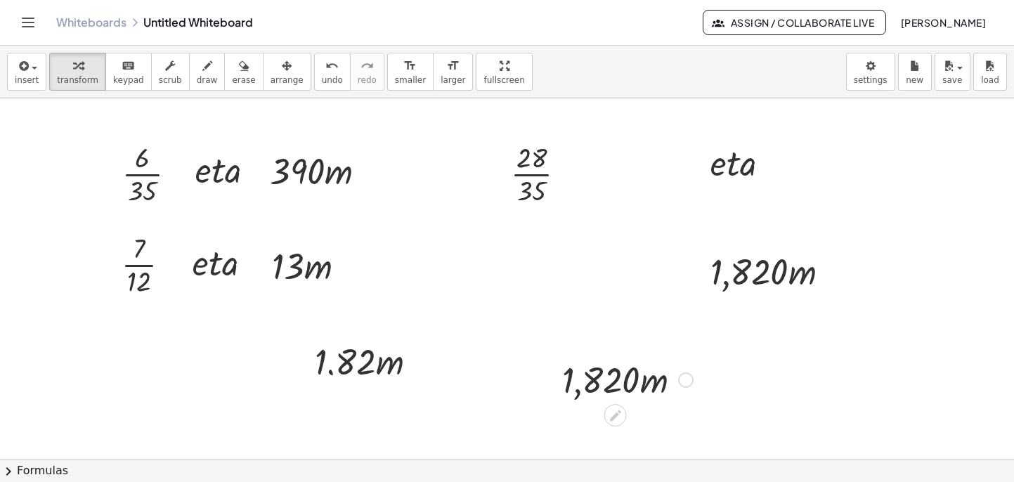
click at [639, 384] on div at bounding box center [627, 379] width 145 height 48
click at [763, 305] on icon at bounding box center [763, 306] width 11 height 11
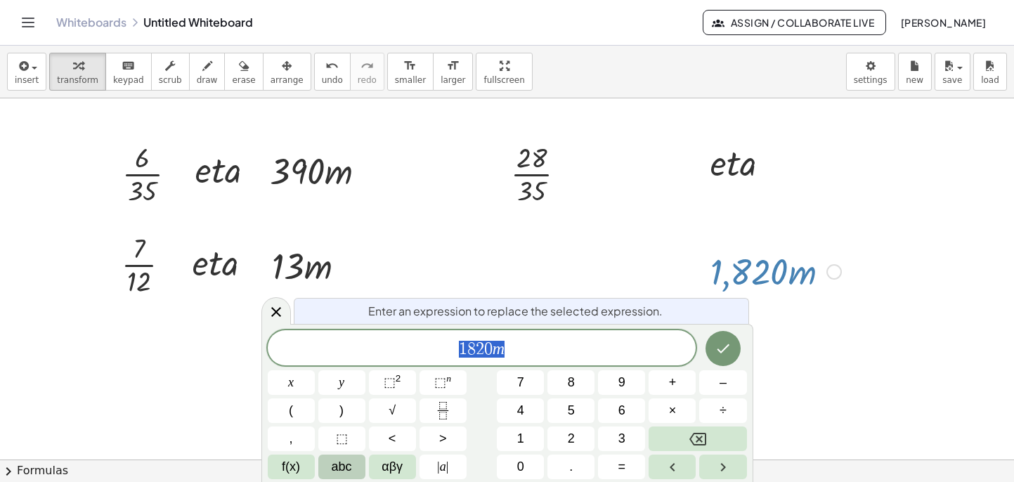
click at [347, 466] on span "abc" at bounding box center [342, 467] width 20 height 19
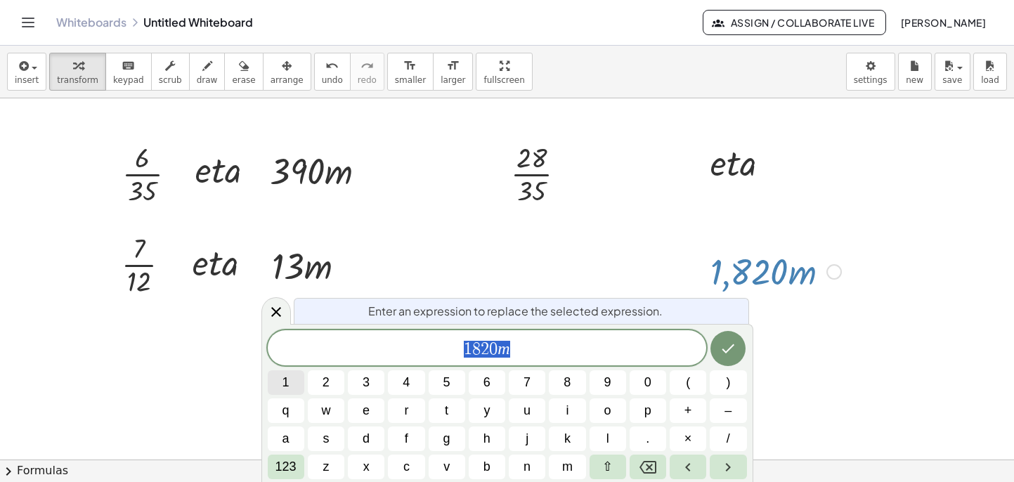
click at [298, 386] on button "1" at bounding box center [286, 382] width 37 height 25
click at [564, 383] on span "8" at bounding box center [567, 382] width 7 height 19
click at [321, 382] on button "2" at bounding box center [326, 382] width 37 height 25
click at [648, 386] on span "0" at bounding box center [647, 382] width 7 height 19
click at [563, 466] on span "m" at bounding box center [567, 467] width 11 height 19
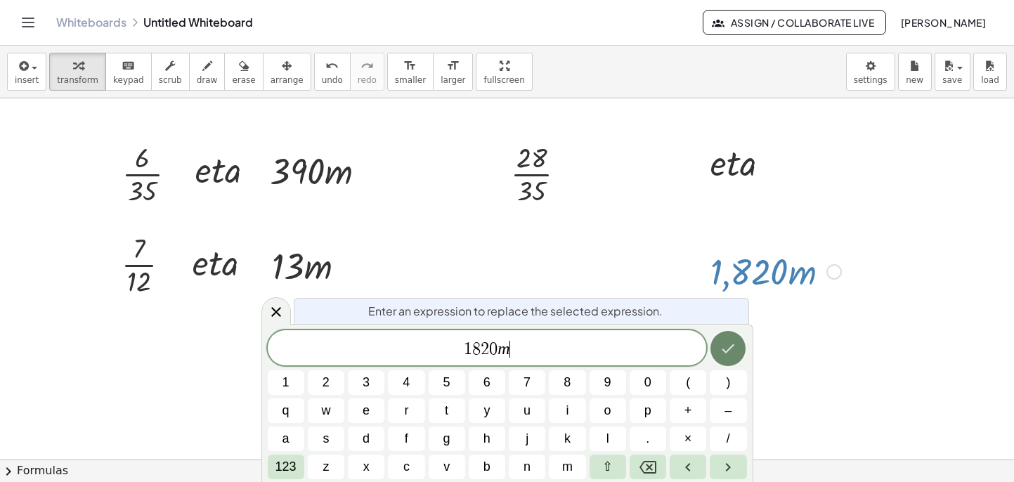
click at [728, 349] on icon "Done" at bounding box center [728, 348] width 13 height 9
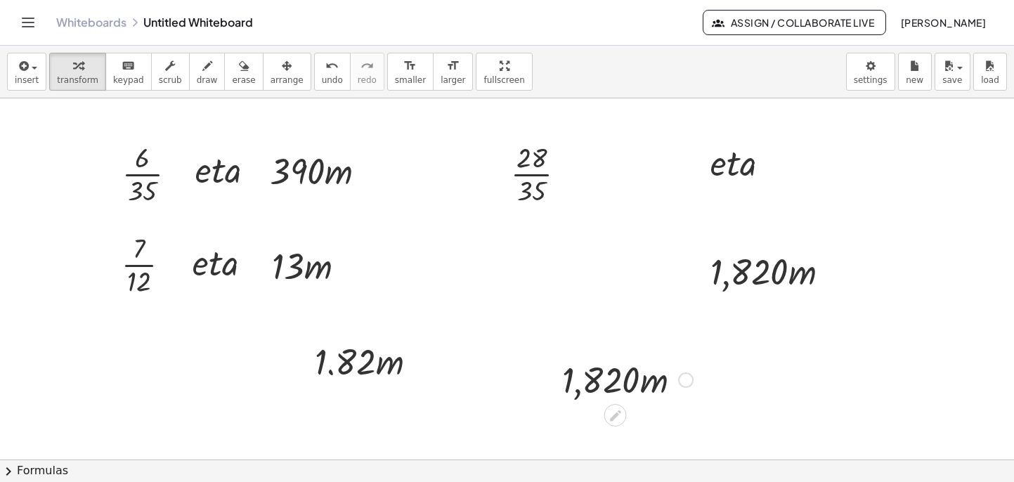
click at [640, 389] on div at bounding box center [627, 379] width 145 height 48
drag, startPoint x: 241, startPoint y: 70, endPoint x: 312, endPoint y: 122, distance: 88.4
click at [241, 70] on div "button" at bounding box center [243, 65] width 23 height 17
click at [577, 380] on div at bounding box center [507, 459] width 1014 height 722
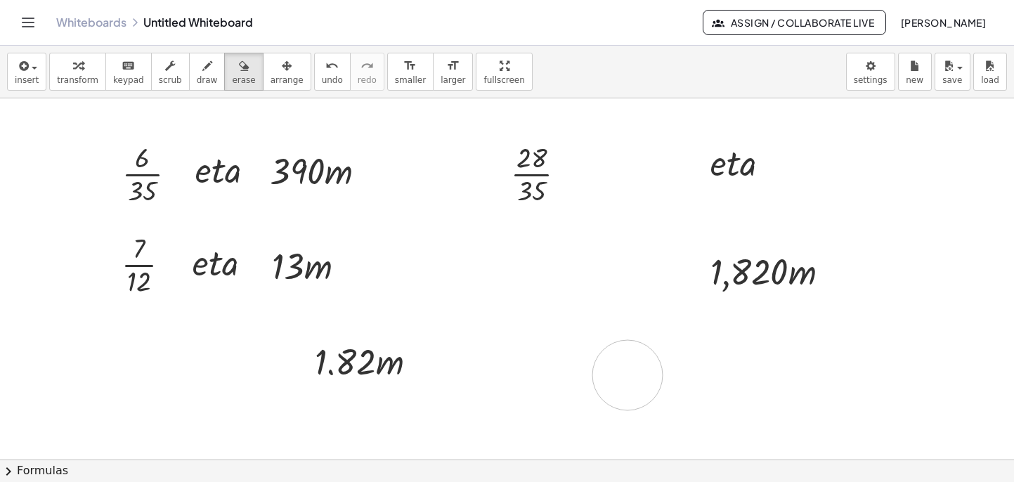
drag, startPoint x: 621, startPoint y: 388, endPoint x: 635, endPoint y: 375, distance: 18.9
click at [635, 375] on div at bounding box center [507, 459] width 1014 height 722
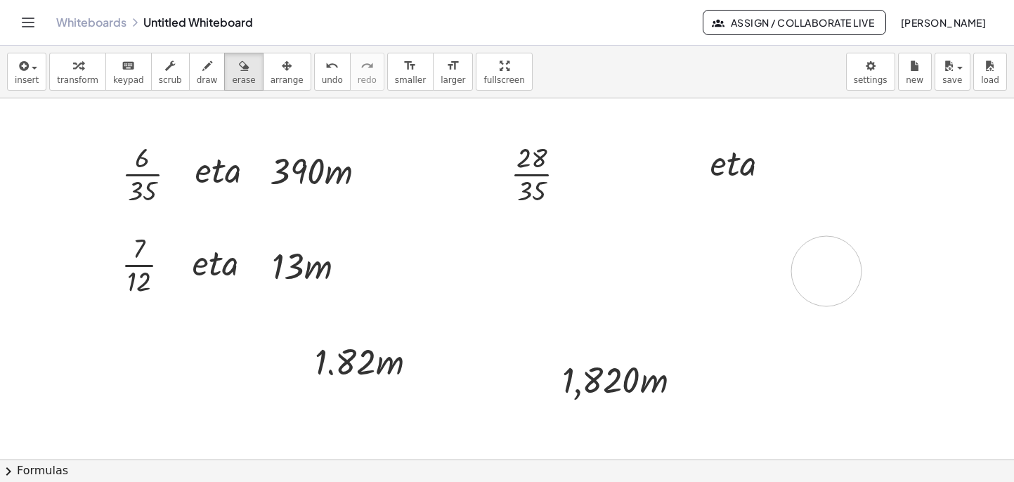
drag, startPoint x: 696, startPoint y: 297, endPoint x: 826, endPoint y: 271, distance: 132.6
click at [826, 271] on div at bounding box center [507, 459] width 1014 height 722
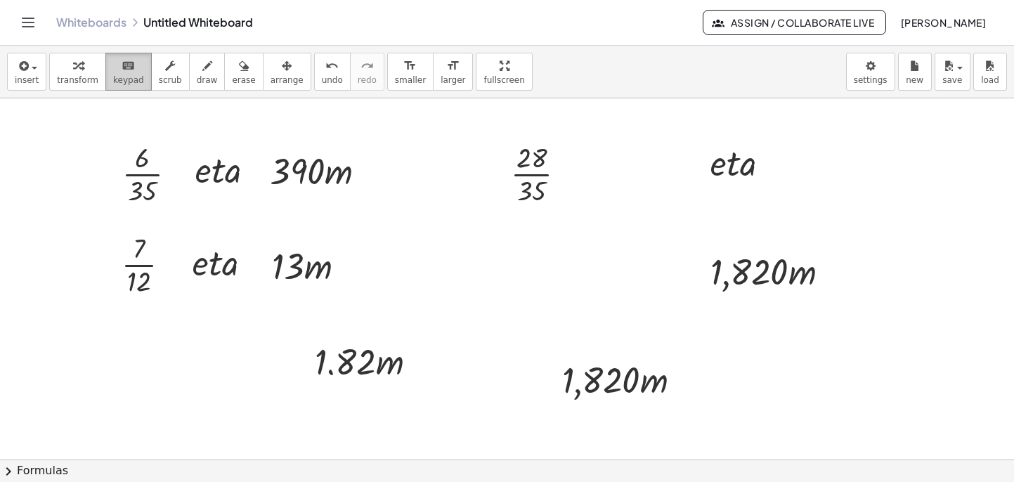
click at [124, 77] on span "keypad" at bounding box center [128, 80] width 31 height 10
drag, startPoint x: 278, startPoint y: 74, endPoint x: 385, endPoint y: 110, distance: 112.5
click at [278, 75] on span "arrange" at bounding box center [287, 80] width 33 height 10
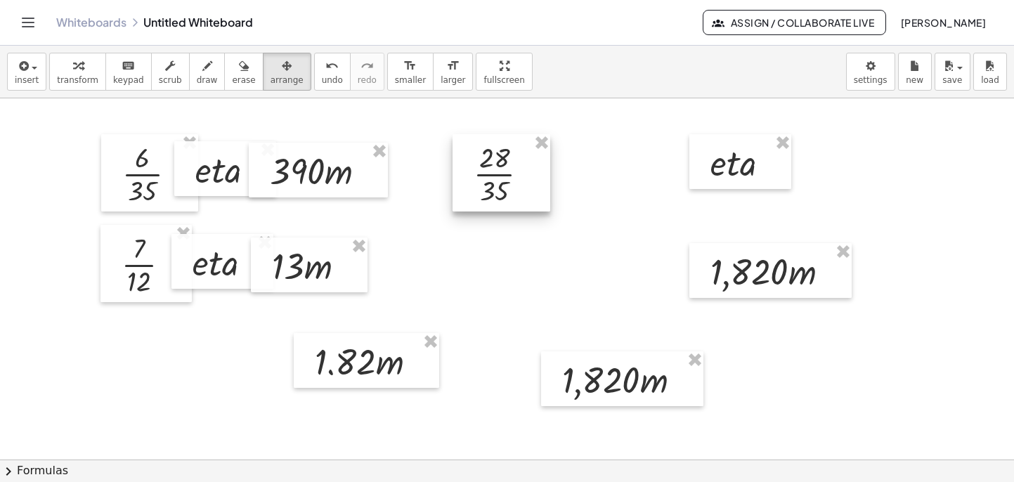
drag, startPoint x: 517, startPoint y: 160, endPoint x: 480, endPoint y: 160, distance: 36.5
click at [479, 160] on div at bounding box center [502, 172] width 98 height 77
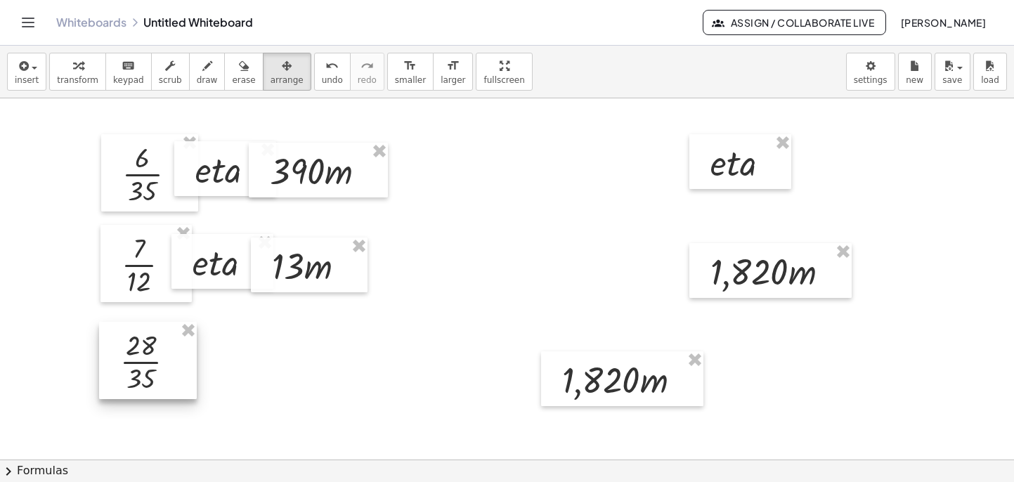
drag, startPoint x: 524, startPoint y: 185, endPoint x: 170, endPoint y: 372, distance: 400.5
click at [170, 372] on div at bounding box center [148, 360] width 98 height 77
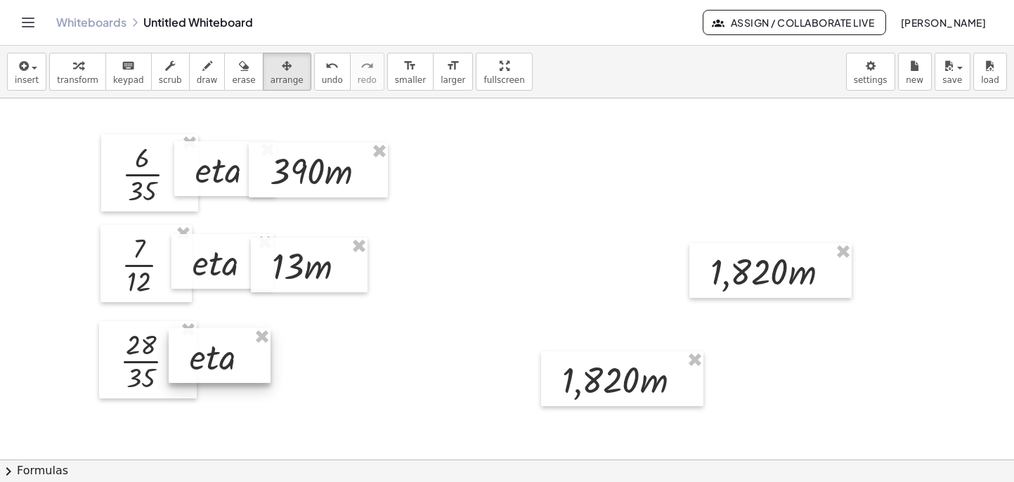
drag, startPoint x: 767, startPoint y: 176, endPoint x: 245, endPoint y: 370, distance: 556.4
click at [245, 370] on div at bounding box center [220, 355] width 102 height 55
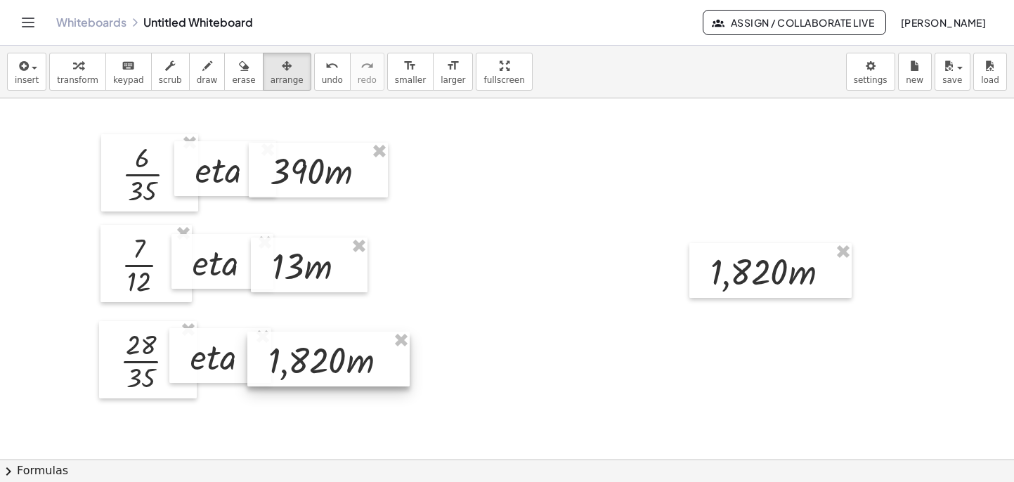
drag, startPoint x: 651, startPoint y: 369, endPoint x: 358, endPoint y: 349, distance: 294.4
click at [358, 349] on div at bounding box center [328, 359] width 162 height 55
click at [549, 347] on div at bounding box center [507, 459] width 1014 height 722
click at [233, 76] on span "erase" at bounding box center [243, 80] width 23 height 10
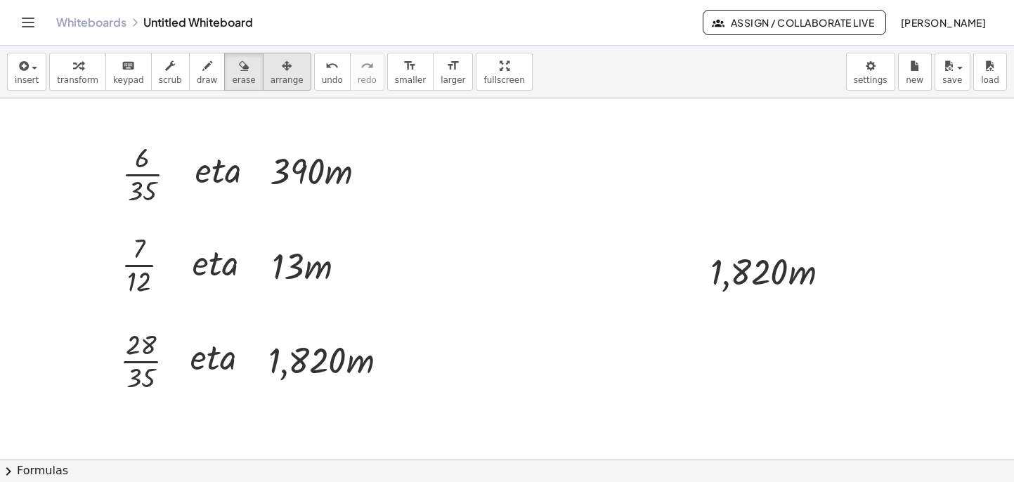
click at [282, 79] on span "arrange" at bounding box center [287, 80] width 33 height 10
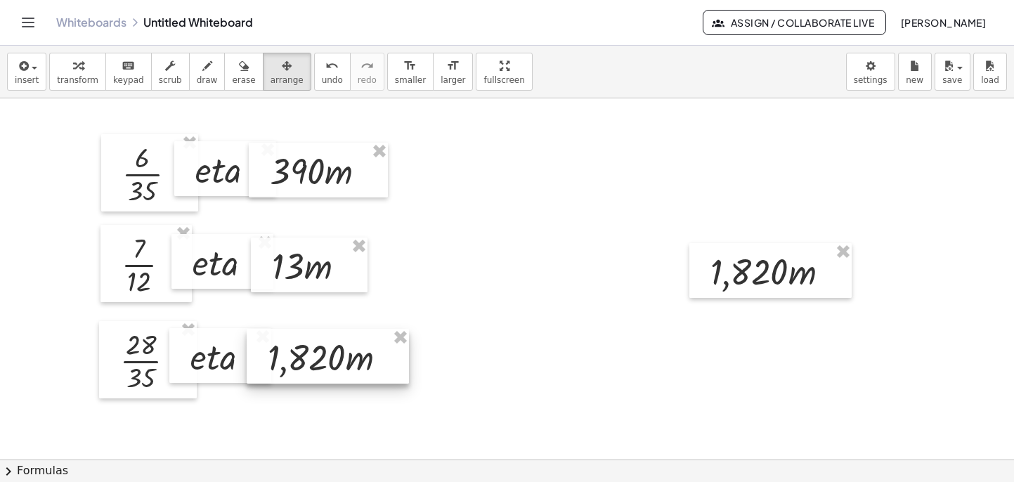
click at [302, 346] on div at bounding box center [328, 356] width 162 height 55
click at [278, 76] on span "arrange" at bounding box center [287, 80] width 33 height 10
click at [239, 74] on icon "button" at bounding box center [244, 66] width 10 height 17
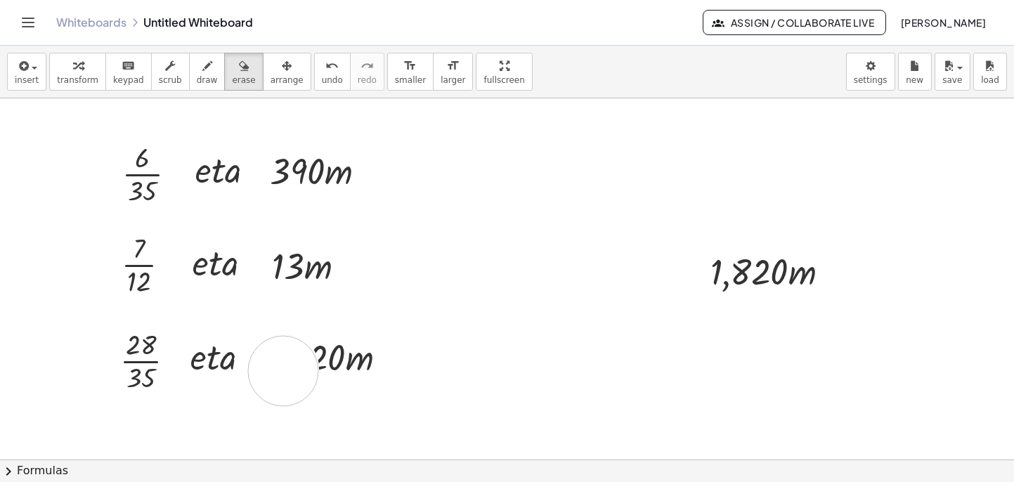
drag, startPoint x: 284, startPoint y: 368, endPoint x: 282, endPoint y: 377, distance: 9.4
click at [283, 371] on div at bounding box center [507, 459] width 1014 height 722
click at [271, 77] on span "arrange" at bounding box center [287, 80] width 33 height 10
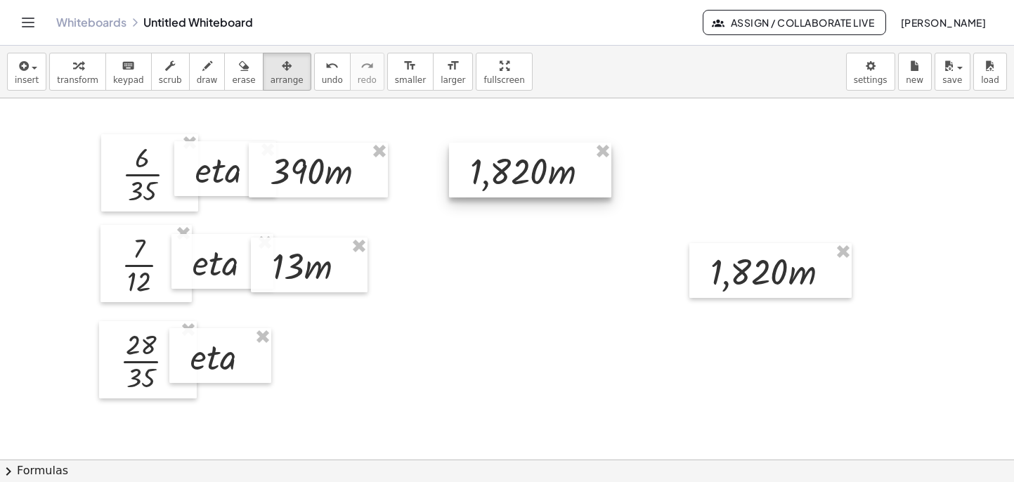
drag, startPoint x: 324, startPoint y: 339, endPoint x: 526, endPoint y: 153, distance: 275.0
click at [526, 153] on div at bounding box center [530, 170] width 162 height 55
click at [22, 77] on span "insert" at bounding box center [27, 80] width 24 height 10
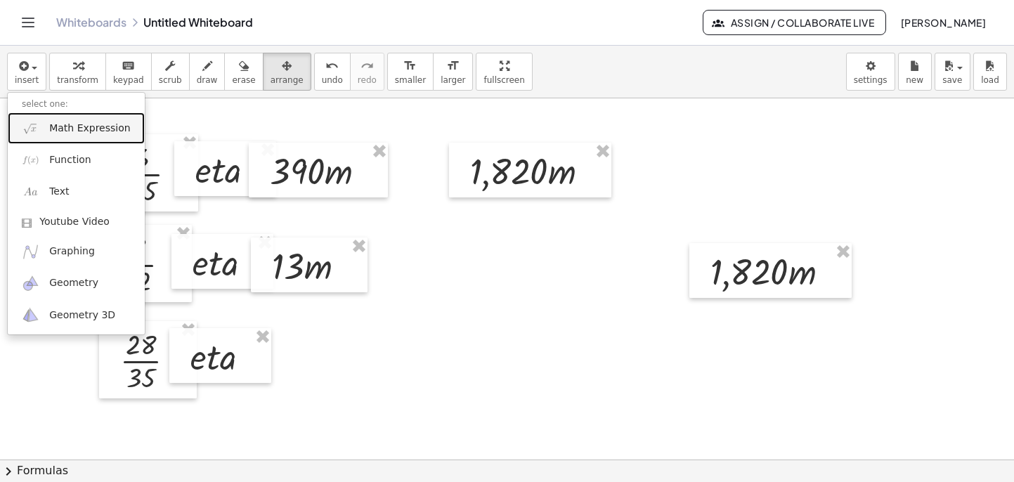
click at [74, 126] on span "Math Expression" at bounding box center [89, 129] width 81 height 14
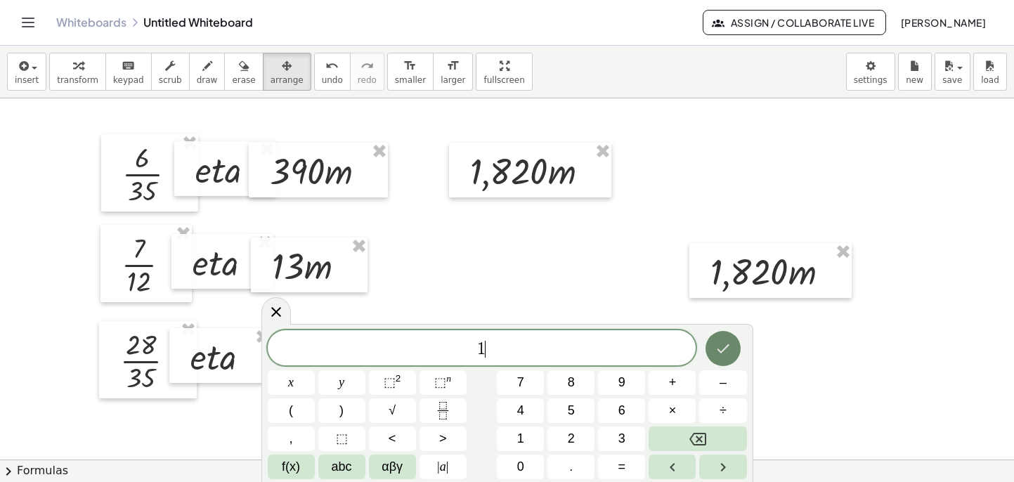
click at [732, 353] on button "Done" at bounding box center [723, 348] width 35 height 35
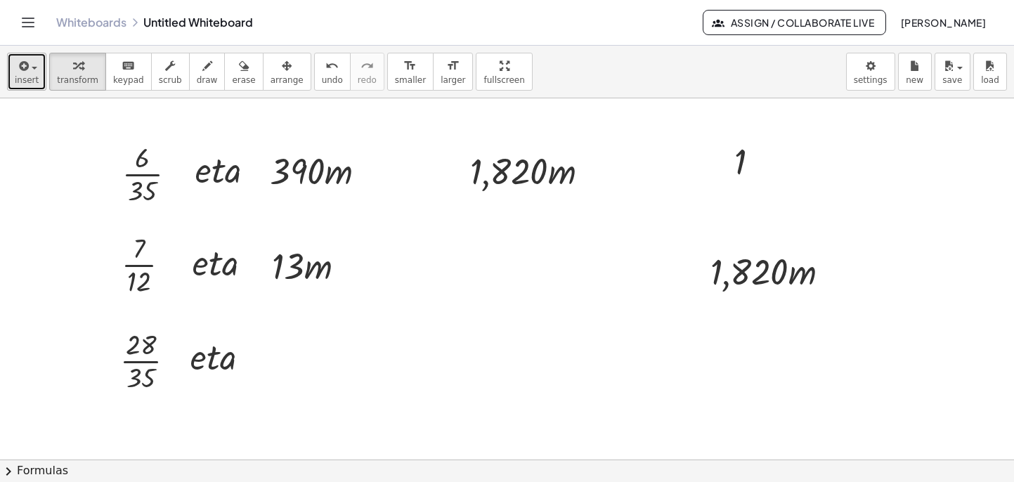
click at [33, 77] on span "insert" at bounding box center [27, 80] width 24 height 10
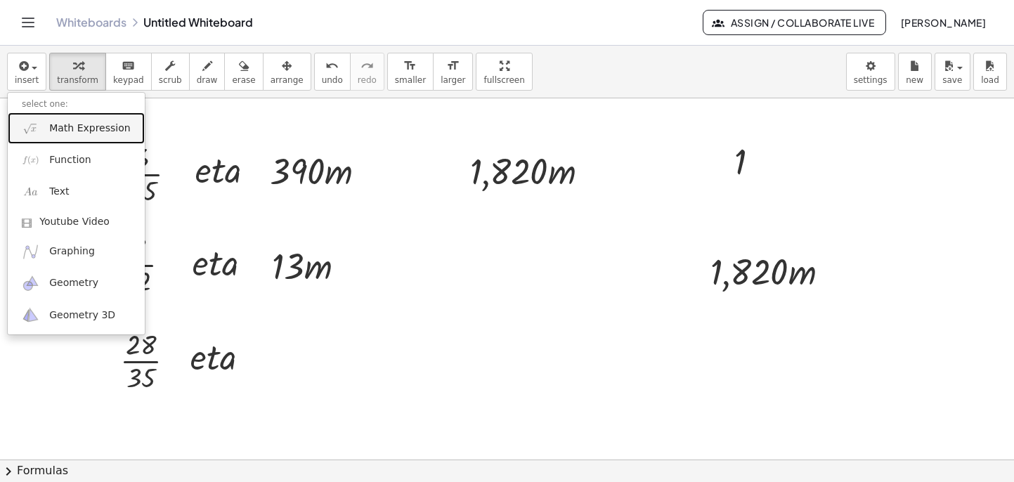
click at [86, 130] on span "Math Expression" at bounding box center [89, 129] width 81 height 14
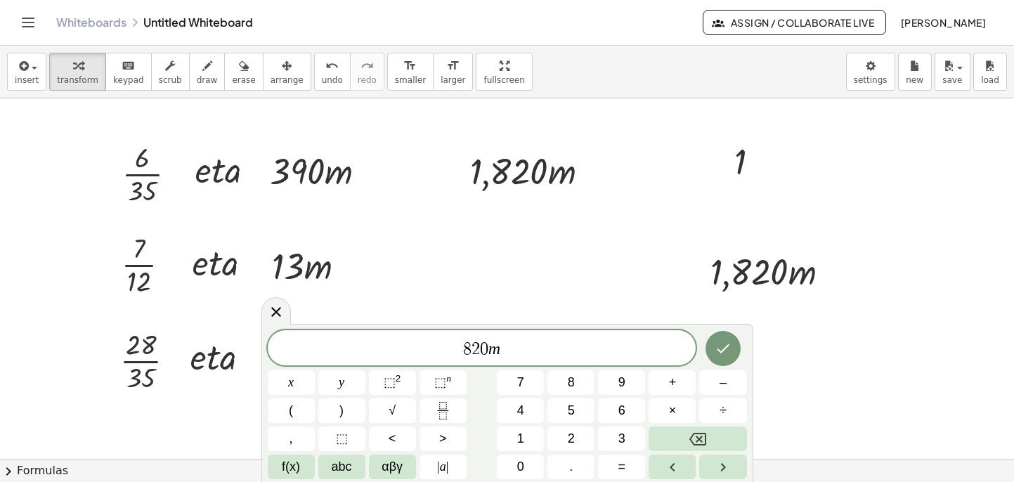
click at [720, 343] on icon "Done" at bounding box center [723, 348] width 17 height 17
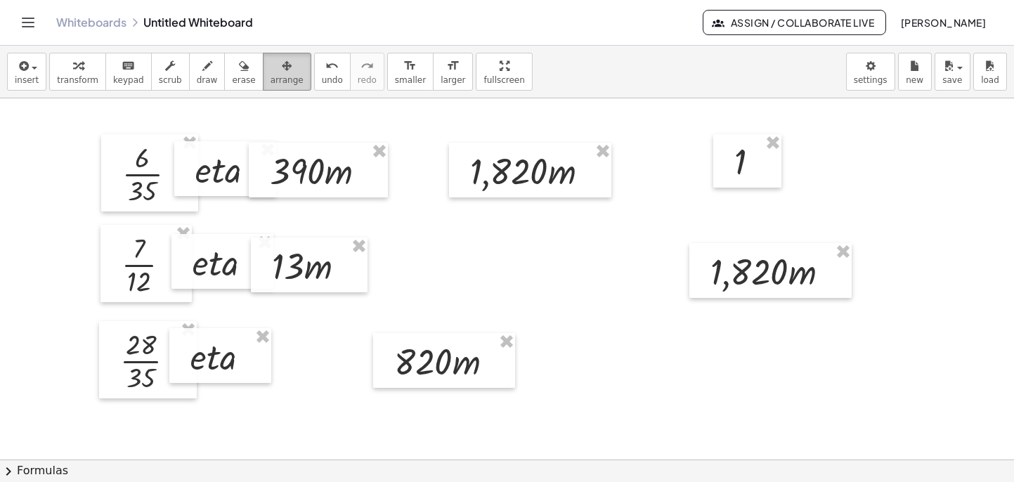
click at [282, 70] on icon "button" at bounding box center [287, 66] width 10 height 17
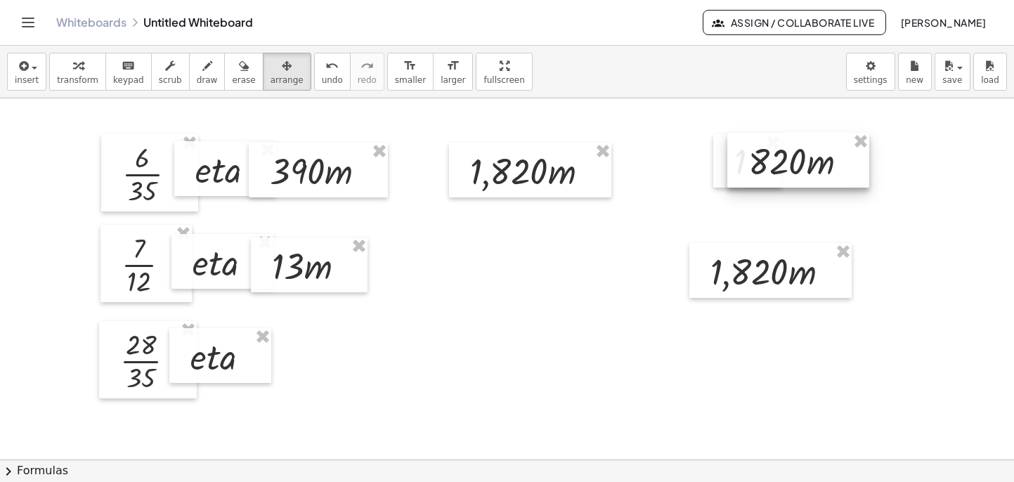
drag, startPoint x: 437, startPoint y: 350, endPoint x: 781, endPoint y: 150, distance: 398.4
click at [781, 150] on div at bounding box center [798, 160] width 142 height 55
click at [722, 157] on div at bounding box center [747, 160] width 68 height 53
drag, startPoint x: 726, startPoint y: 158, endPoint x: 292, endPoint y: 350, distance: 474.8
click at [288, 351] on div at bounding box center [310, 353] width 68 height 53
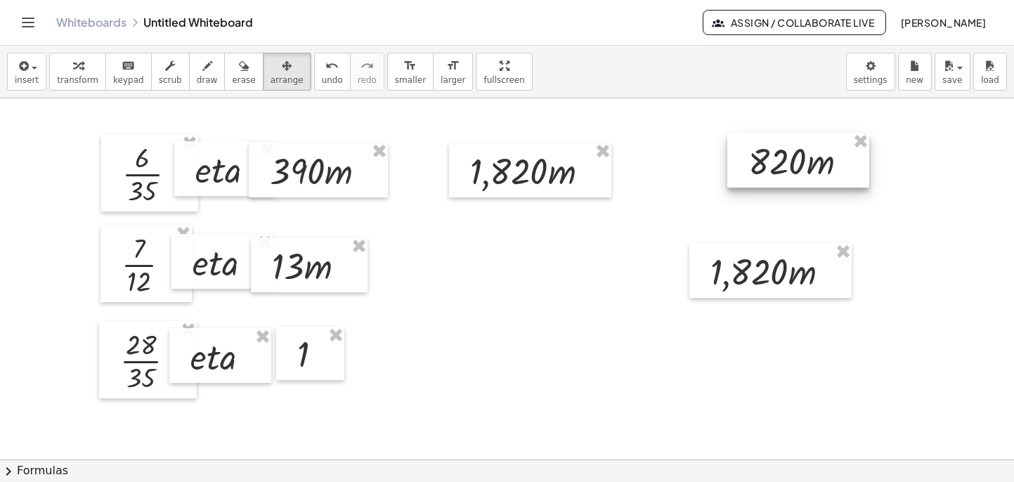
click at [742, 172] on div at bounding box center [798, 160] width 142 height 55
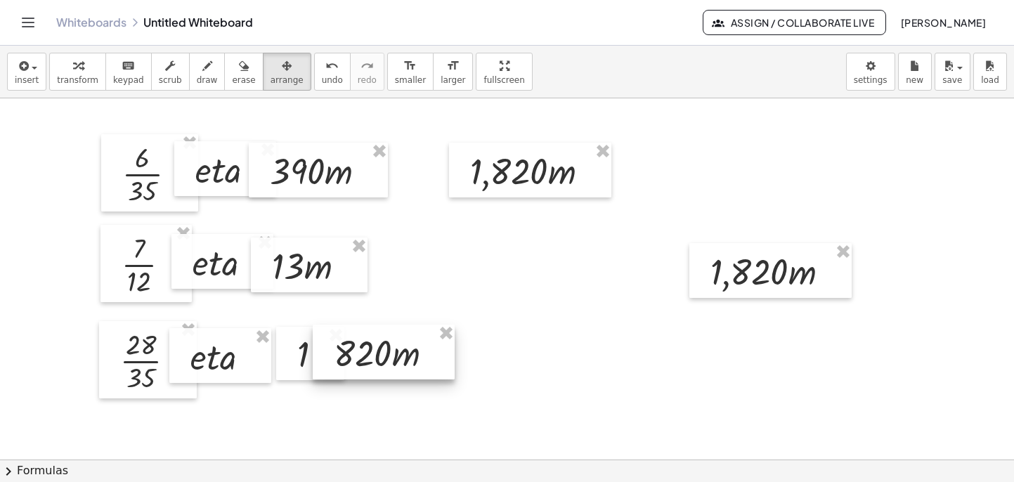
drag, startPoint x: 769, startPoint y: 171, endPoint x: 353, endPoint y: 363, distance: 457.8
click at [353, 363] on div at bounding box center [384, 352] width 142 height 55
click at [305, 361] on div at bounding box center [310, 353] width 68 height 53
click at [364, 363] on div at bounding box center [384, 352] width 142 height 55
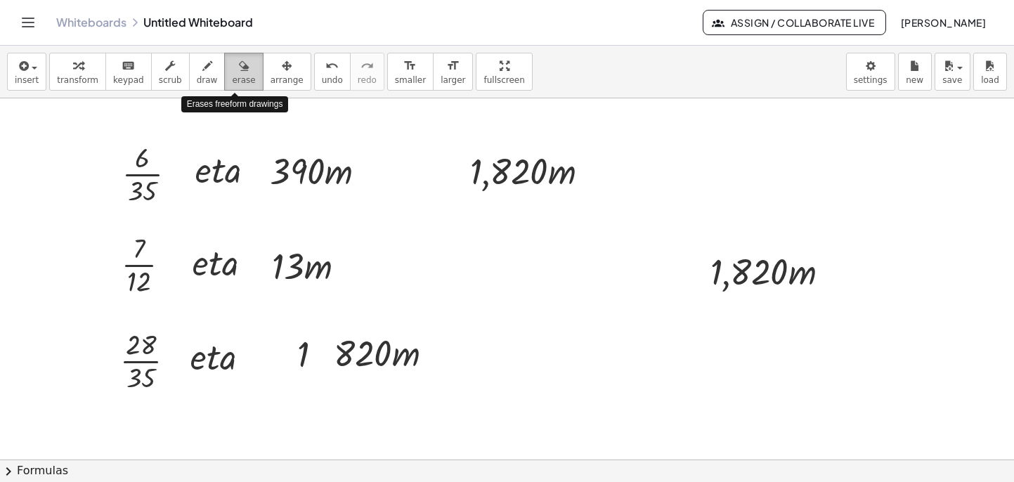
drag, startPoint x: 242, startPoint y: 73, endPoint x: 290, endPoint y: 89, distance: 50.2
click at [242, 73] on div "button" at bounding box center [243, 65] width 23 height 17
drag, startPoint x: 727, startPoint y: 291, endPoint x: 727, endPoint y: 299, distance: 7.7
click at [727, 292] on div at bounding box center [507, 459] width 1014 height 722
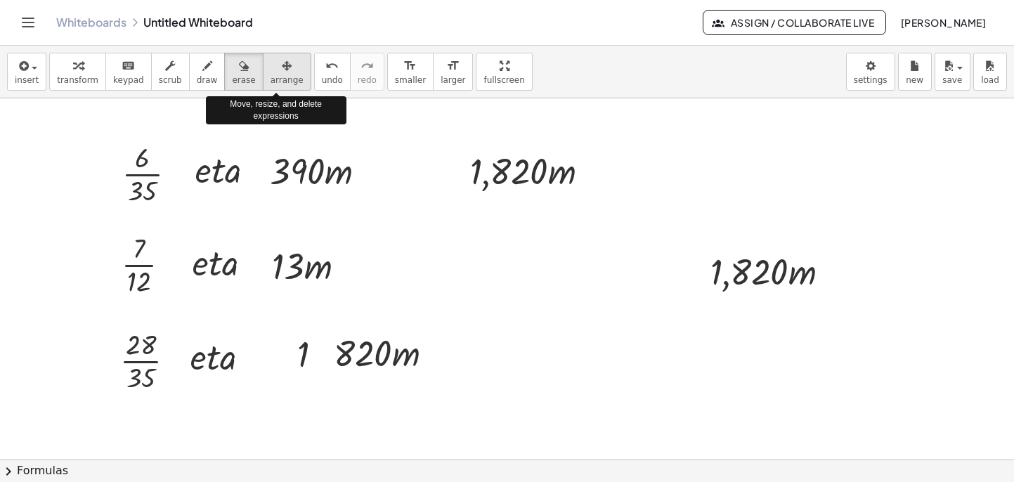
click at [284, 70] on div "button" at bounding box center [287, 65] width 33 height 17
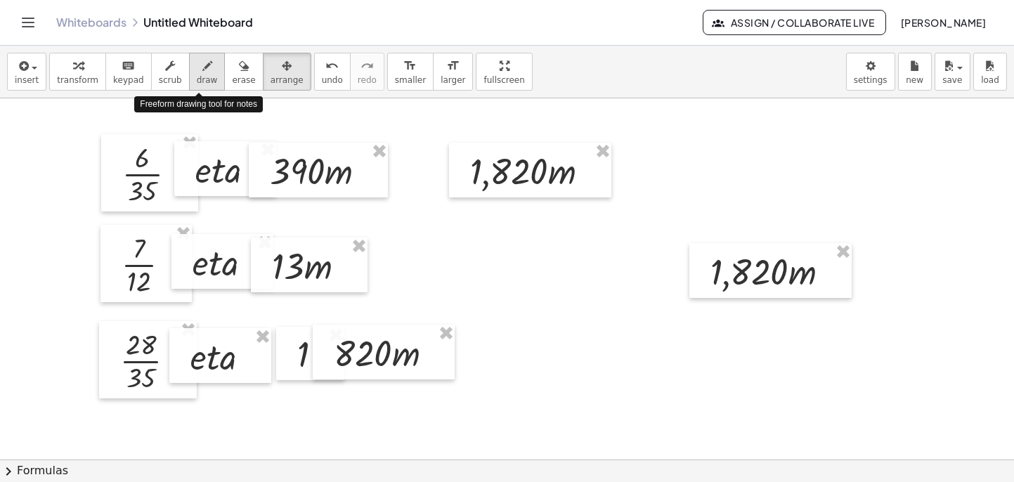
click at [208, 72] on div "button" at bounding box center [207, 65] width 21 height 17
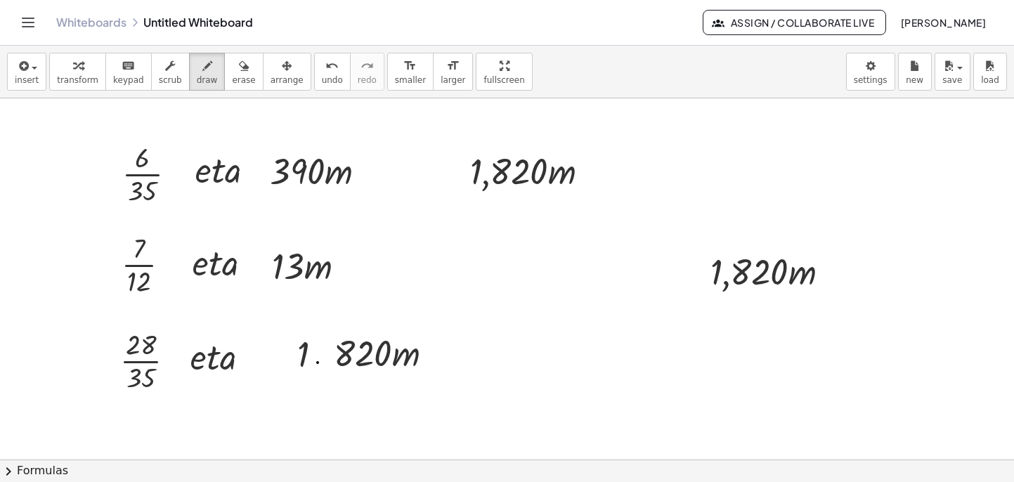
click at [318, 363] on div at bounding box center [507, 459] width 1014 height 722
click at [315, 364] on div at bounding box center [507, 459] width 1014 height 722
click at [323, 75] on span "undo" at bounding box center [332, 80] width 21 height 10
click at [323, 74] on button "undo undo" at bounding box center [332, 72] width 37 height 38
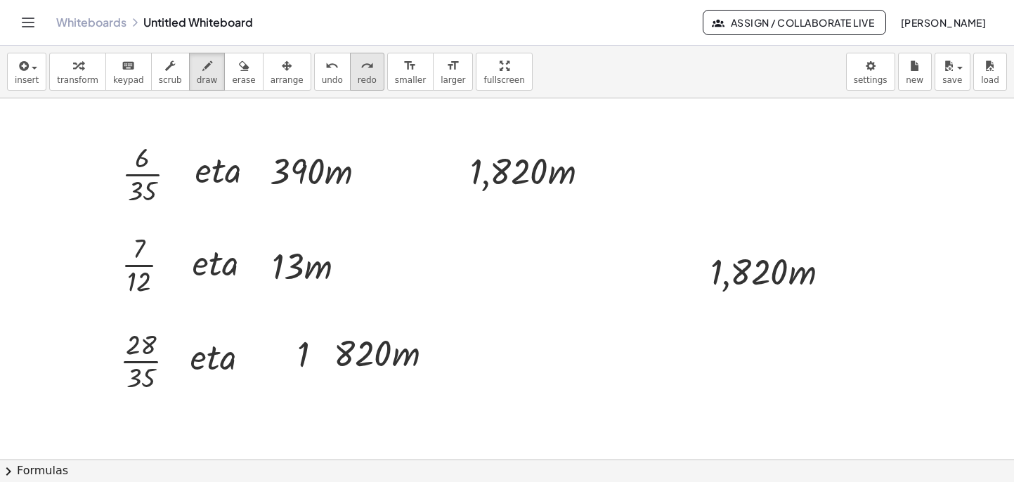
click at [350, 73] on button "redo redo" at bounding box center [367, 72] width 34 height 38
click at [197, 82] on span "draw" at bounding box center [207, 80] width 21 height 10
click at [315, 363] on div at bounding box center [507, 459] width 1014 height 722
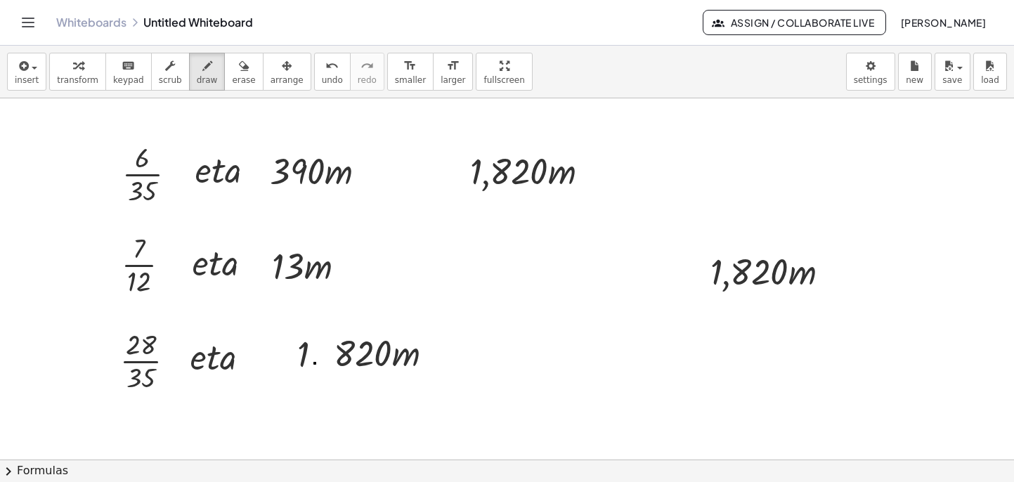
click at [315, 363] on div at bounding box center [507, 459] width 1014 height 722
click at [283, 72] on div "button" at bounding box center [287, 65] width 33 height 17
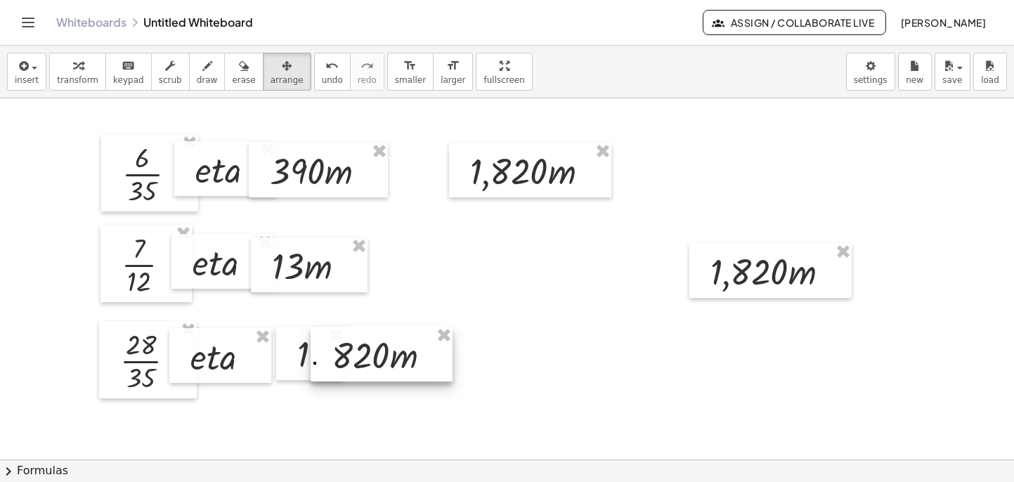
click at [353, 350] on div at bounding box center [382, 354] width 142 height 55
click at [361, 299] on div at bounding box center [507, 459] width 1014 height 722
click at [497, 325] on div at bounding box center [507, 459] width 1014 height 722
click at [282, 69] on icon "button" at bounding box center [287, 66] width 10 height 17
click at [239, 70] on icon "button" at bounding box center [244, 66] width 10 height 17
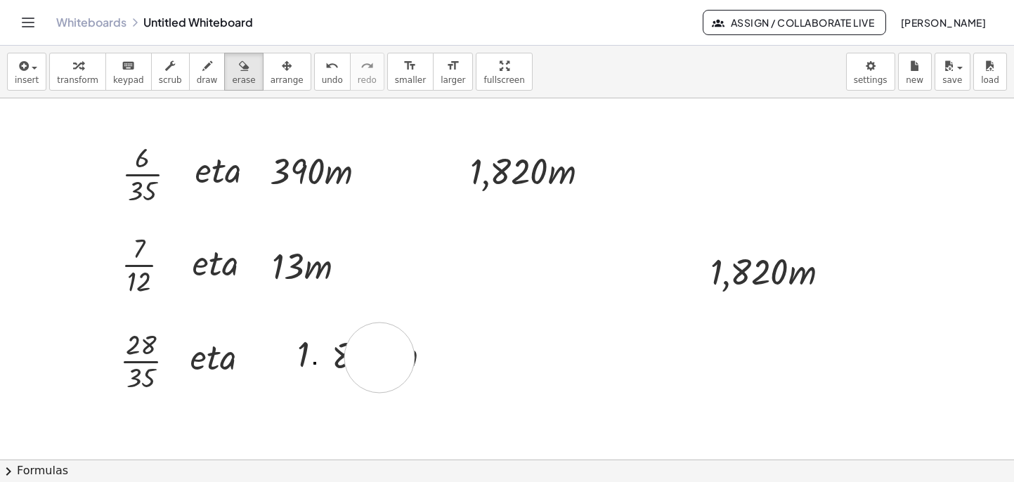
click at [379, 358] on div at bounding box center [507, 459] width 1014 height 722
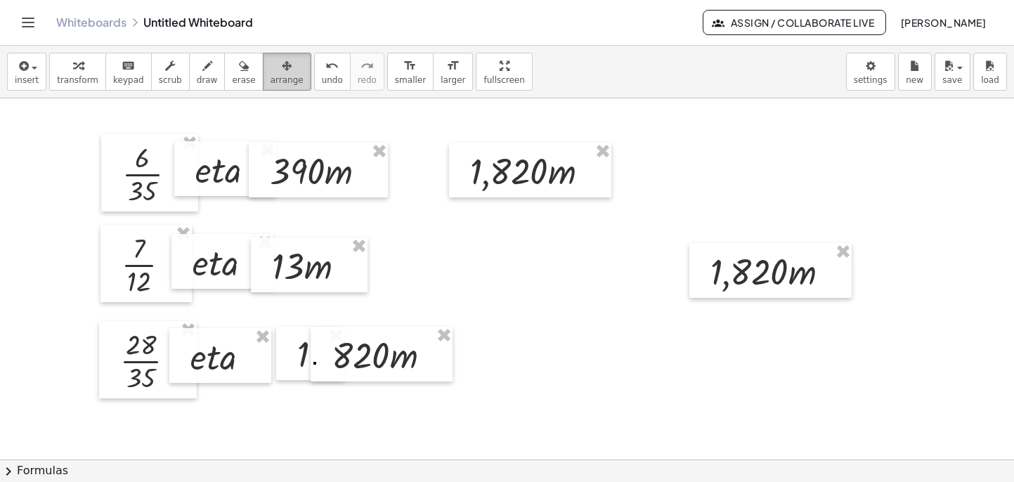
click at [274, 77] on span "arrange" at bounding box center [287, 80] width 33 height 10
drag, startPoint x: 346, startPoint y: 342, endPoint x: 332, endPoint y: 342, distance: 14.1
click at [346, 339] on div at bounding box center [381, 351] width 142 height 55
click at [296, 349] on div at bounding box center [310, 353] width 68 height 53
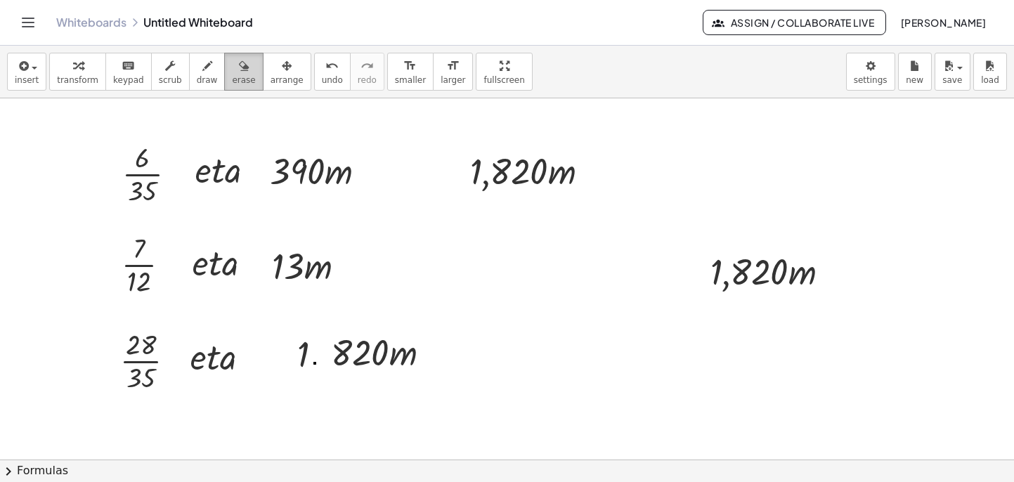
click at [239, 69] on icon "button" at bounding box center [244, 66] width 10 height 17
click at [312, 357] on div at bounding box center [507, 459] width 1014 height 722
click at [319, 364] on div at bounding box center [507, 459] width 1014 height 722
click at [203, 77] on span "draw" at bounding box center [207, 80] width 21 height 10
click at [316, 364] on div at bounding box center [507, 459] width 1014 height 722
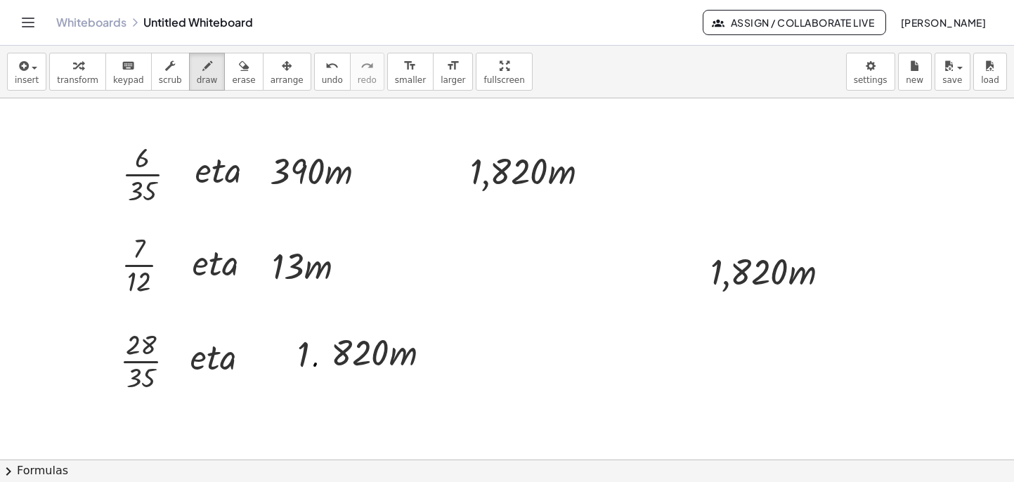
click at [315, 365] on div at bounding box center [507, 459] width 1014 height 722
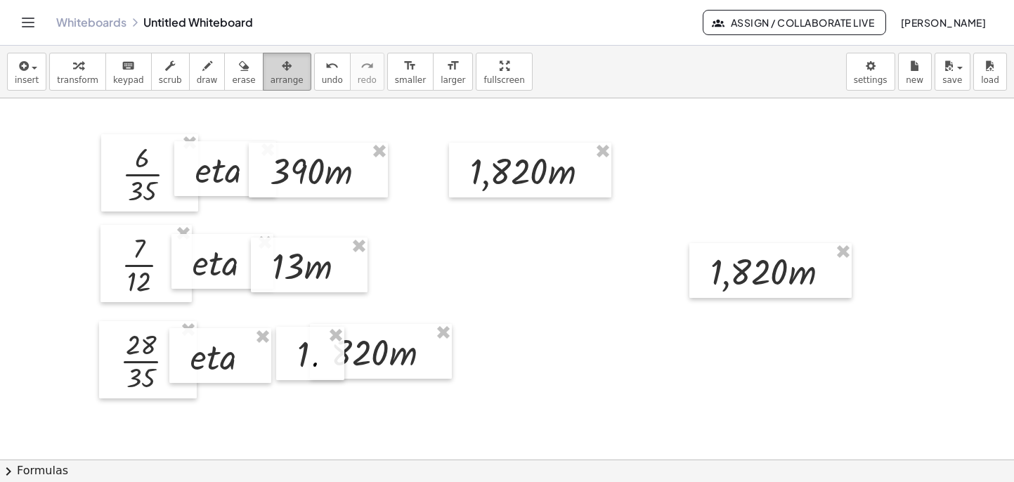
click at [282, 72] on icon "button" at bounding box center [287, 66] width 10 height 17
drag, startPoint x: 325, startPoint y: 357, endPoint x: 290, endPoint y: 360, distance: 34.6
click at [290, 360] on div at bounding box center [276, 356] width 68 height 53
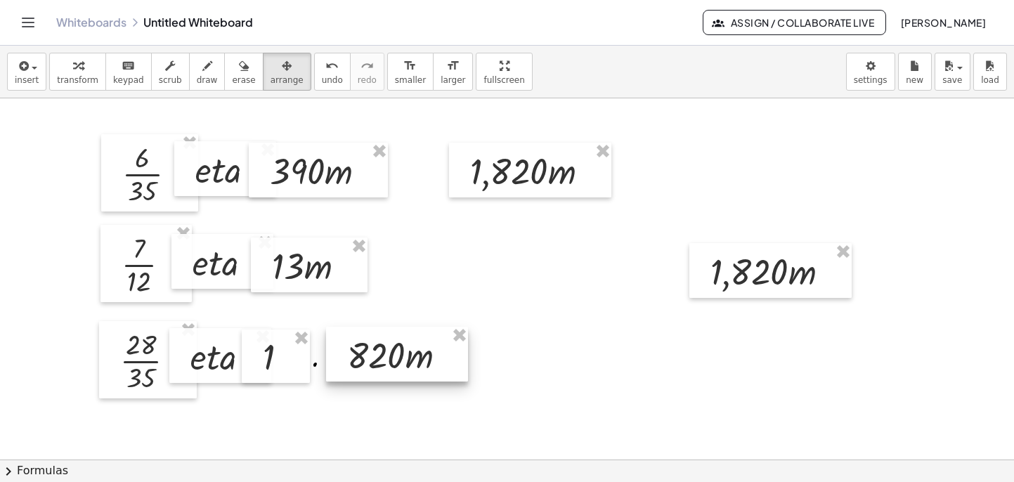
click at [370, 366] on div at bounding box center [397, 354] width 142 height 55
click at [315, 367] on div at bounding box center [507, 459] width 1014 height 722
drag, startPoint x: 316, startPoint y: 366, endPoint x: 299, endPoint y: 365, distance: 16.9
click at [299, 365] on div "· 6 · 35 · e · t · a · 390 · m · 7 · 12 · e · t · a · 13 · m · 28 · 35 · e · t …" at bounding box center [507, 459] width 1014 height 722
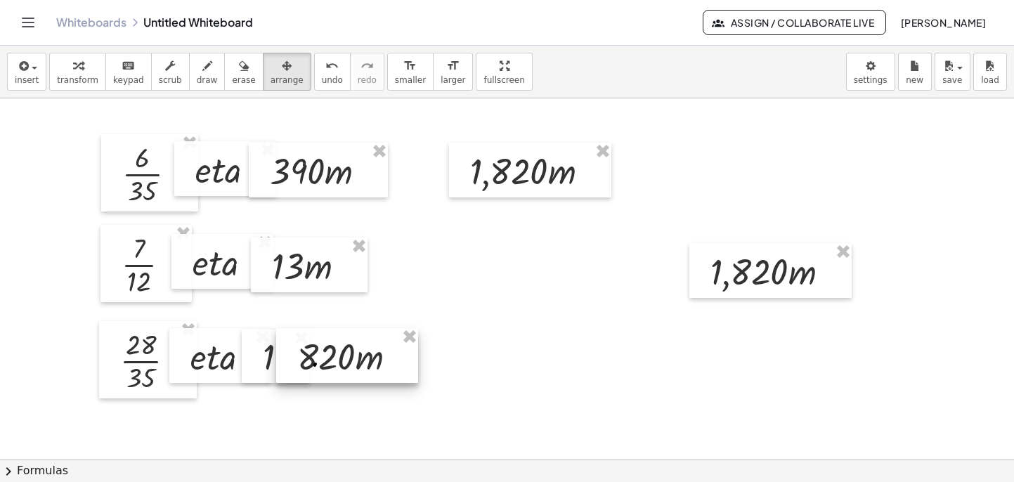
drag, startPoint x: 349, startPoint y: 366, endPoint x: 299, endPoint y: 368, distance: 49.9
click at [299, 368] on div at bounding box center [347, 355] width 142 height 55
click at [197, 76] on span "draw" at bounding box center [207, 80] width 21 height 10
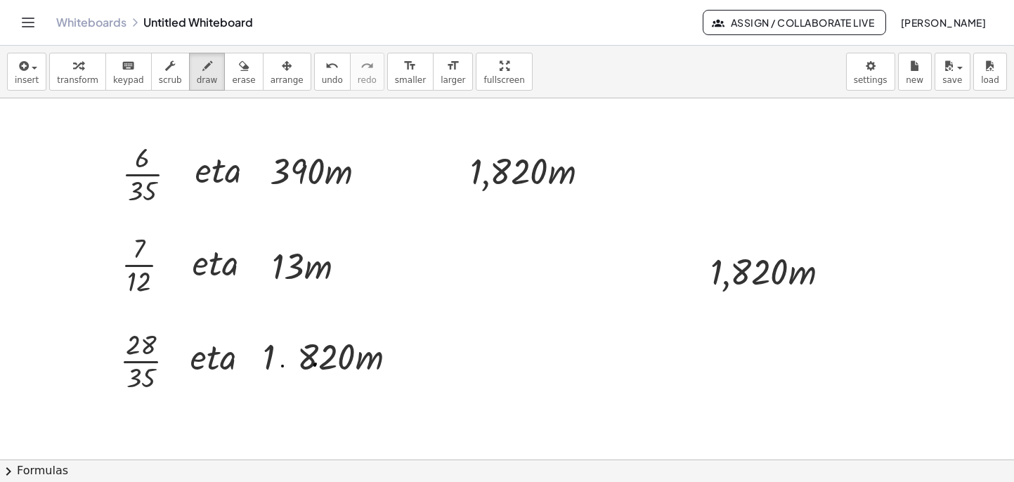
click at [283, 366] on div at bounding box center [507, 459] width 1014 height 722
drag, startPoint x: 323, startPoint y: 360, endPoint x: 393, endPoint y: 362, distance: 70.3
click at [393, 362] on div at bounding box center [507, 459] width 1014 height 722
click at [330, 68] on button "undo undo" at bounding box center [332, 72] width 37 height 38
click at [329, 68] on div "undo" at bounding box center [332, 65] width 21 height 17
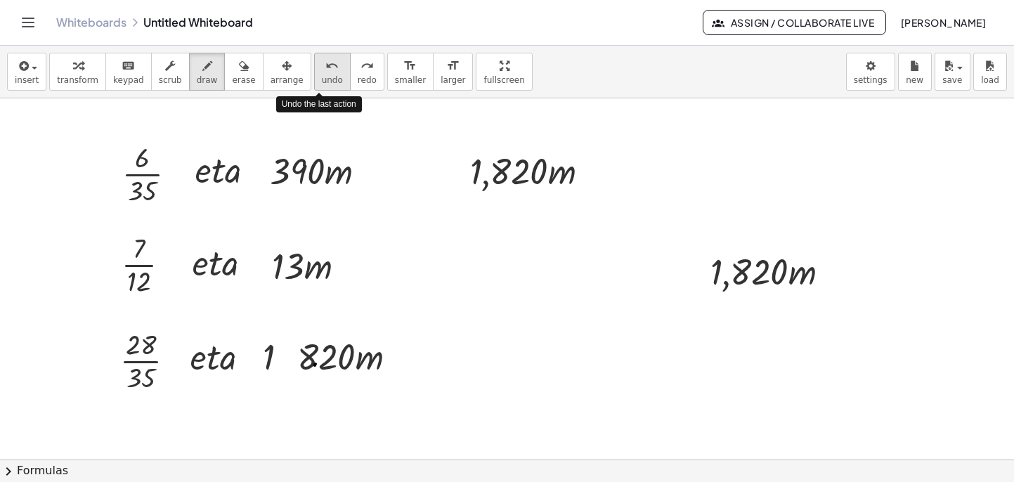
click at [328, 68] on div "undo" at bounding box center [332, 65] width 21 height 17
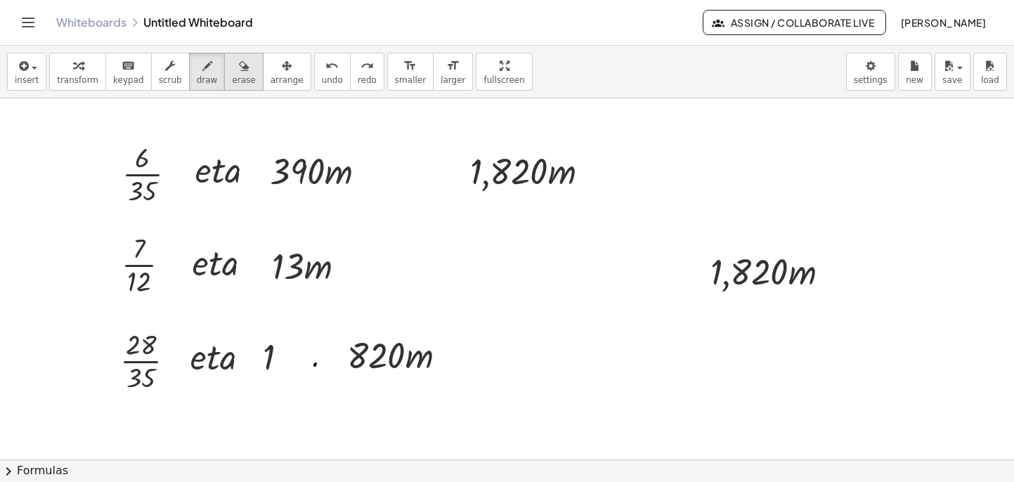
click at [245, 77] on span "erase" at bounding box center [243, 80] width 23 height 10
drag, startPoint x: 303, startPoint y: 345, endPoint x: 316, endPoint y: 371, distance: 28.9
click at [314, 372] on div at bounding box center [507, 459] width 1014 height 722
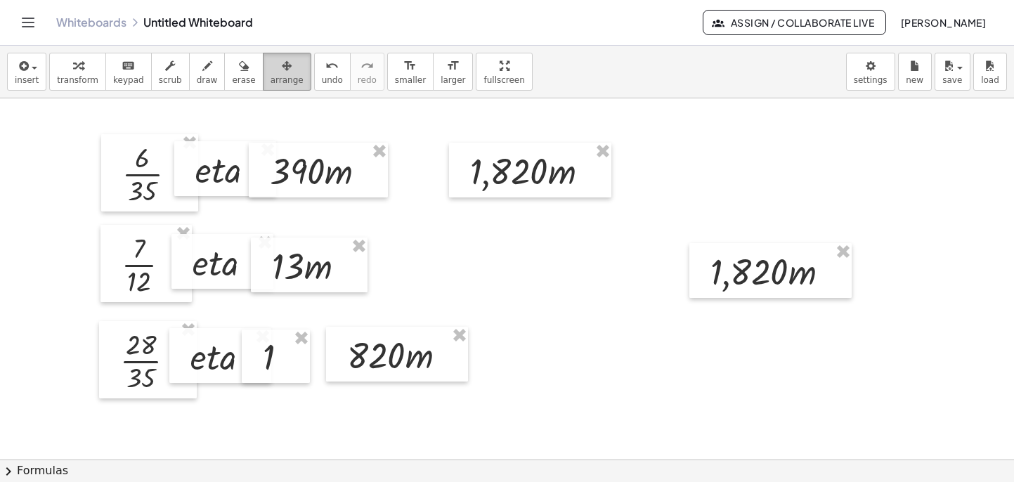
click at [283, 72] on div "button" at bounding box center [287, 65] width 33 height 17
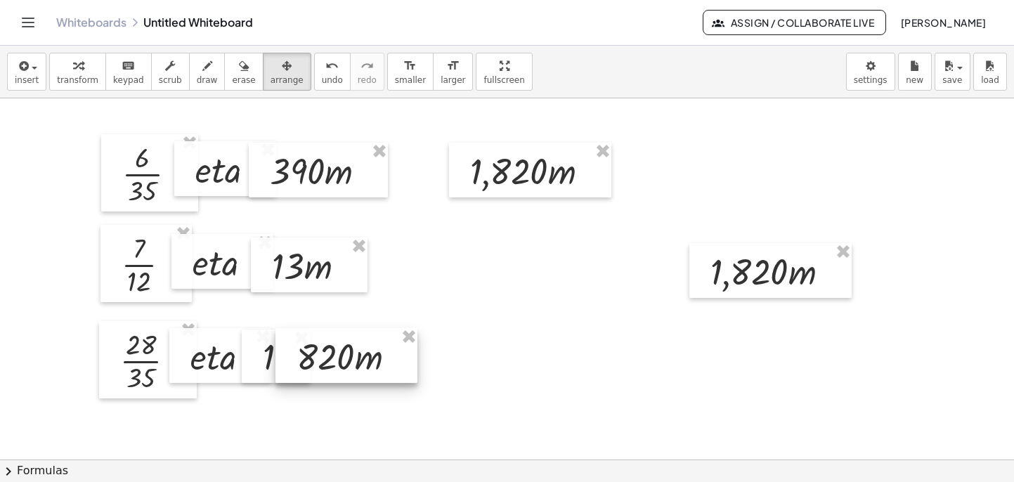
drag, startPoint x: 366, startPoint y: 357, endPoint x: 316, endPoint y: 358, distance: 50.6
click at [316, 358] on div at bounding box center [346, 355] width 142 height 55
click at [259, 361] on div at bounding box center [273, 355] width 68 height 53
drag, startPoint x: 324, startPoint y: 363, endPoint x: 308, endPoint y: 362, distance: 16.2
click at [308, 362] on div at bounding box center [330, 354] width 142 height 55
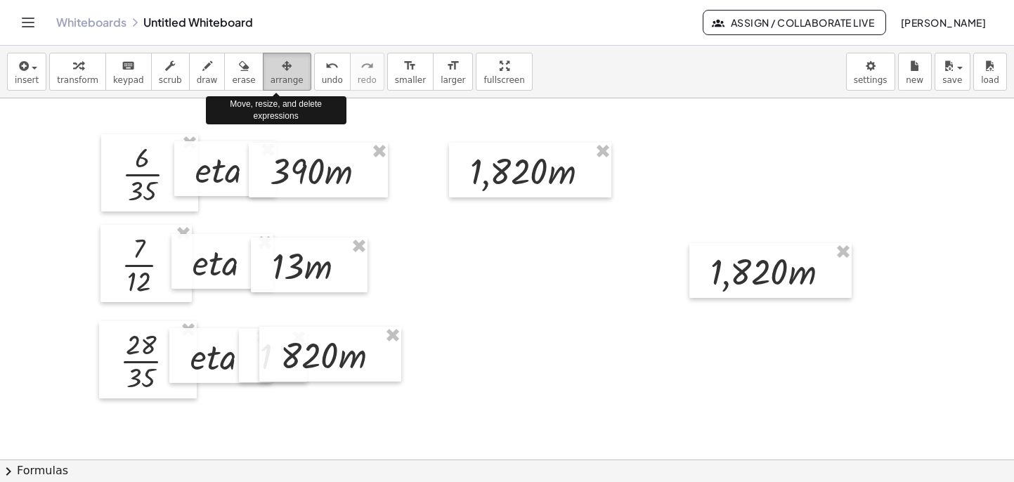
click at [283, 75] on span "arrange" at bounding box center [287, 80] width 33 height 10
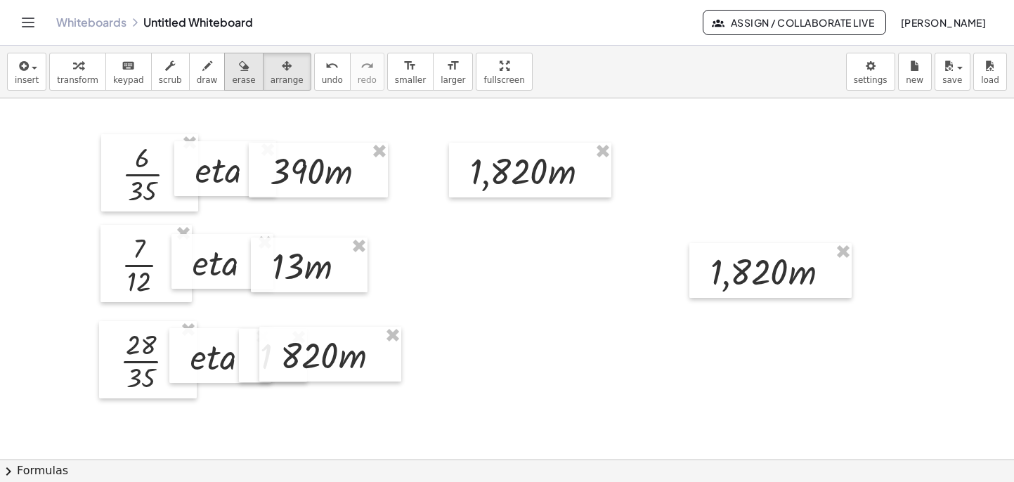
click at [238, 74] on button "erase" at bounding box center [243, 72] width 39 height 38
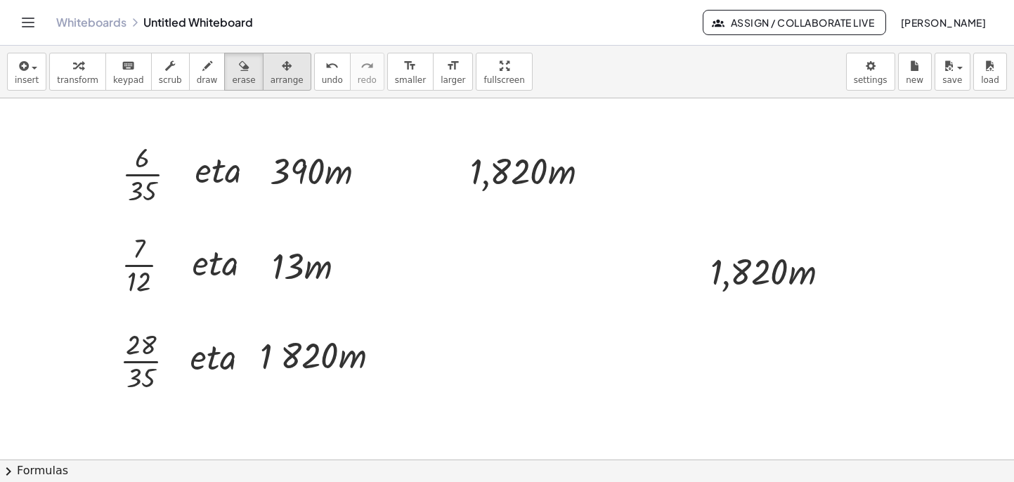
click at [267, 74] on button "arrange" at bounding box center [287, 72] width 48 height 38
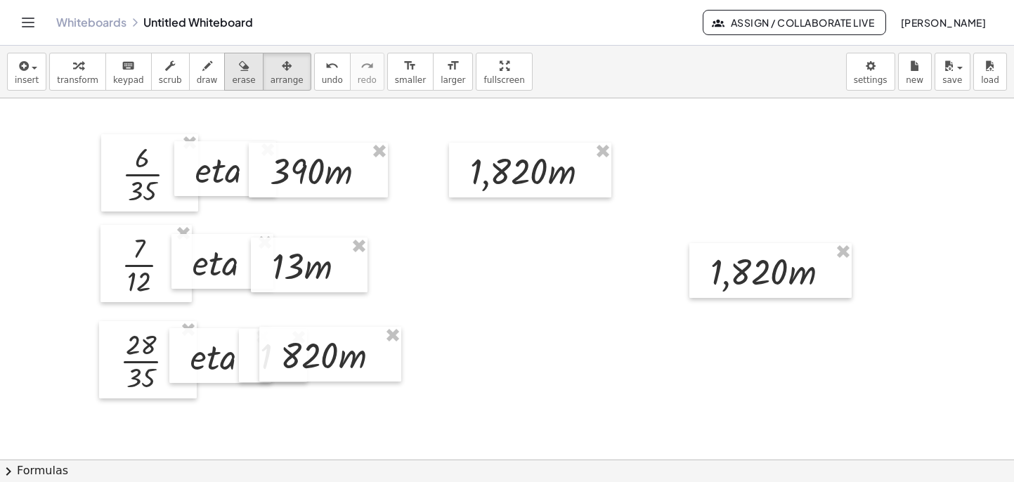
click at [240, 75] on span "erase" at bounding box center [243, 80] width 23 height 10
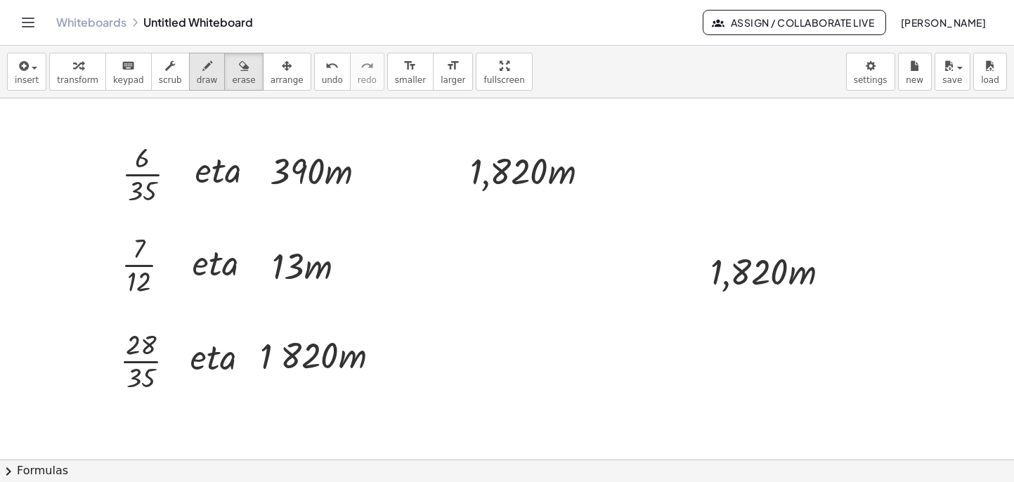
click at [202, 75] on span "draw" at bounding box center [207, 80] width 21 height 10
click at [274, 365] on div at bounding box center [507, 459] width 1014 height 722
